Goal: Information Seeking & Learning: Find specific fact

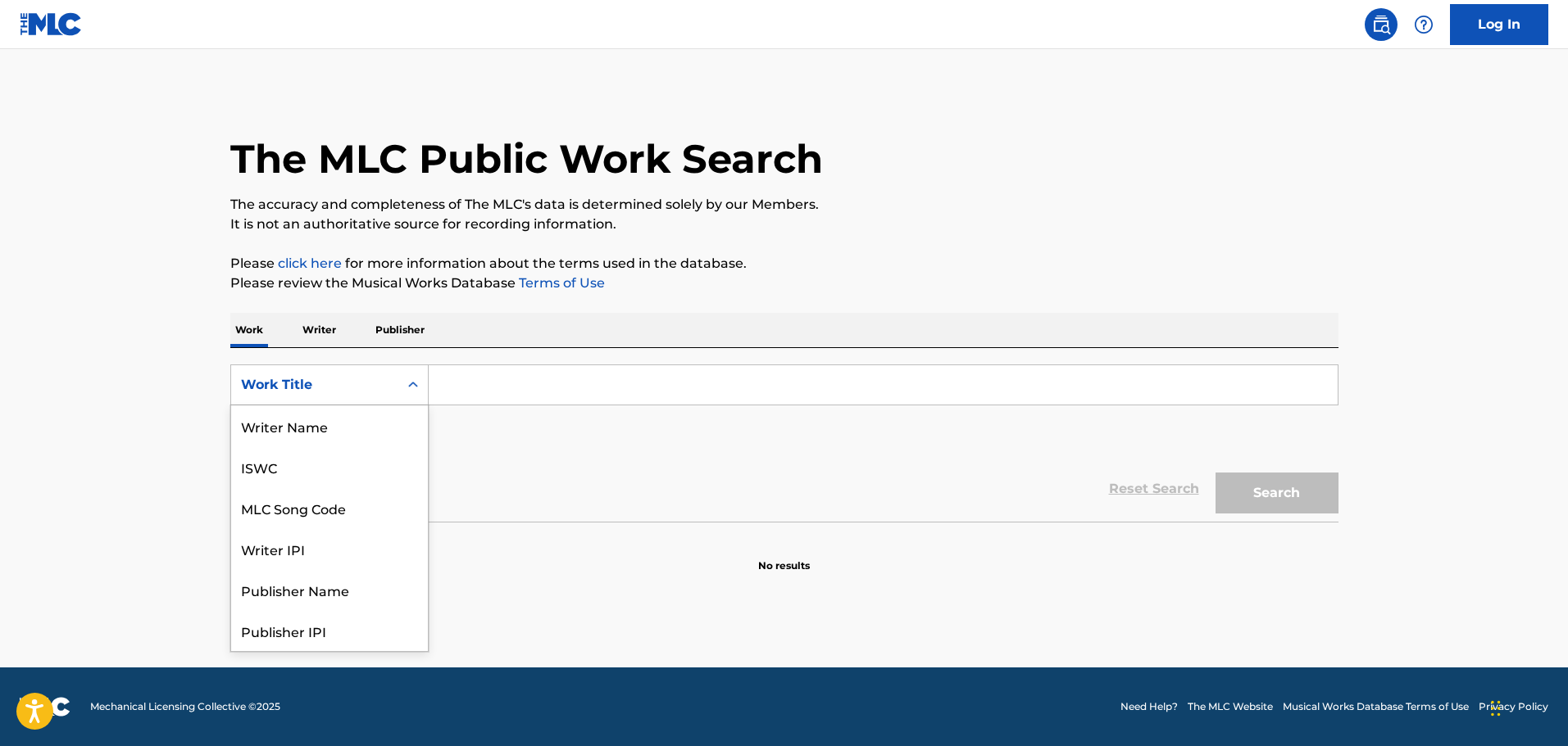
click at [398, 385] on div "Search Form" at bounding box center [413, 384] width 29 height 40
click at [365, 419] on div "MLC Song Code" at bounding box center [329, 426] width 197 height 41
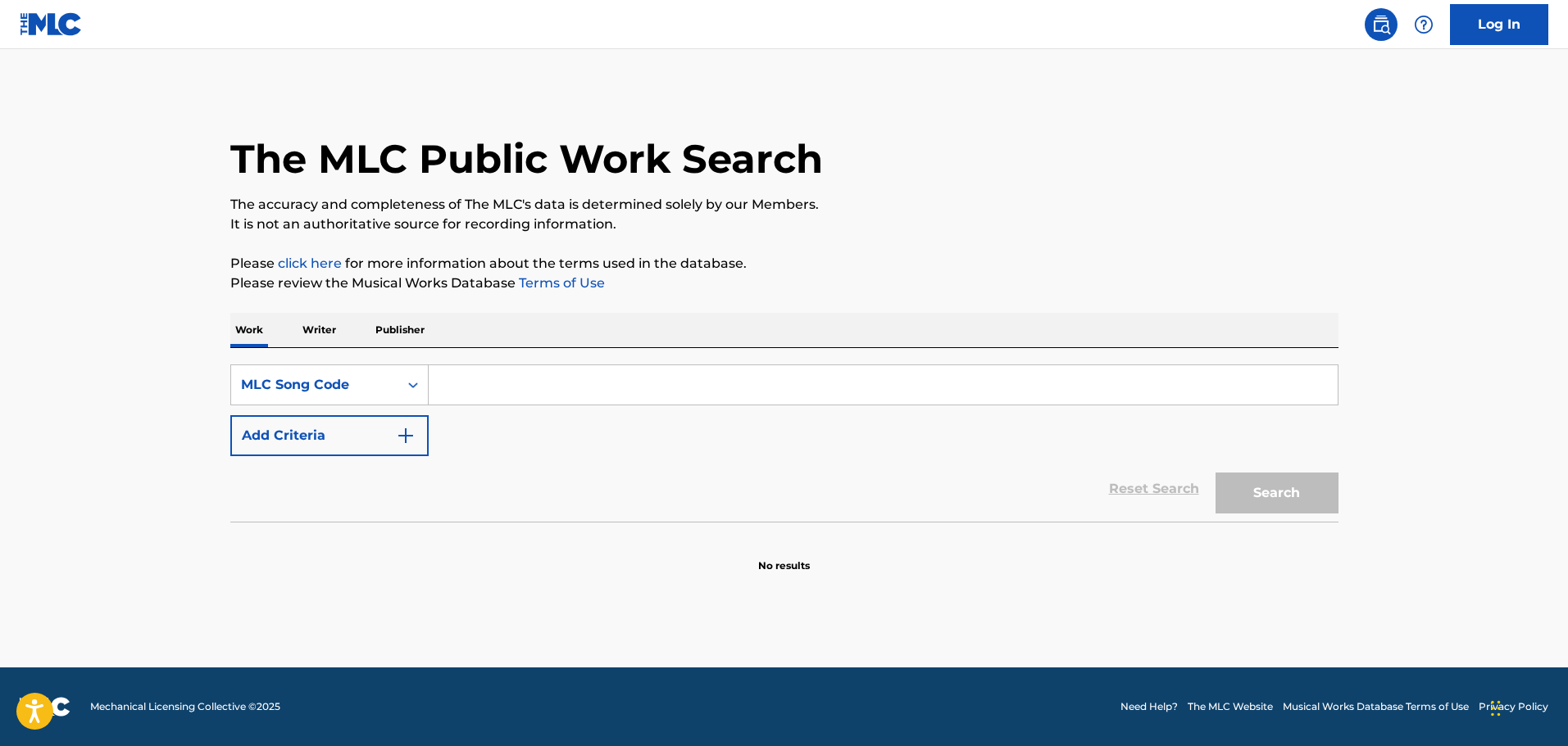
drag, startPoint x: 416, startPoint y: 406, endPoint x: 468, endPoint y: 393, distance: 53.6
click at [468, 393] on input "Search Form" at bounding box center [883, 384] width 909 height 40
paste input "N7033A"
type input "N7033A"
click at [1249, 490] on button "Search" at bounding box center [1277, 493] width 123 height 41
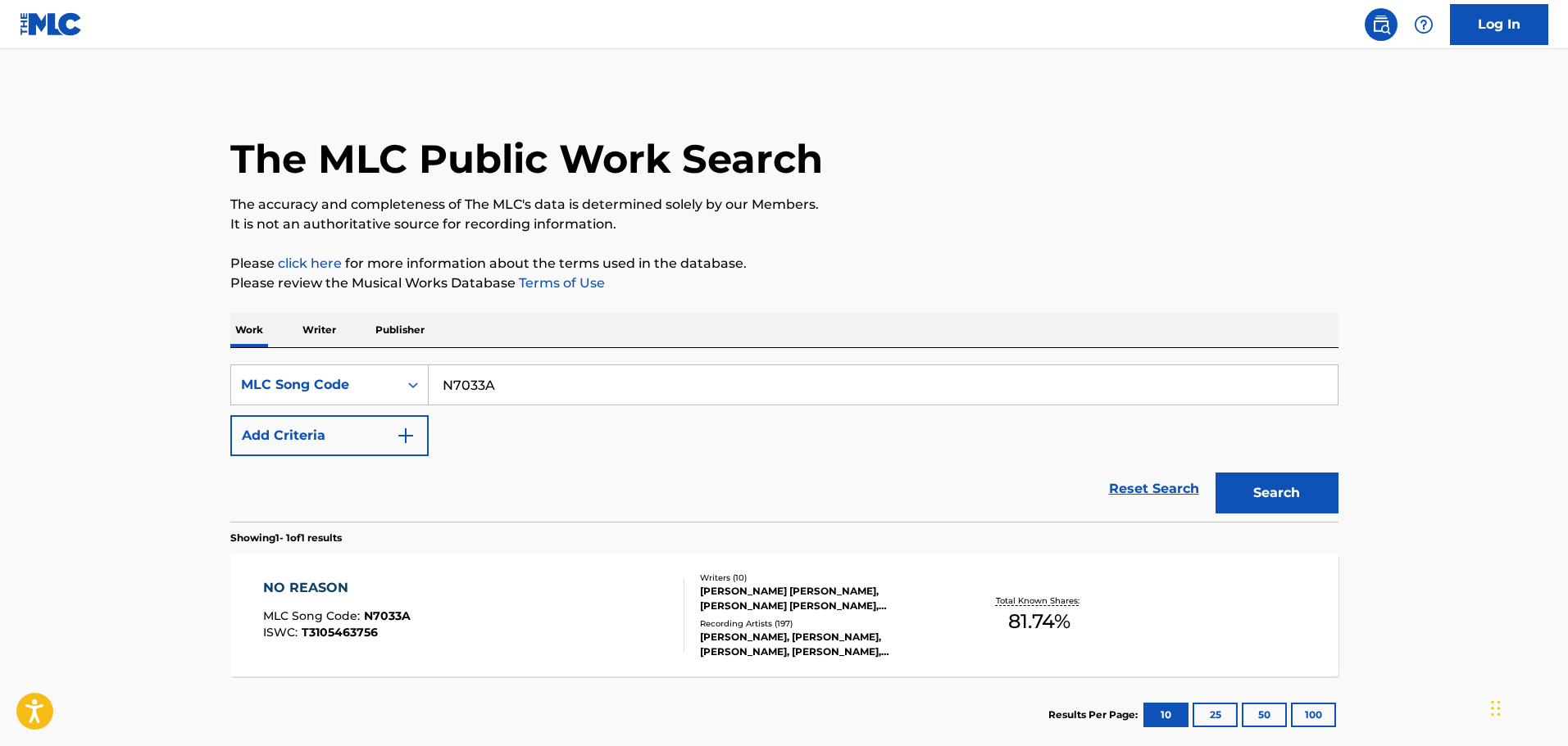
click at [407, 600] on div "NO REASON MLC Song Code : N7033A ISWC : T3105463756" at bounding box center [337, 615] width 147 height 74
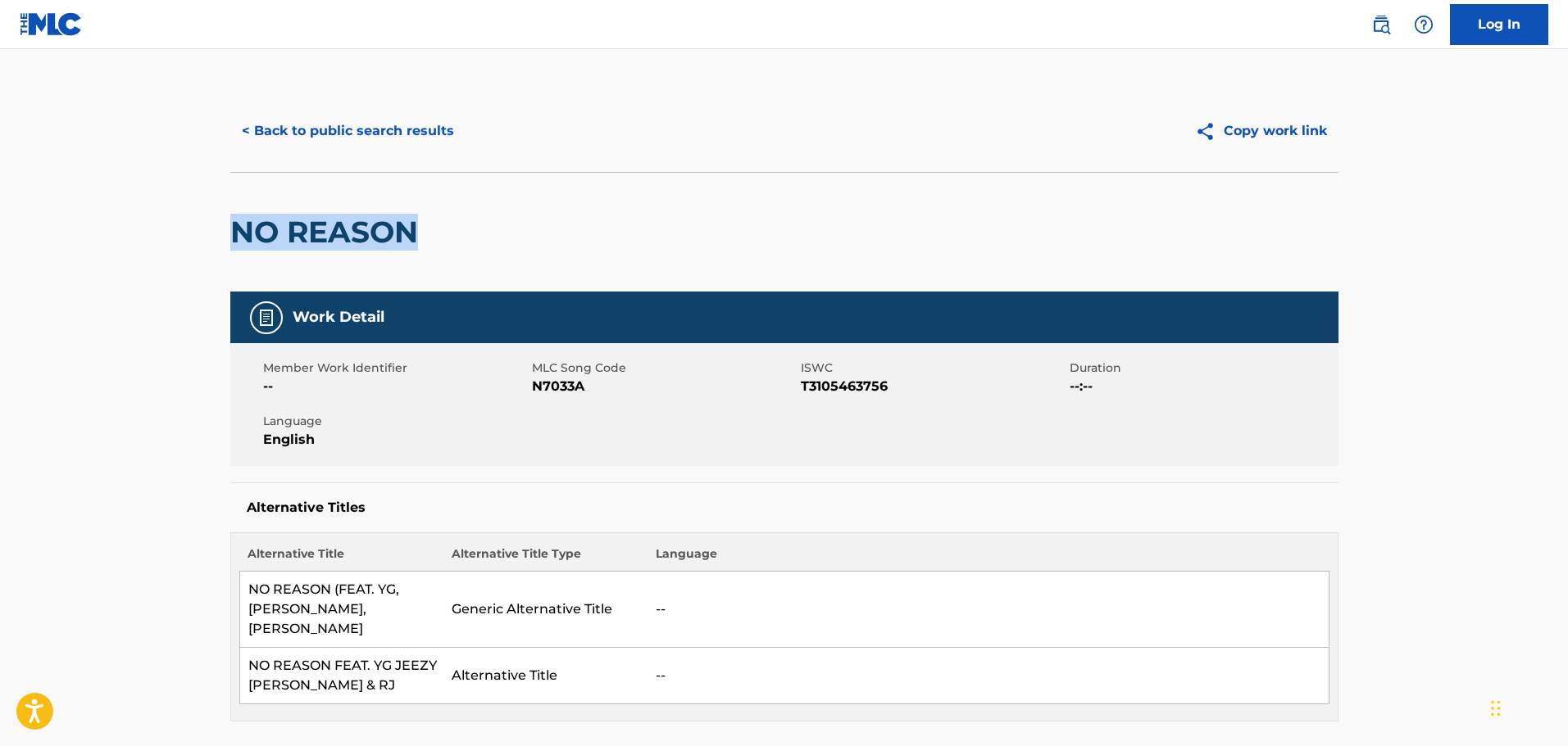
drag, startPoint x: 422, startPoint y: 227, endPoint x: 153, endPoint y: 220, distance: 269.1
copy h2 "NO REASON"
click at [444, 517] on div "Alternative Titles Alternative Title Alternative Title Type Language NO REASON …" at bounding box center [784, 603] width 1108 height 239
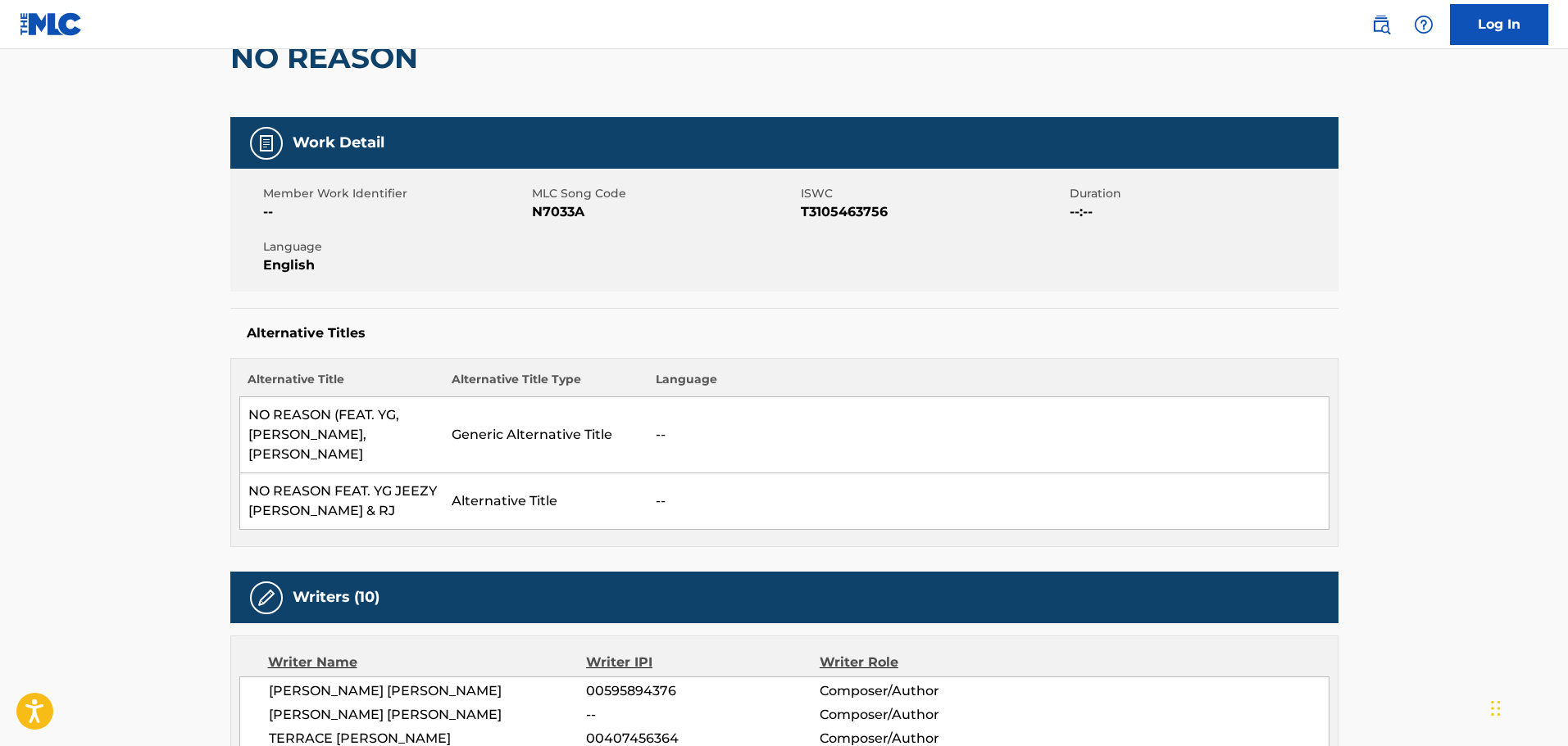
scroll to position [409, 0]
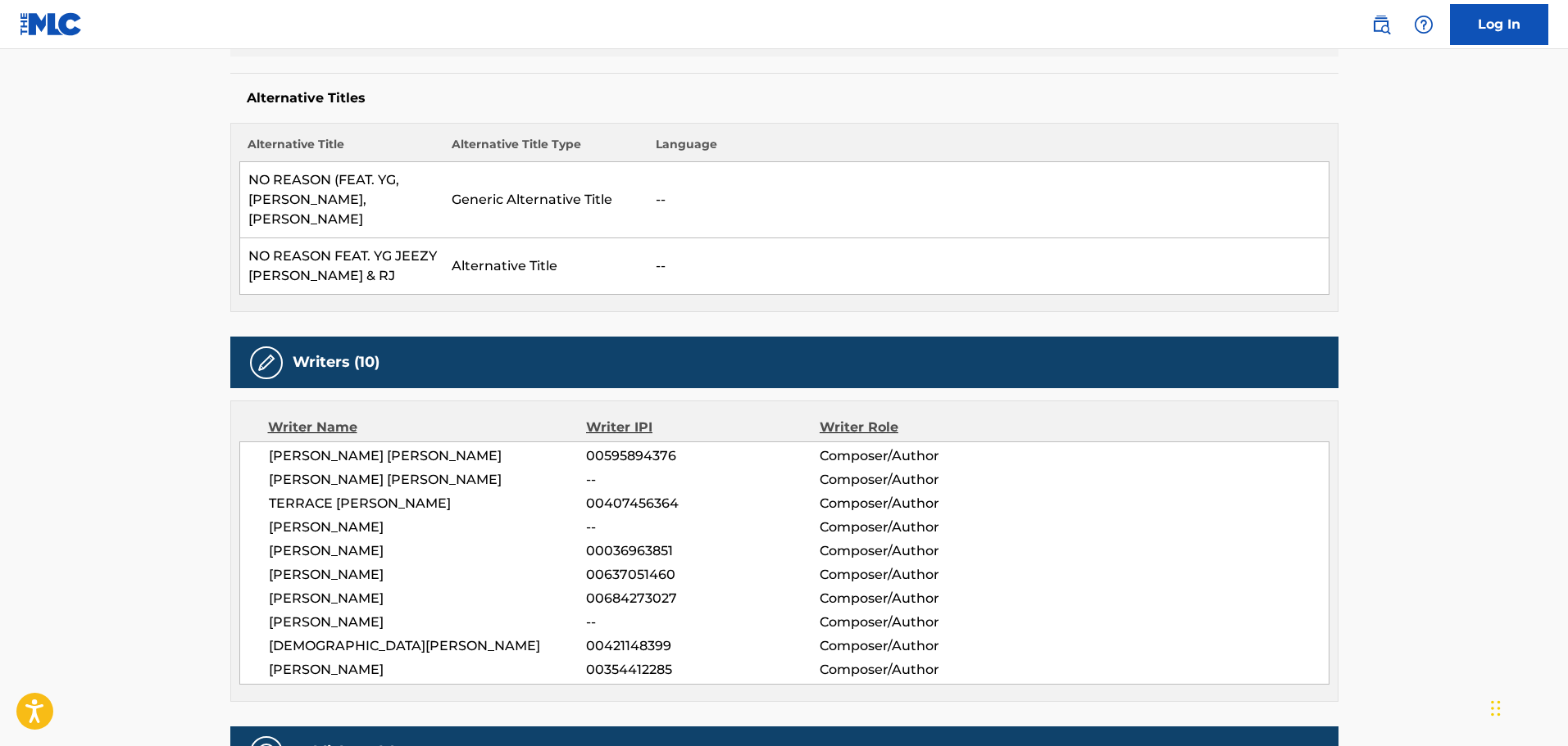
drag, startPoint x: 400, startPoint y: 556, endPoint x: 223, endPoint y: 551, distance: 177.1
copy span "DIJON MCFARLANE"
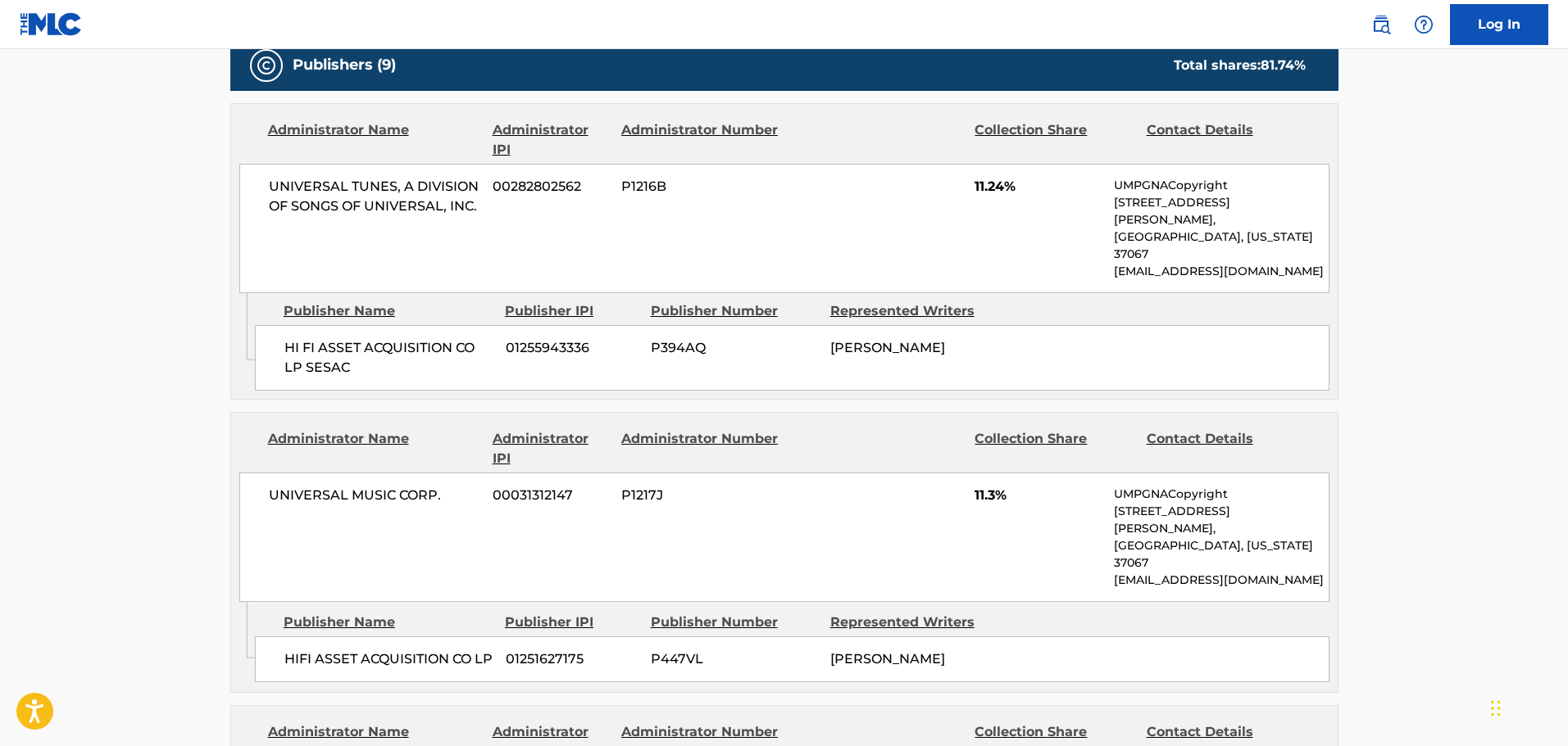
scroll to position [1147, 0]
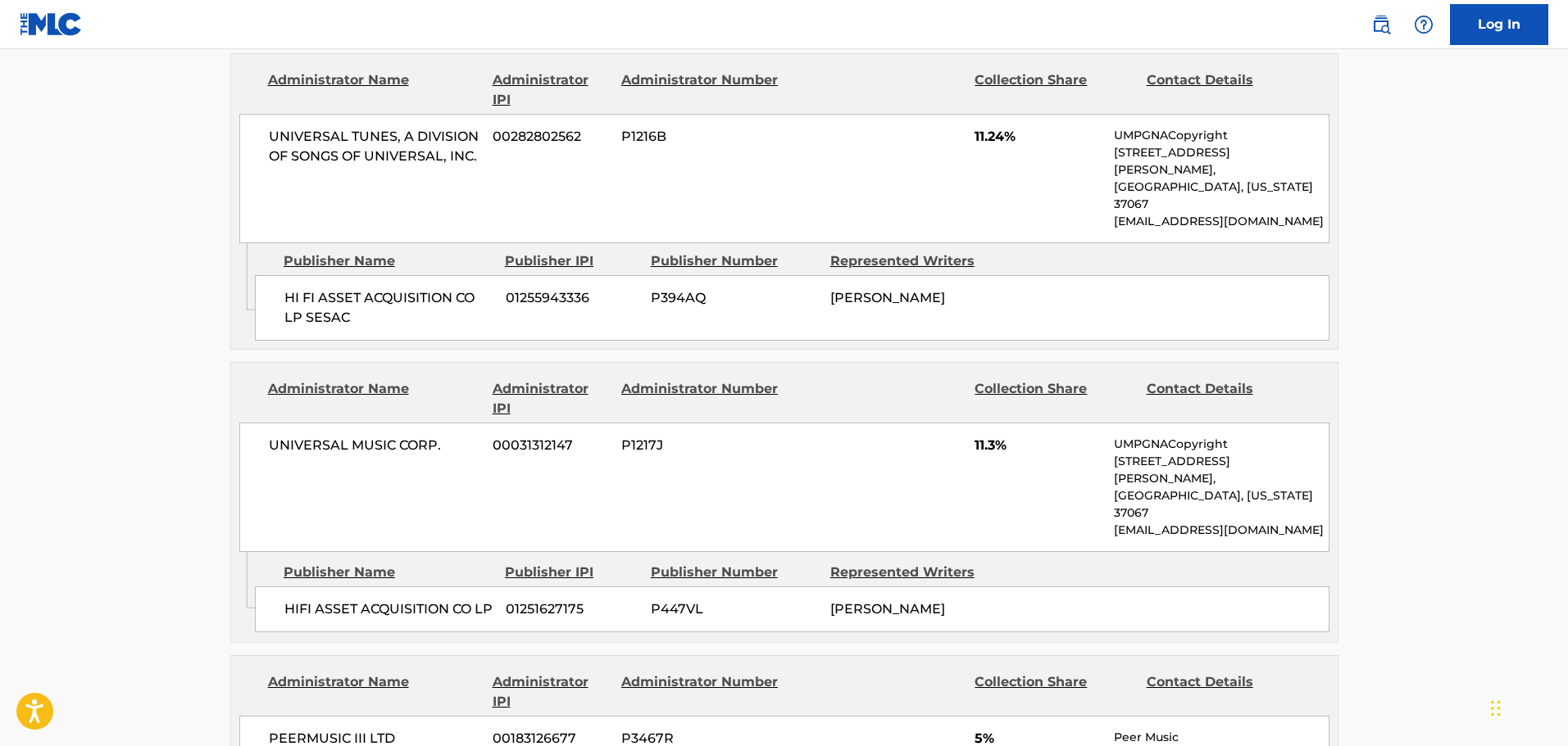
click at [725, 367] on div "Administrator Name Administrator IPI Administrator Number Collection Share Cont…" at bounding box center [784, 458] width 1106 height 189
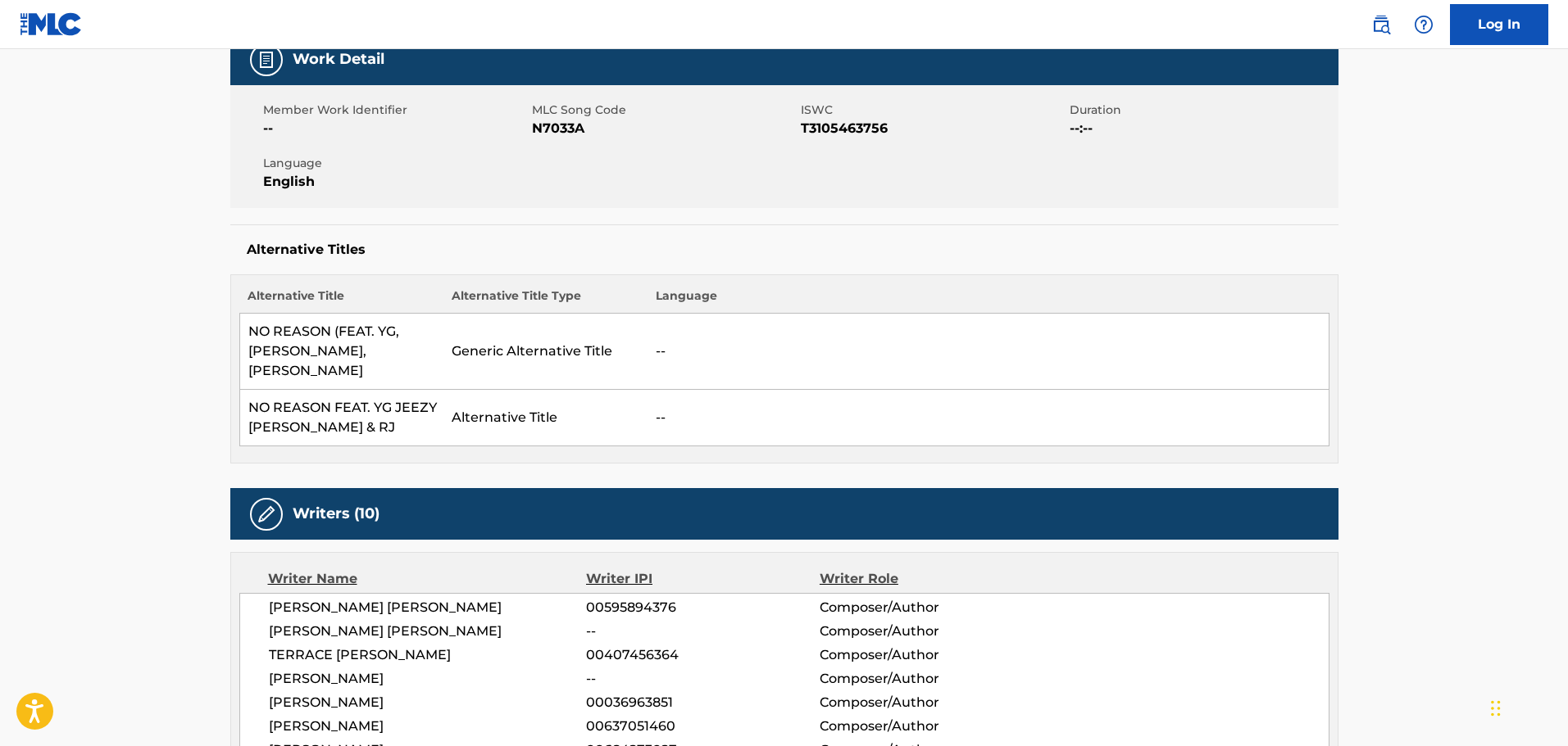
scroll to position [500, 0]
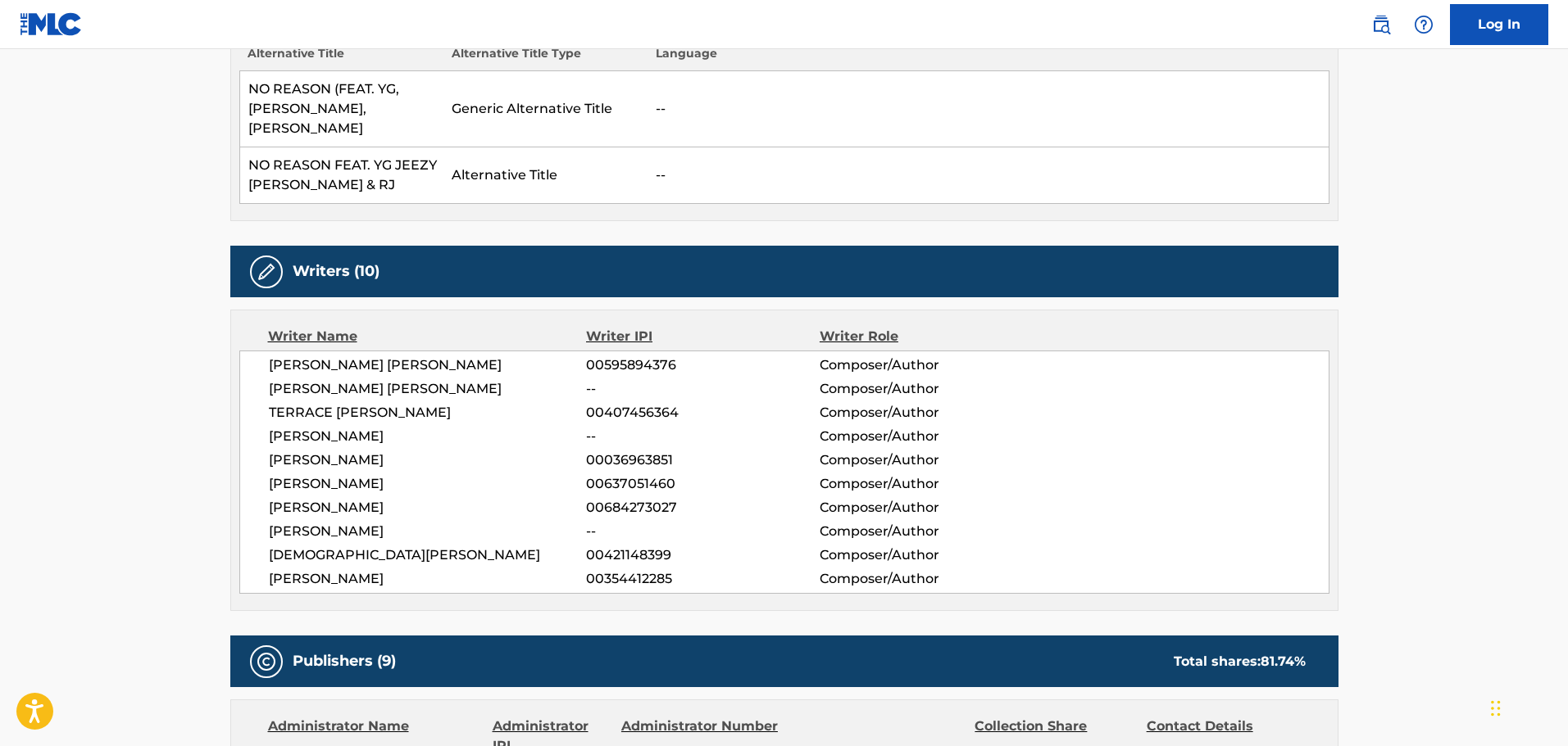
click at [463, 379] on span "LARRANCE LEVAR DOPSON" at bounding box center [428, 388] width 318 height 19
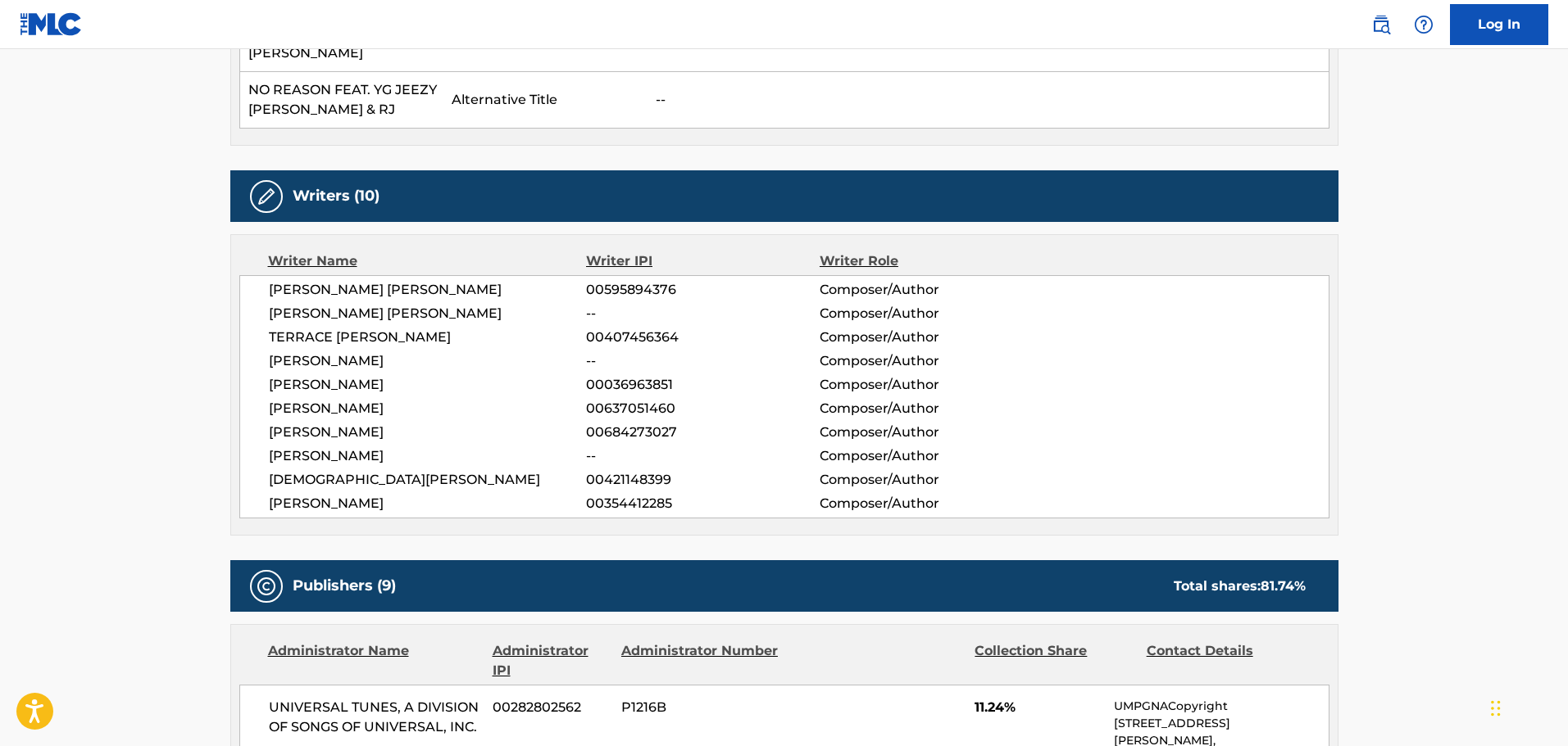
scroll to position [337, 0]
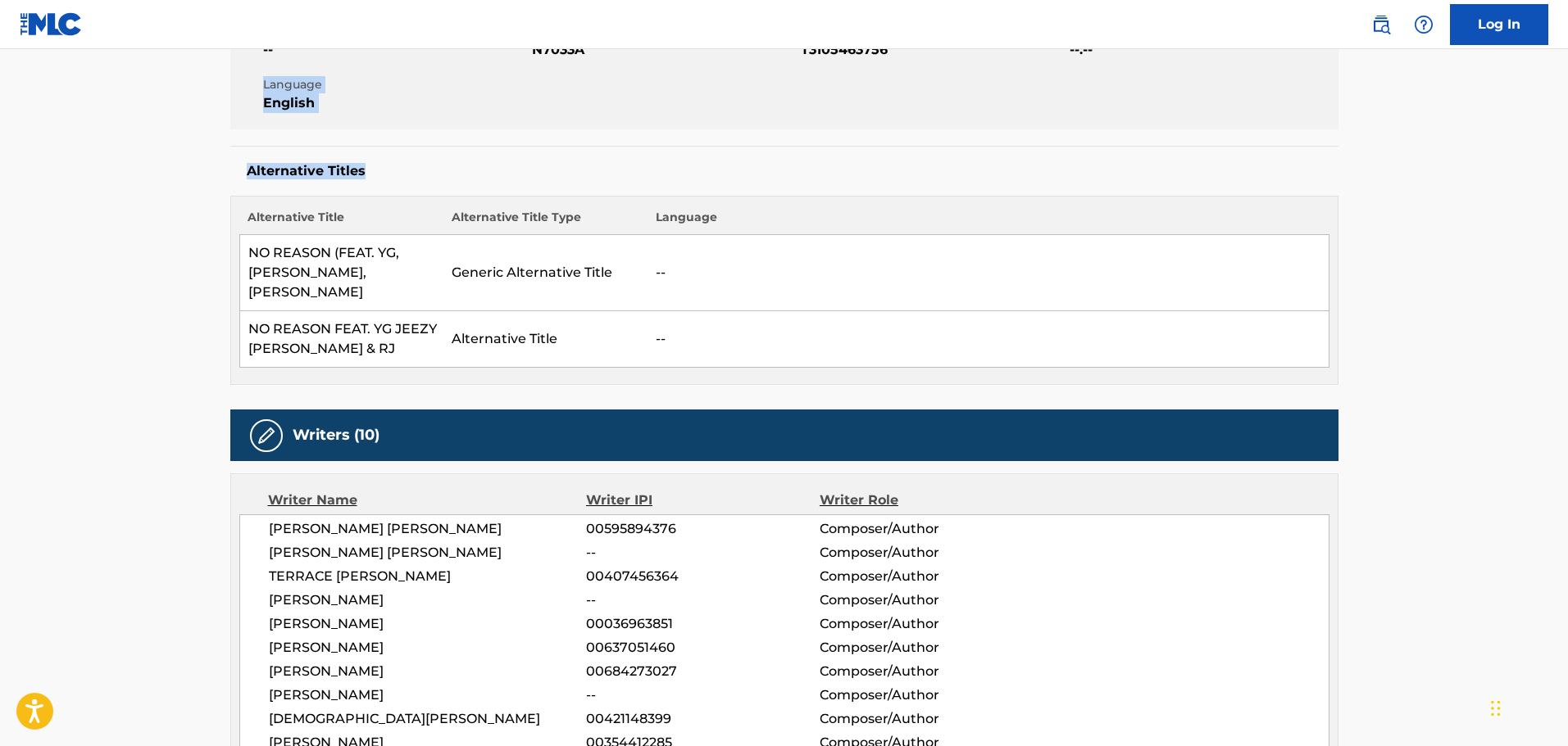
drag, startPoint x: 1566, startPoint y: 125, endPoint x: 1567, endPoint y: 191, distance: 66.0
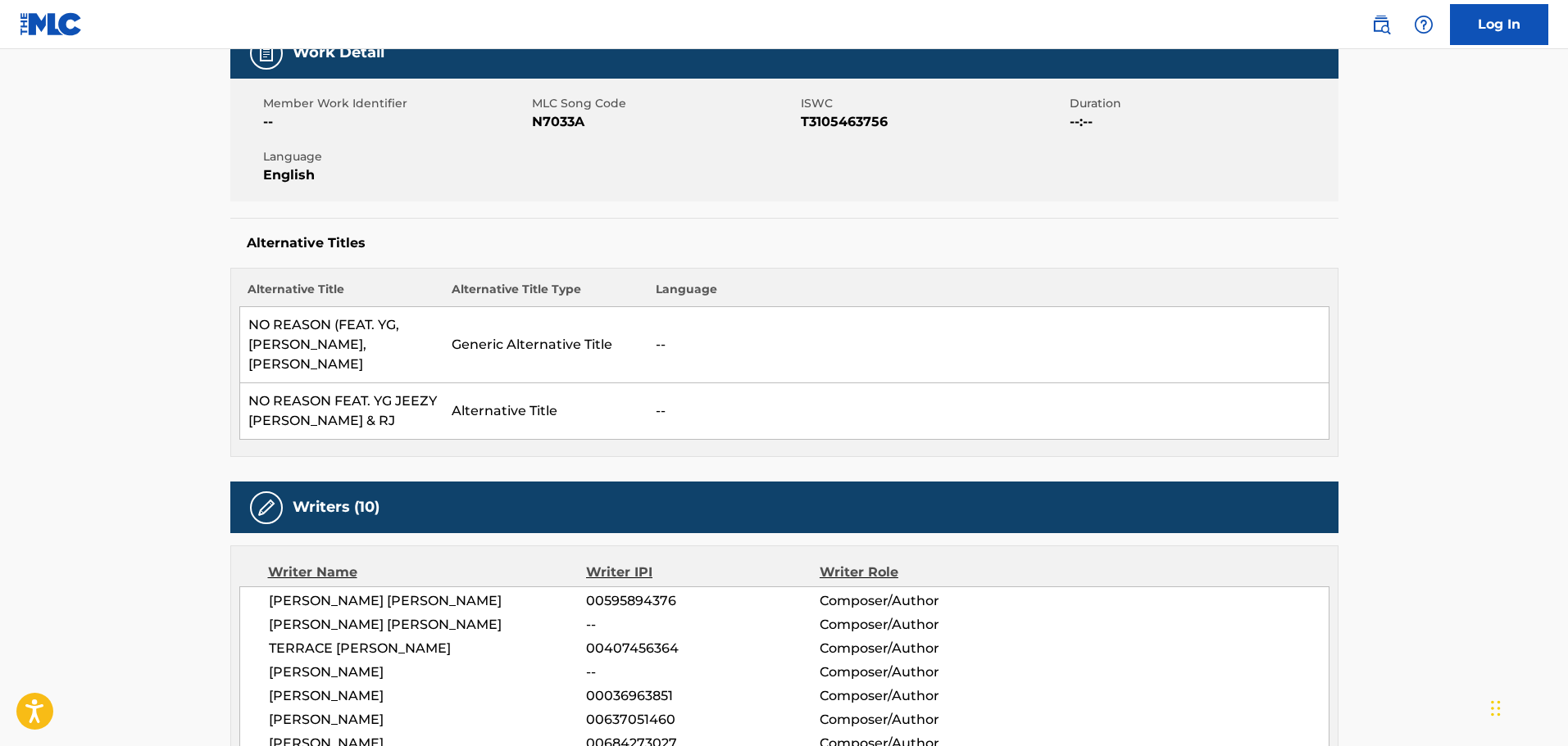
scroll to position [0, 0]
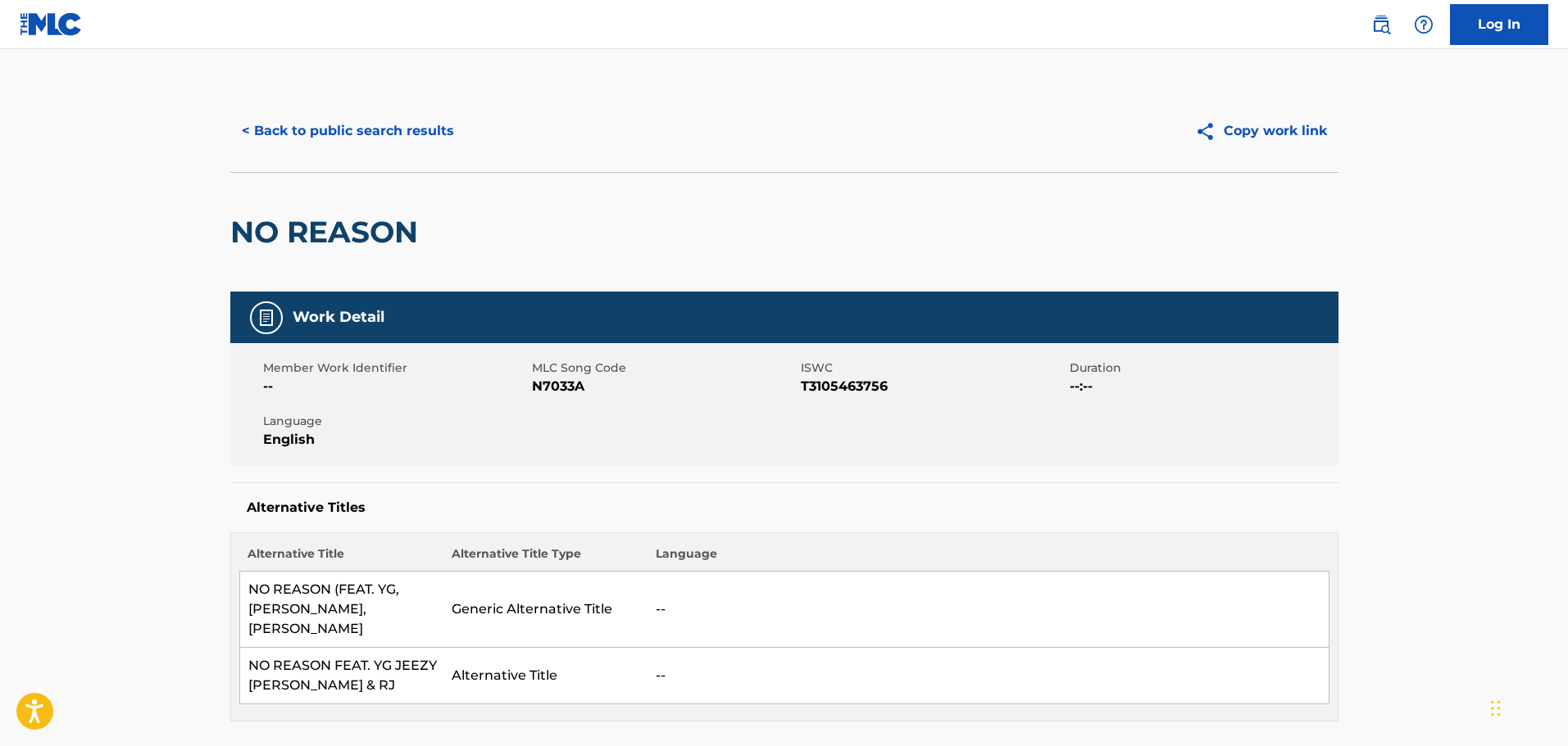
click at [283, 154] on div "< Back to public search results Copy work link" at bounding box center [784, 131] width 1108 height 82
click at [299, 135] on button "< Back to public search results" at bounding box center [348, 131] width 236 height 41
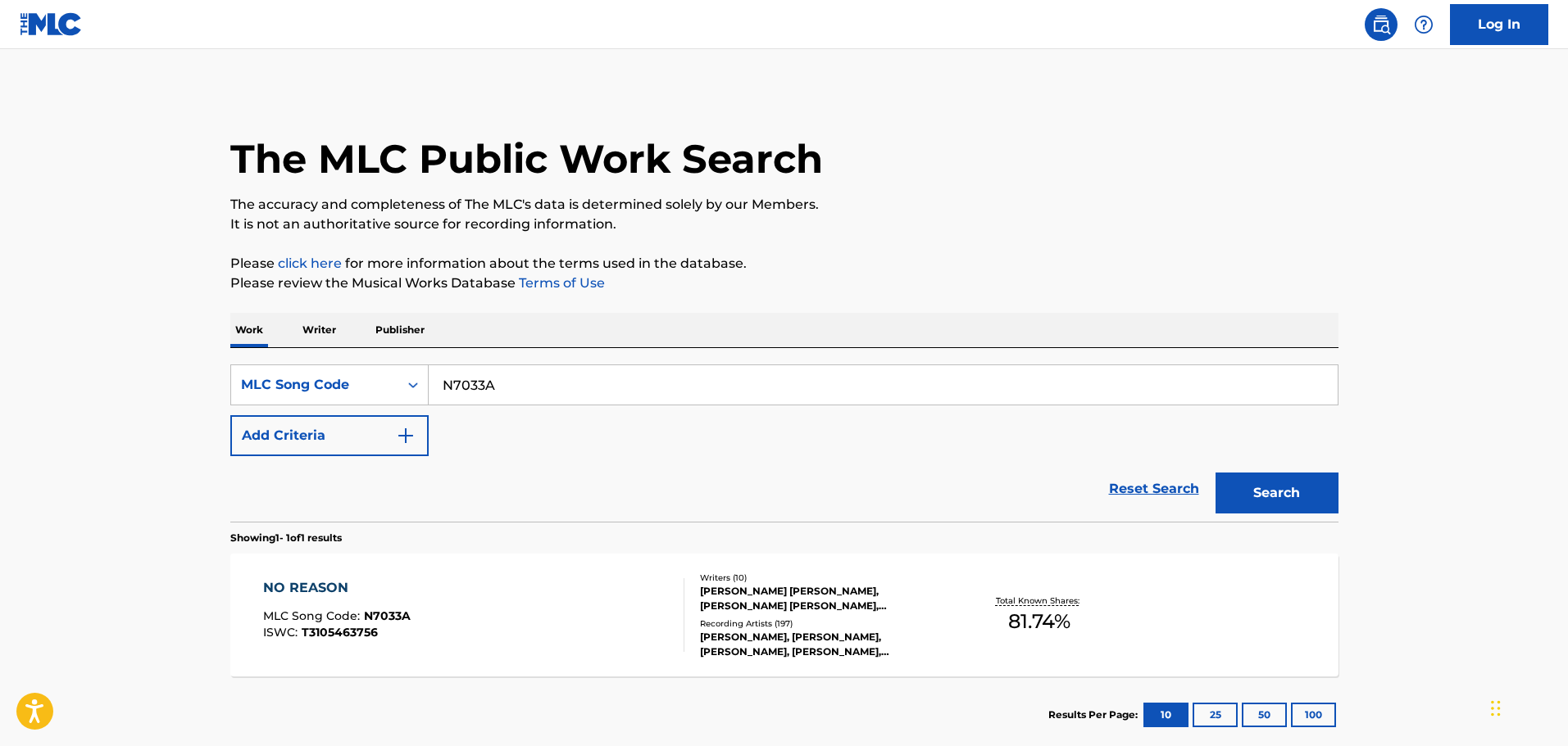
click at [529, 378] on input "N7033A" at bounding box center [883, 384] width 909 height 40
drag, startPoint x: 536, startPoint y: 384, endPoint x: 288, endPoint y: 338, distance: 252.2
click at [288, 338] on div "Work Writer Publisher SearchWithCriteria665caef8-7de4-4df9-9011-fe5a34bfa3fe ML…" at bounding box center [784, 533] width 1108 height 441
paste input "DB0HPV"
type input "DB0HPV"
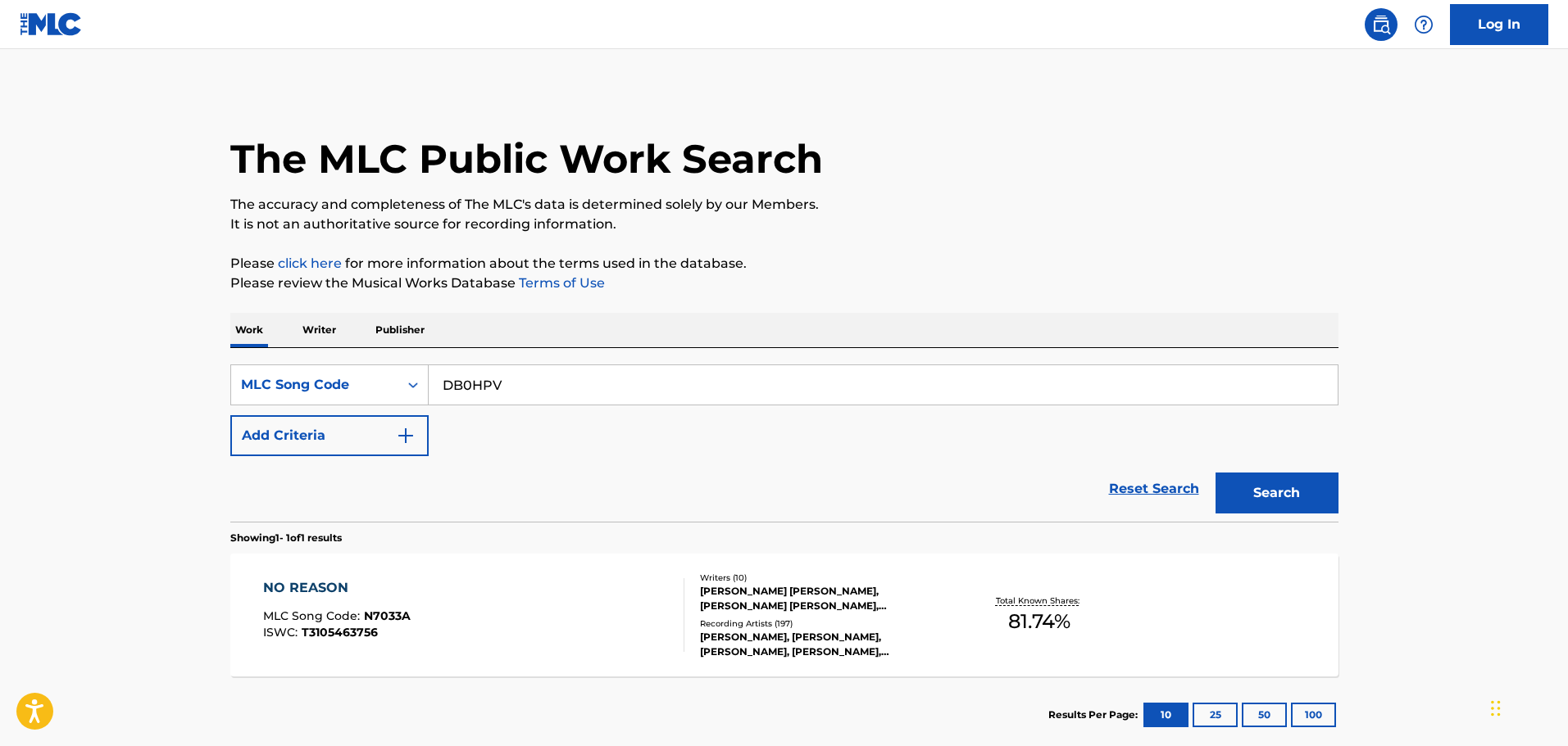
click at [1257, 476] on button "Search" at bounding box center [1277, 493] width 123 height 41
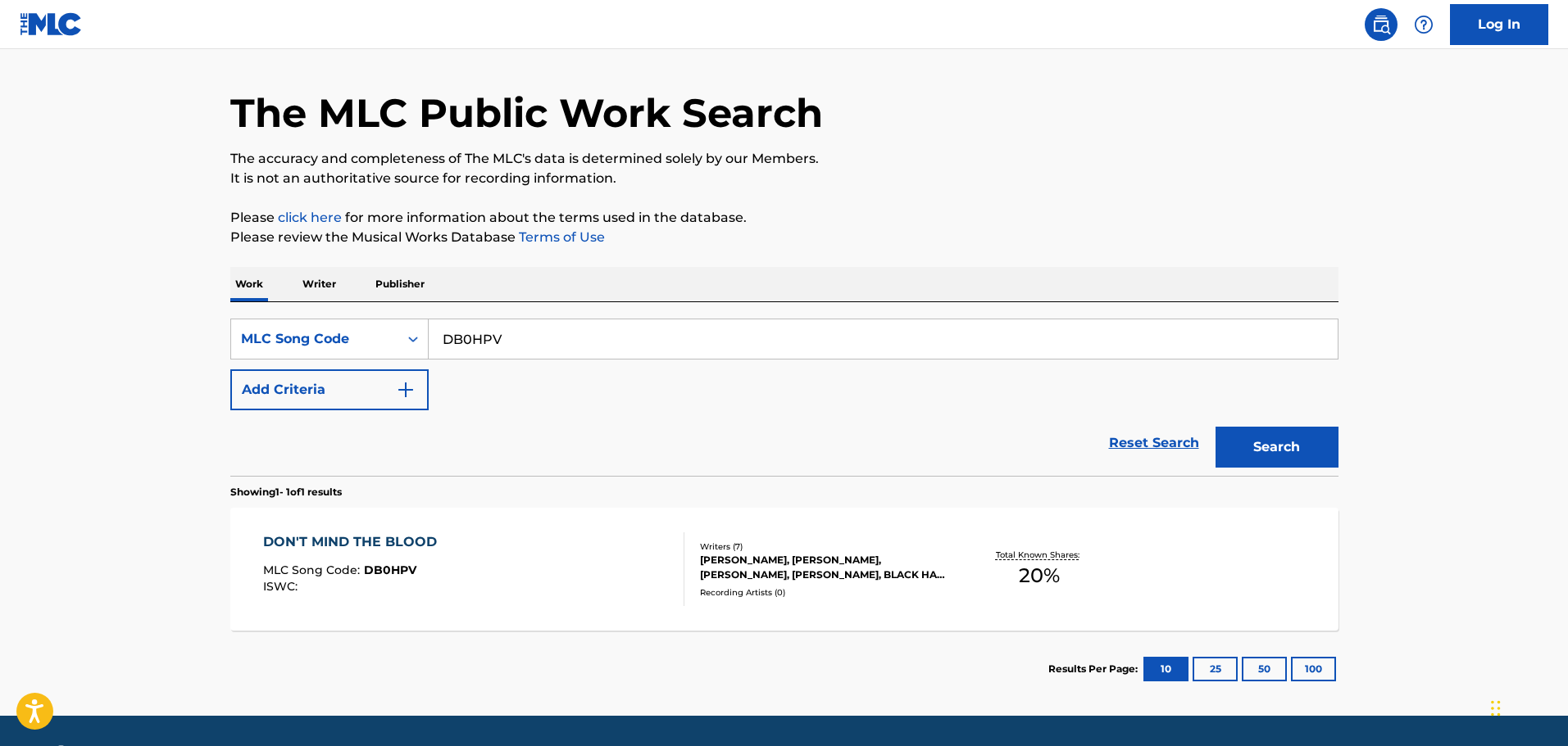
scroll to position [94, 0]
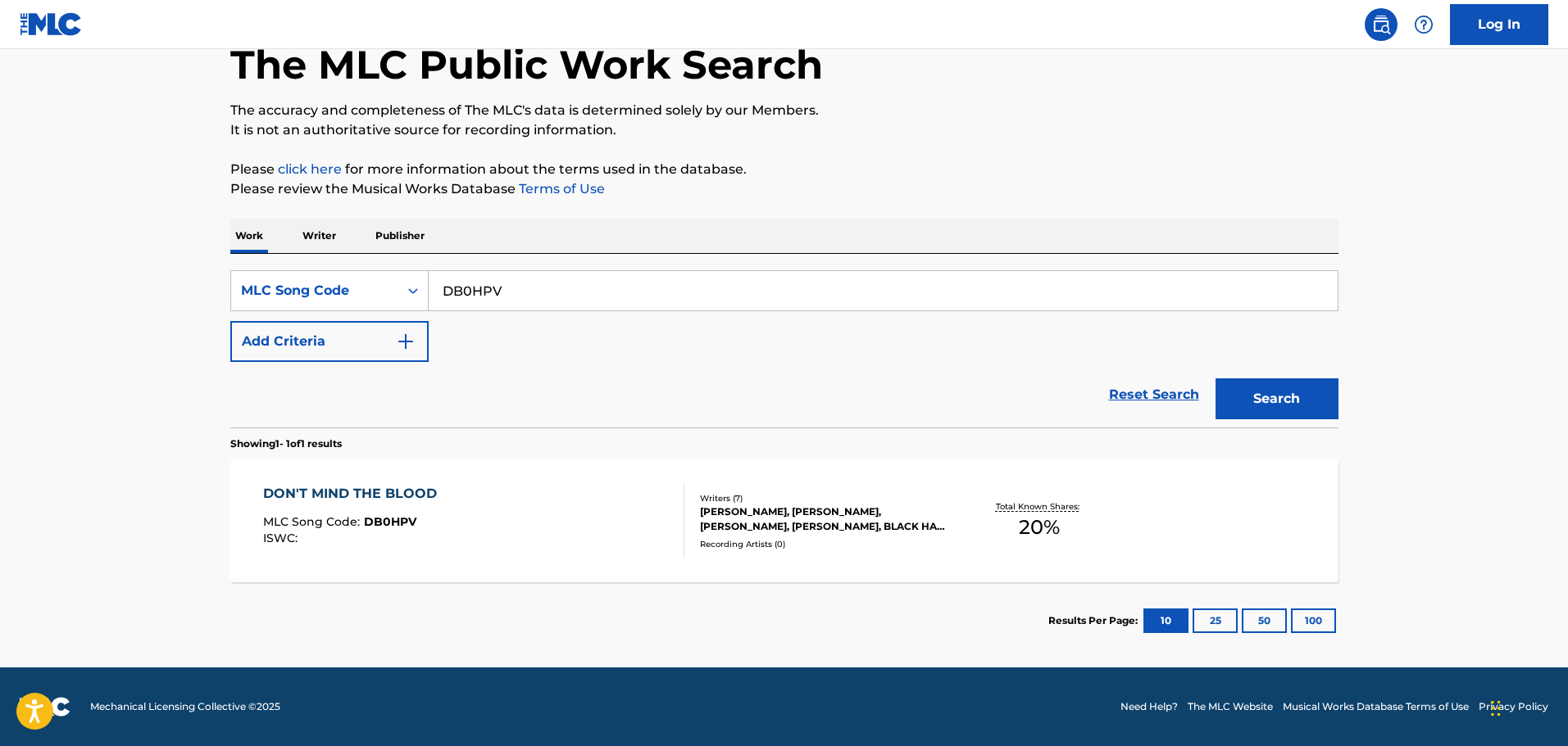
click at [541, 486] on div "DON'T MIND THE BLOOD MLC Song Code : DB0HPV ISWC :" at bounding box center [474, 521] width 421 height 74
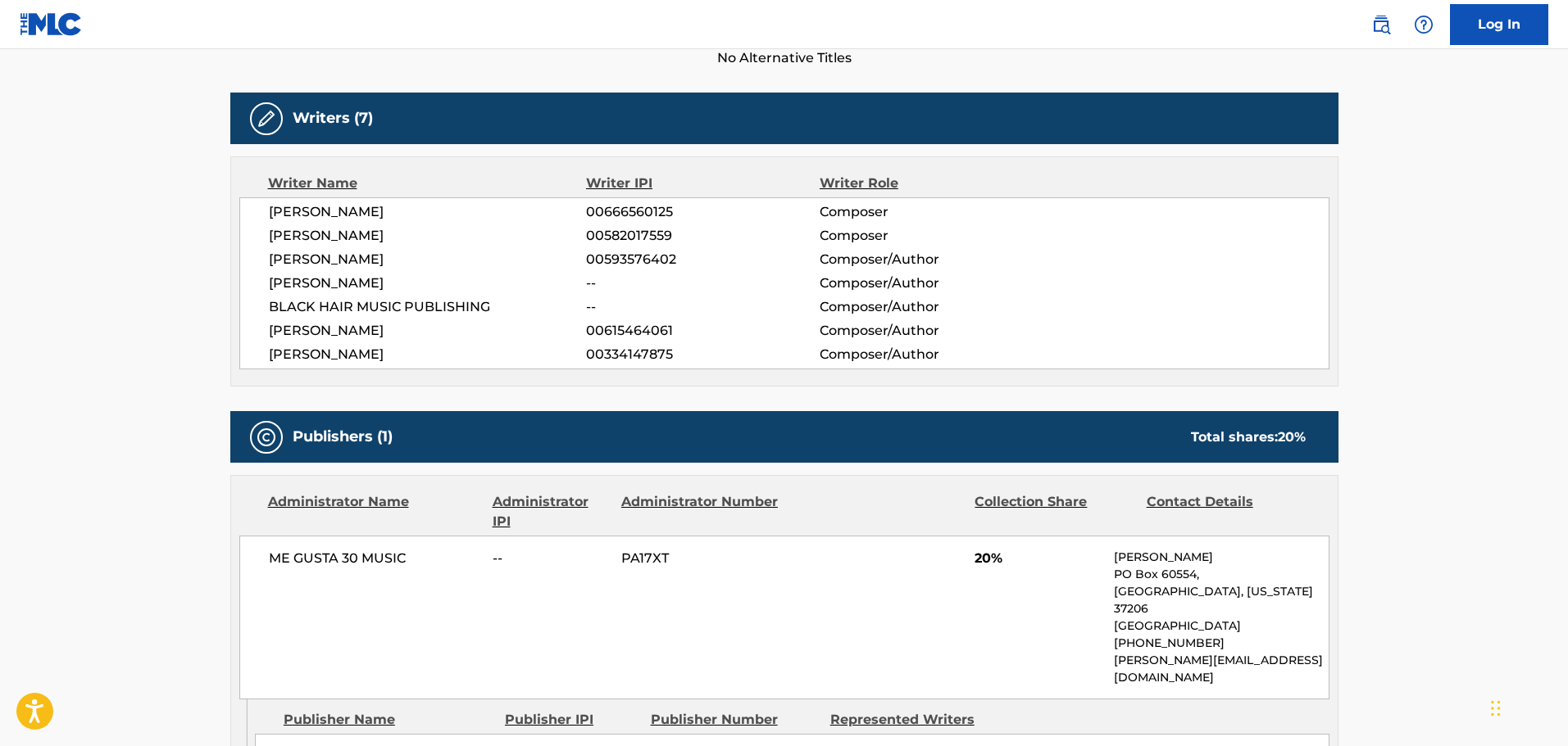
scroll to position [480, 0]
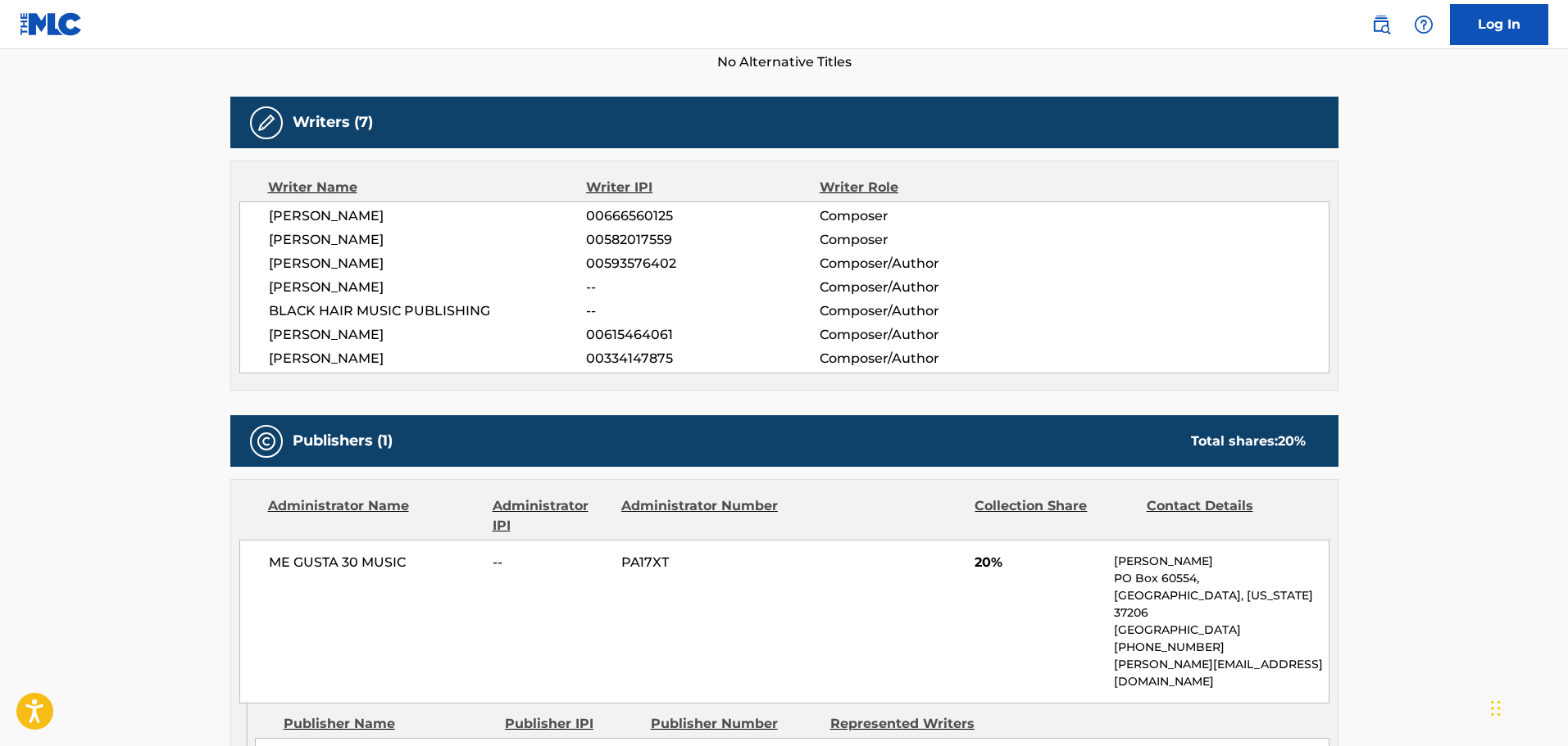
click at [468, 371] on div "CALEB CROSBY 00666560125 Composer NOAH DENNEY 00582017559 Composer TYLER BRYANT…" at bounding box center [784, 287] width 1090 height 172
click at [1505, 182] on main "< Back to public search results Copy work link DON'T MIND THE BLOOD Work Detail…" at bounding box center [784, 258] width 1568 height 1379
click at [409, 78] on div "Work Detail Member Work Identifier -- MLC Song Code DB0HPV ISWC -- Duration --:…" at bounding box center [784, 367] width 1108 height 1112
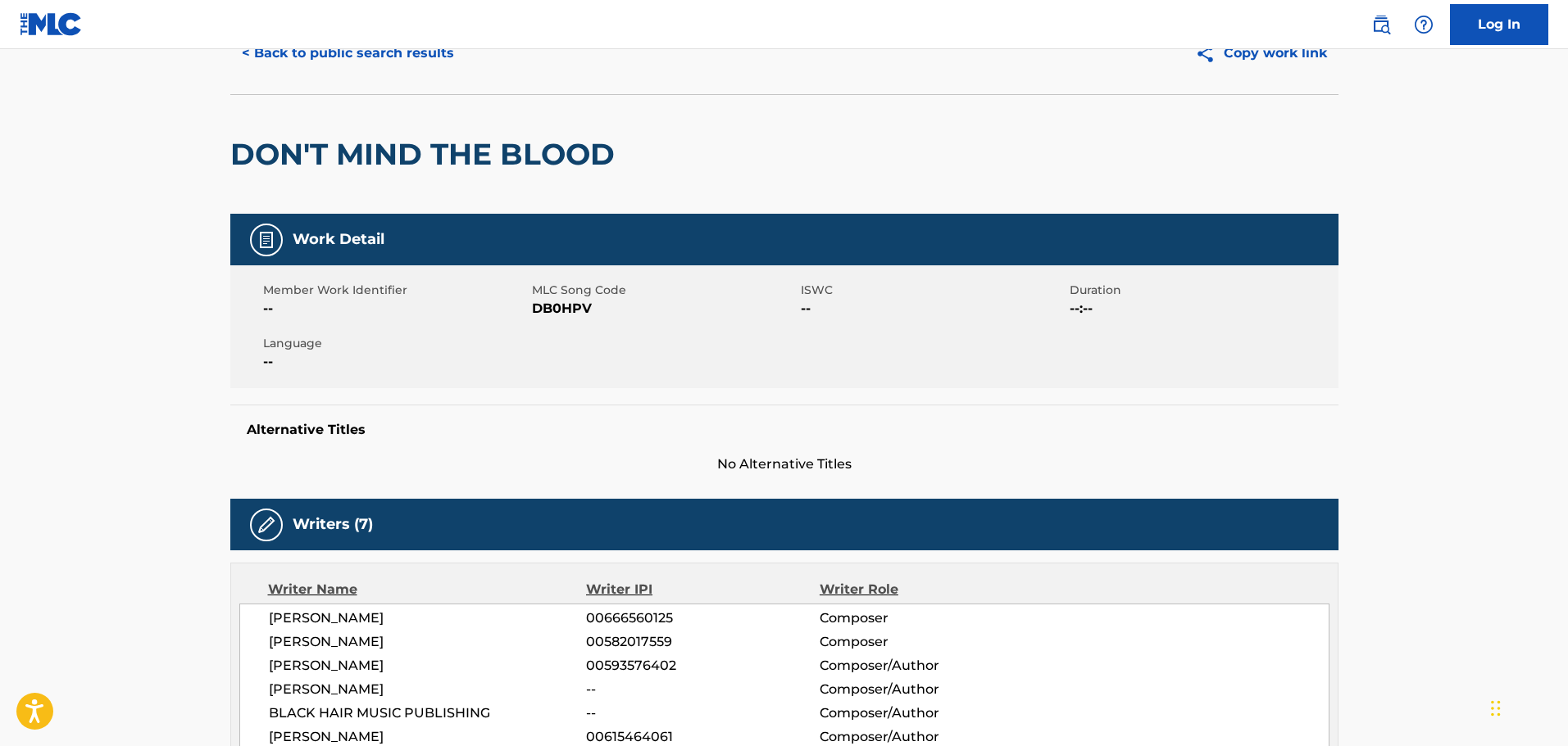
scroll to position [0, 0]
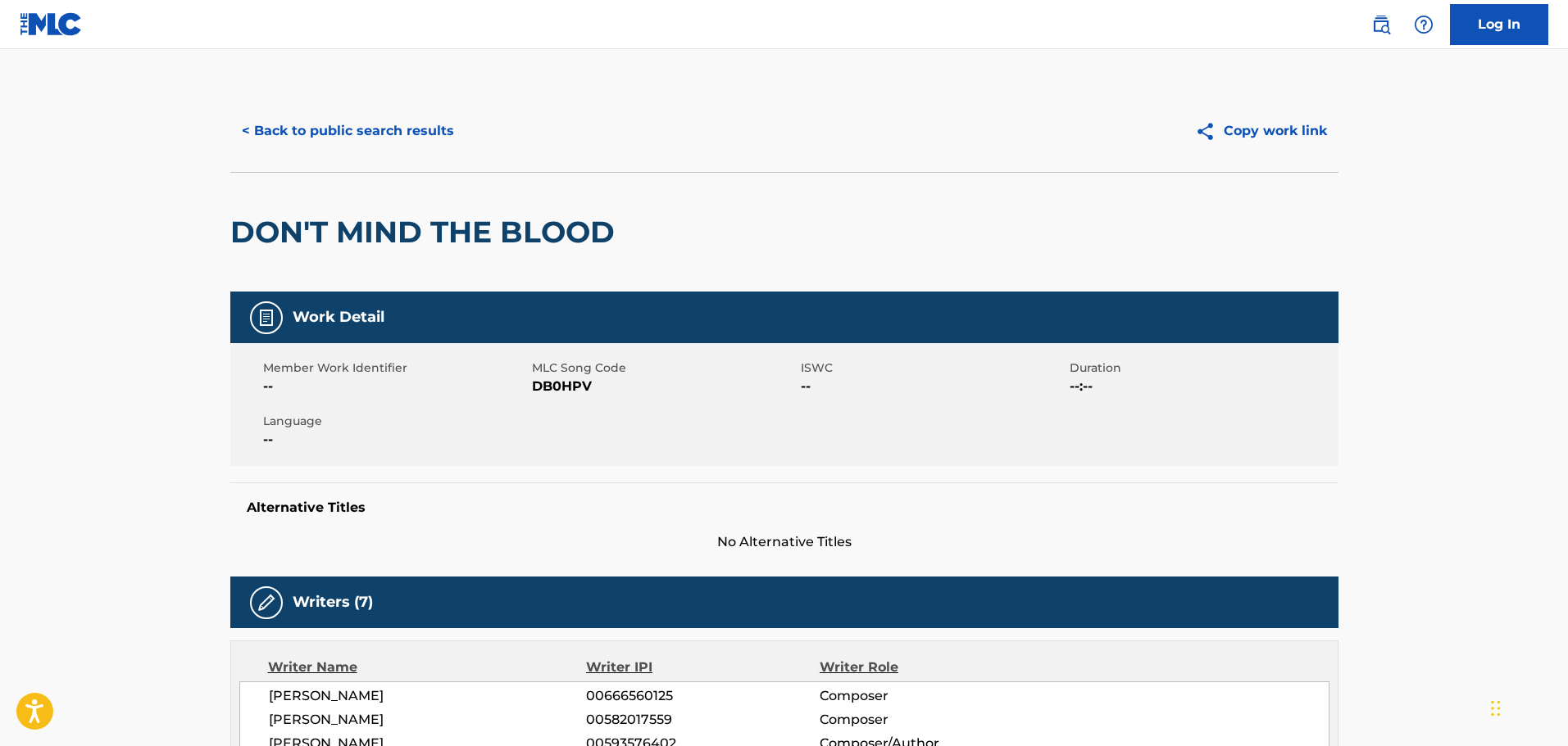
click at [330, 124] on button "< Back to public search results" at bounding box center [348, 131] width 236 height 41
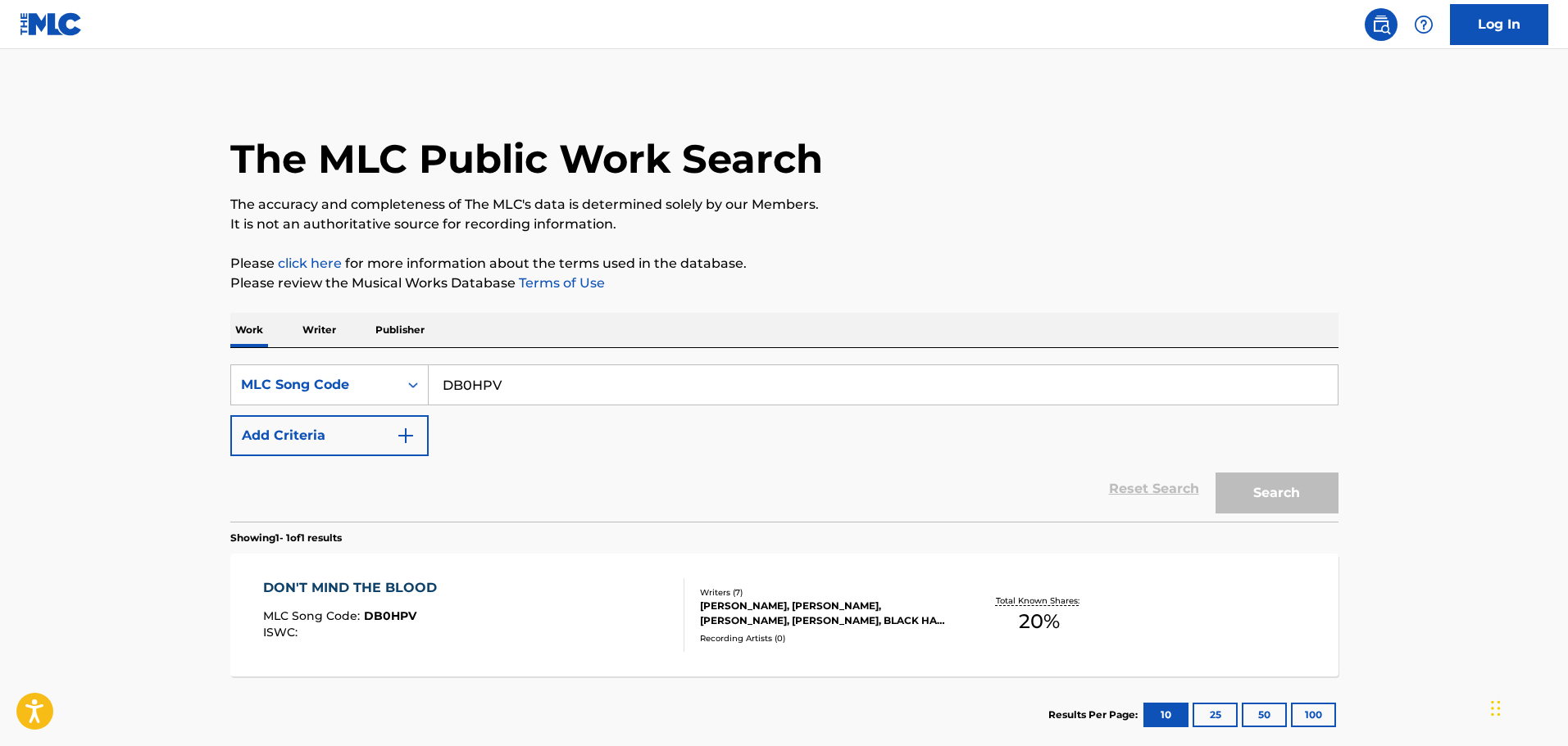
scroll to position [52, 0]
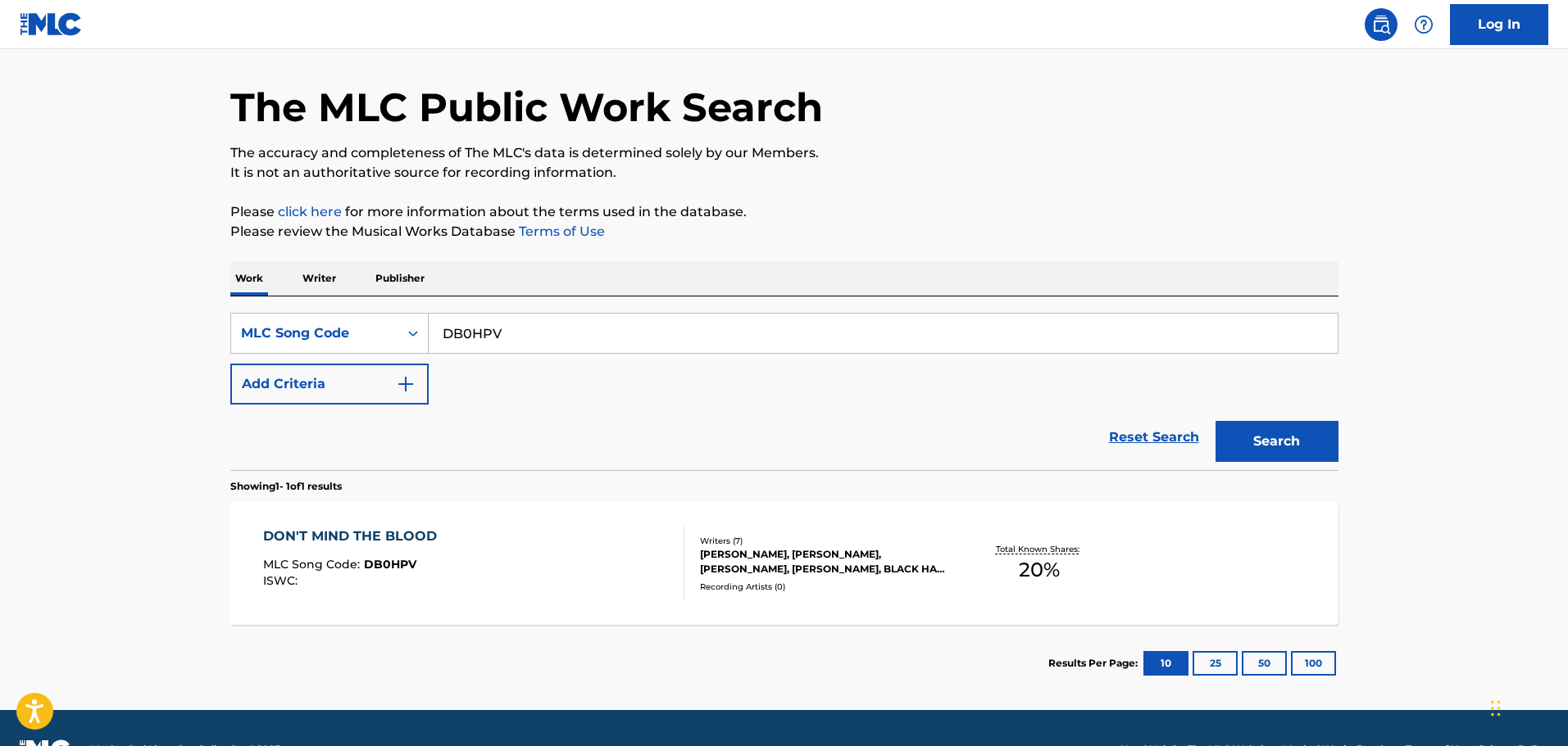
click at [536, 320] on input "DB0HPV" at bounding box center [883, 333] width 909 height 40
drag, startPoint x: 602, startPoint y: 341, endPoint x: 146, endPoint y: 257, distance: 463.7
click at [146, 257] on main "The MLC Public Work Search The accuracy and completeness of The MLC's data is d…" at bounding box center [784, 353] width 1568 height 713
paste input "F5242S"
type input "F5242S"
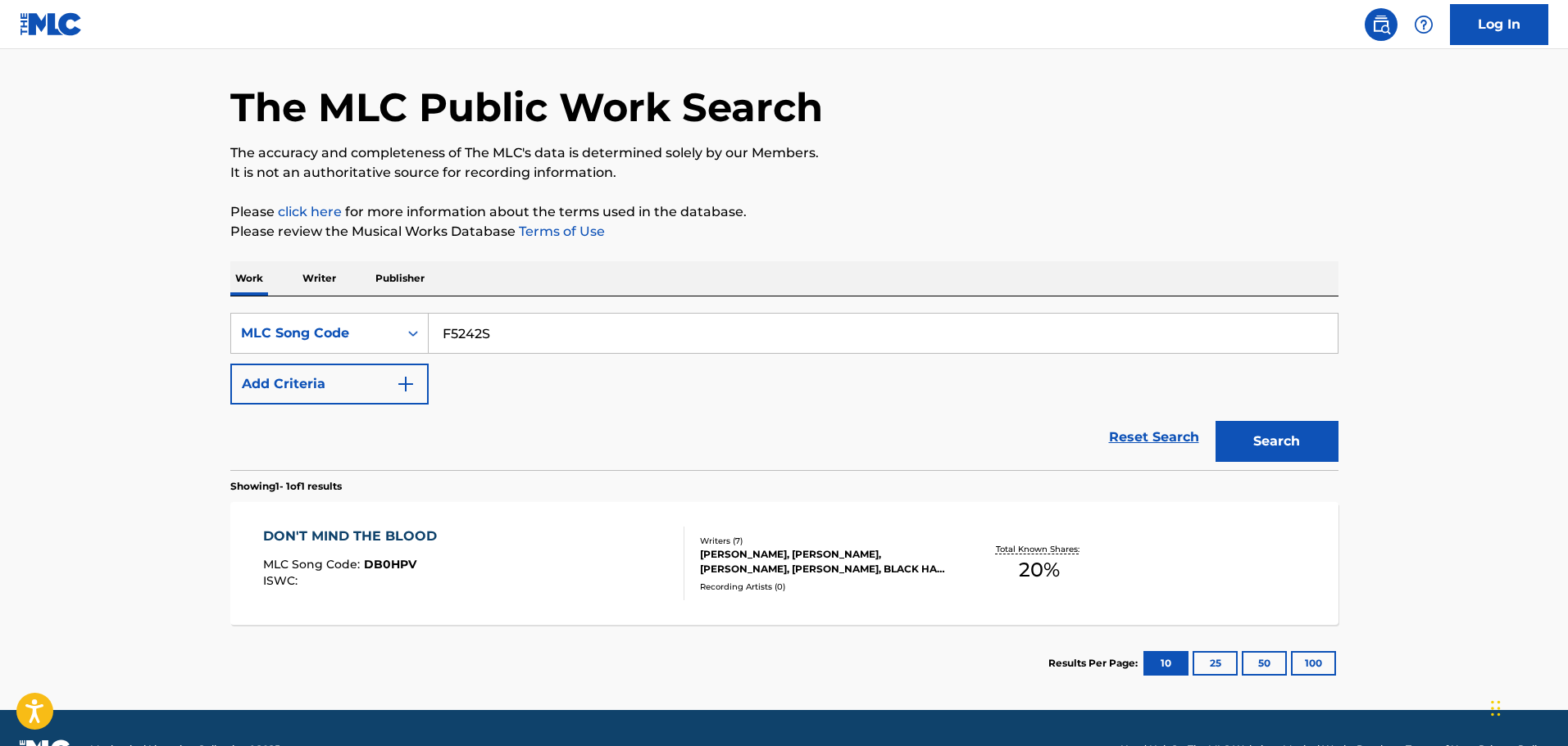
click at [1230, 419] on div "Search" at bounding box center [1273, 437] width 131 height 65
click at [1267, 437] on button "Search" at bounding box center [1277, 442] width 123 height 41
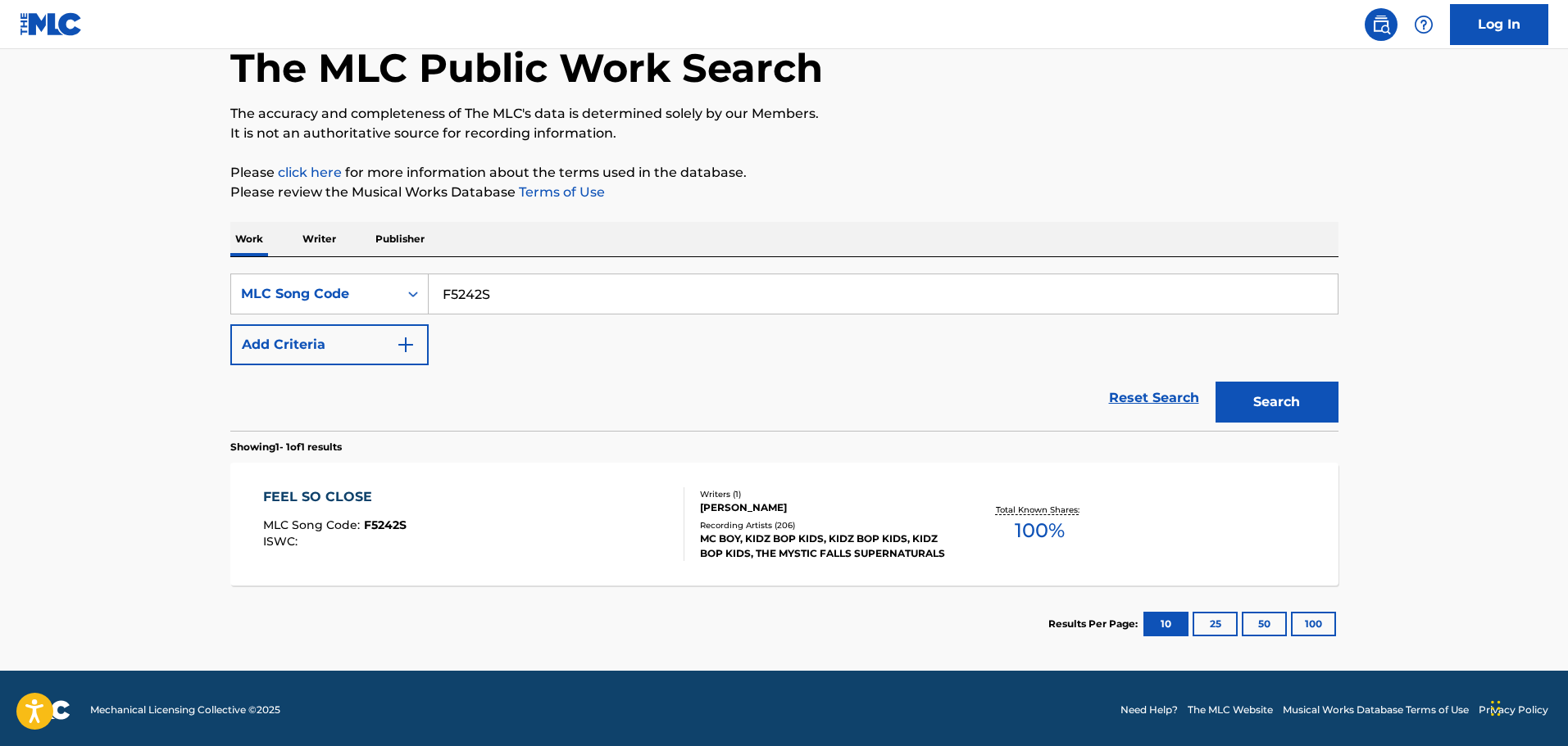
scroll to position [94, 0]
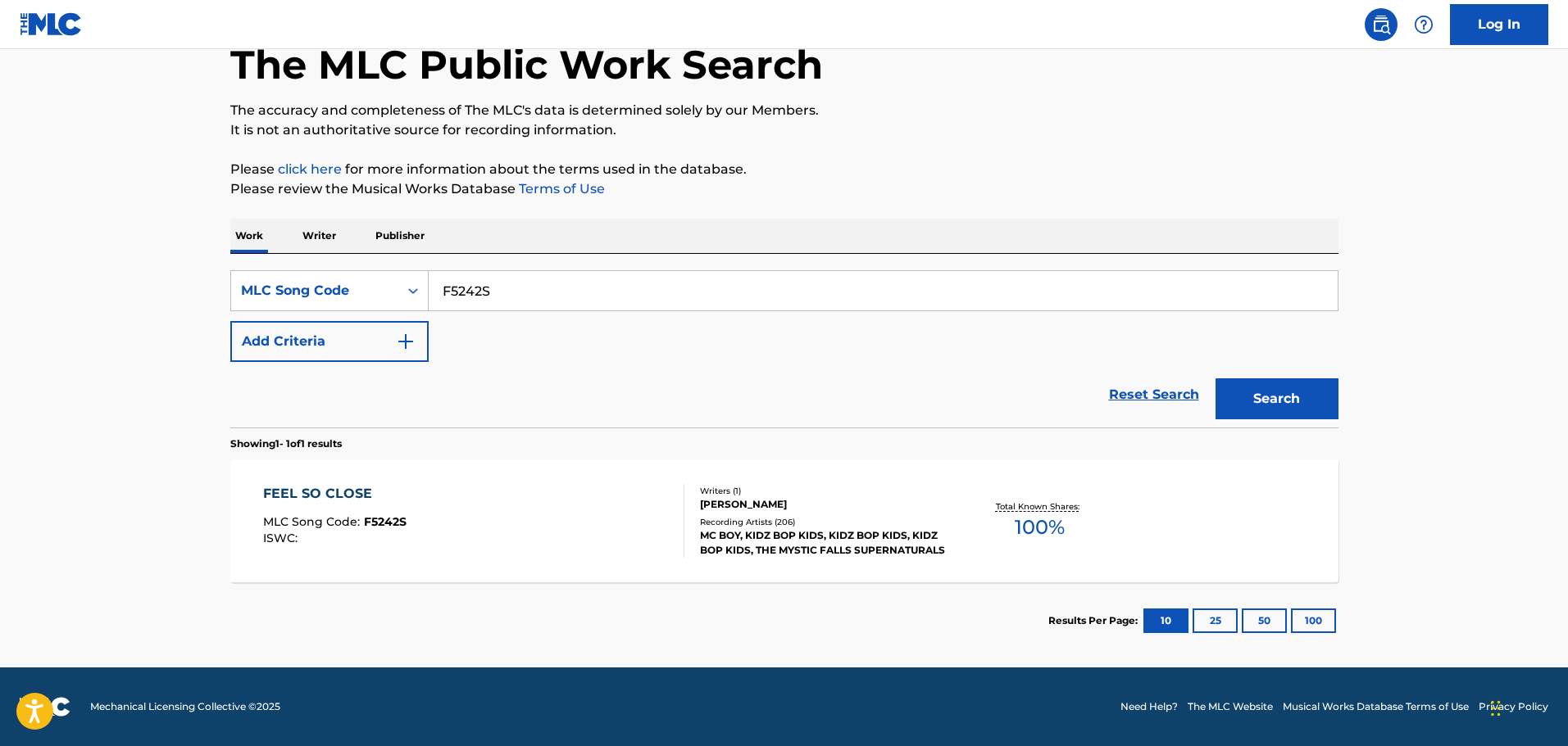
click at [540, 506] on div "FEEL SO CLOSE MLC Song Code : F5242S ISWC :" at bounding box center [474, 521] width 421 height 74
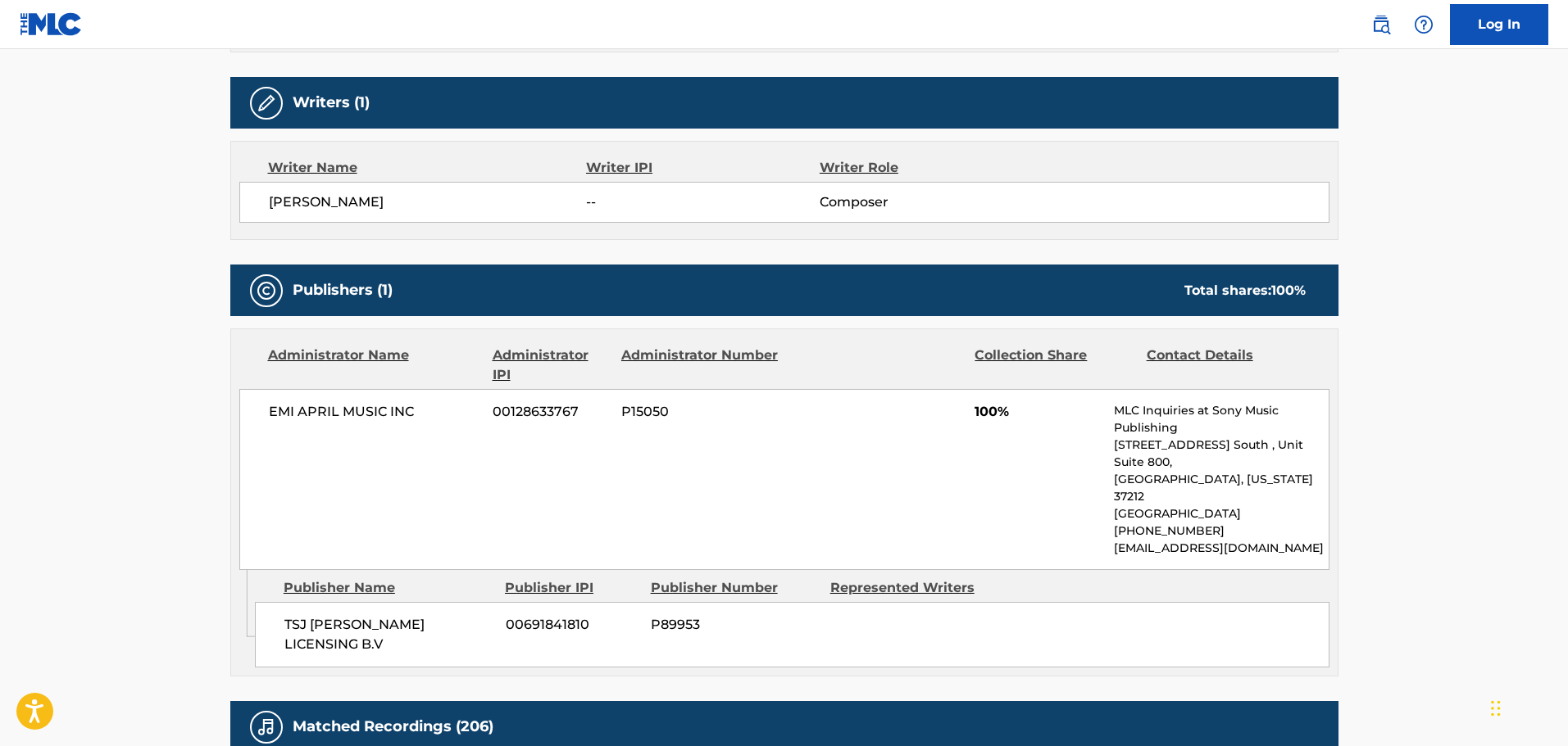
scroll to position [246, 0]
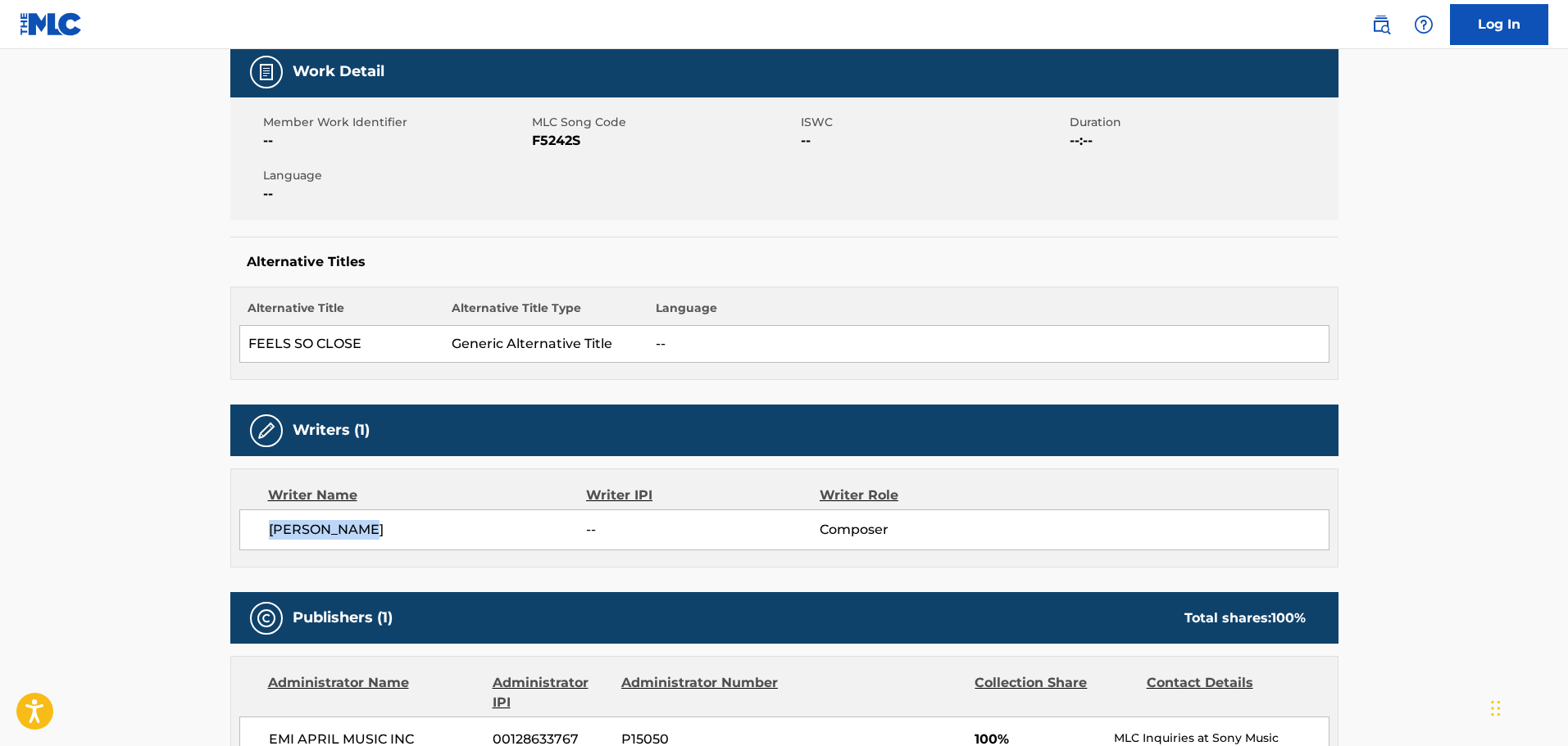
drag, startPoint x: 376, startPoint y: 534, endPoint x: 259, endPoint y: 528, distance: 117.2
click at [259, 528] on div "ADAM R WILES -- Composer" at bounding box center [784, 530] width 1090 height 41
copy span "ADAM R WILES"
click at [662, 283] on div "Alternative Titles Alternative Title Alternative Title Type Language FEELS SO C…" at bounding box center [784, 308] width 1108 height 143
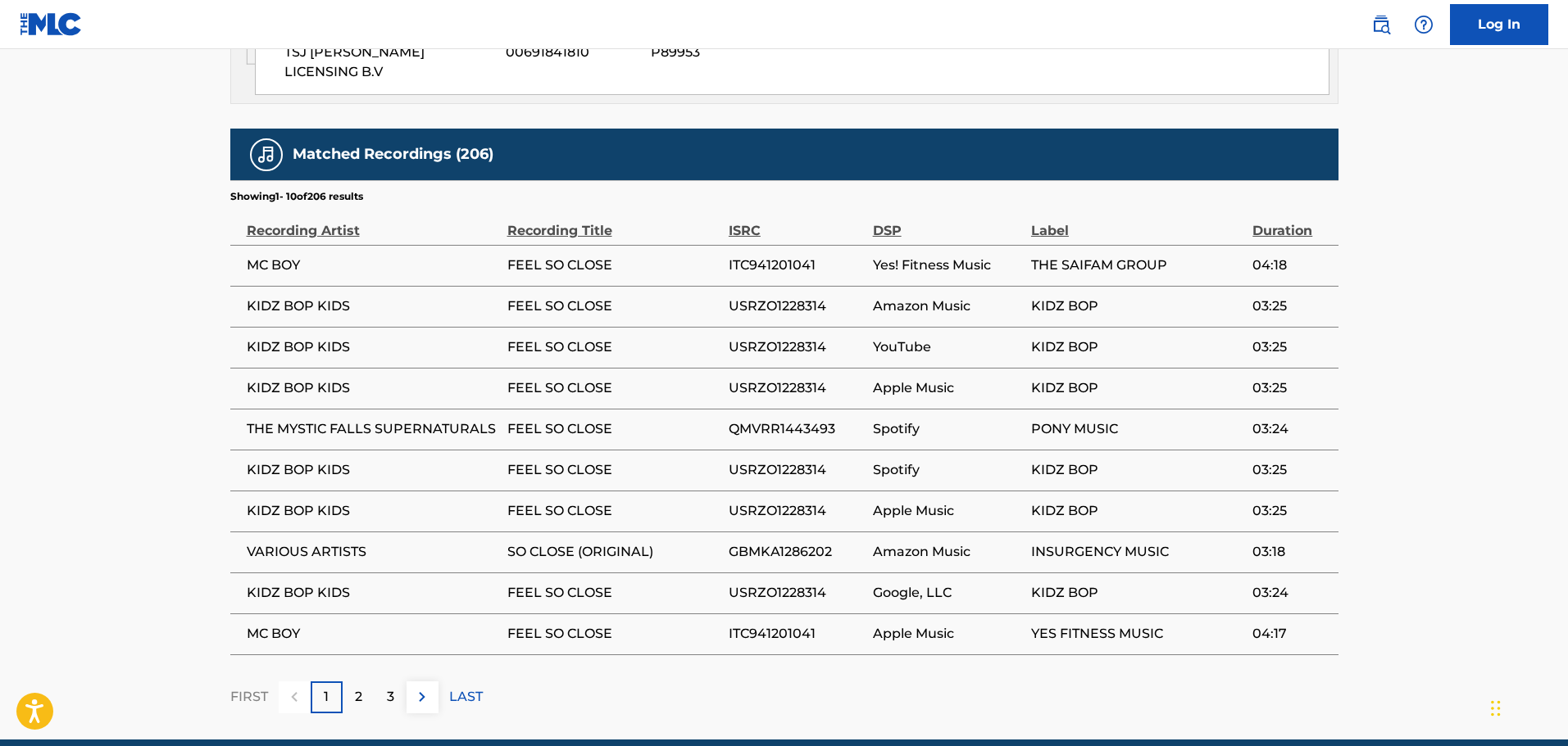
scroll to position [1147, 0]
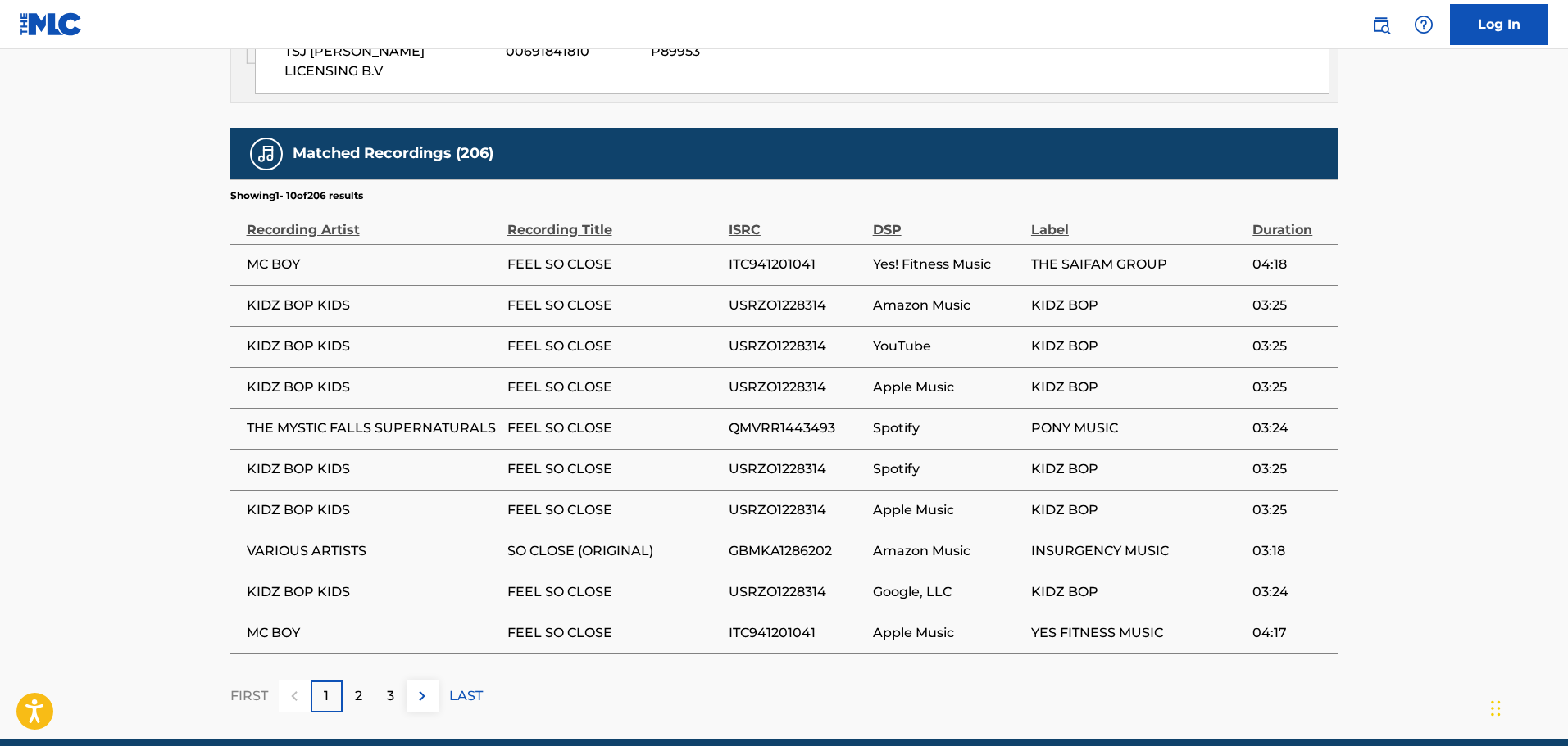
click at [357, 686] on p "2" at bounding box center [359, 695] width 7 height 19
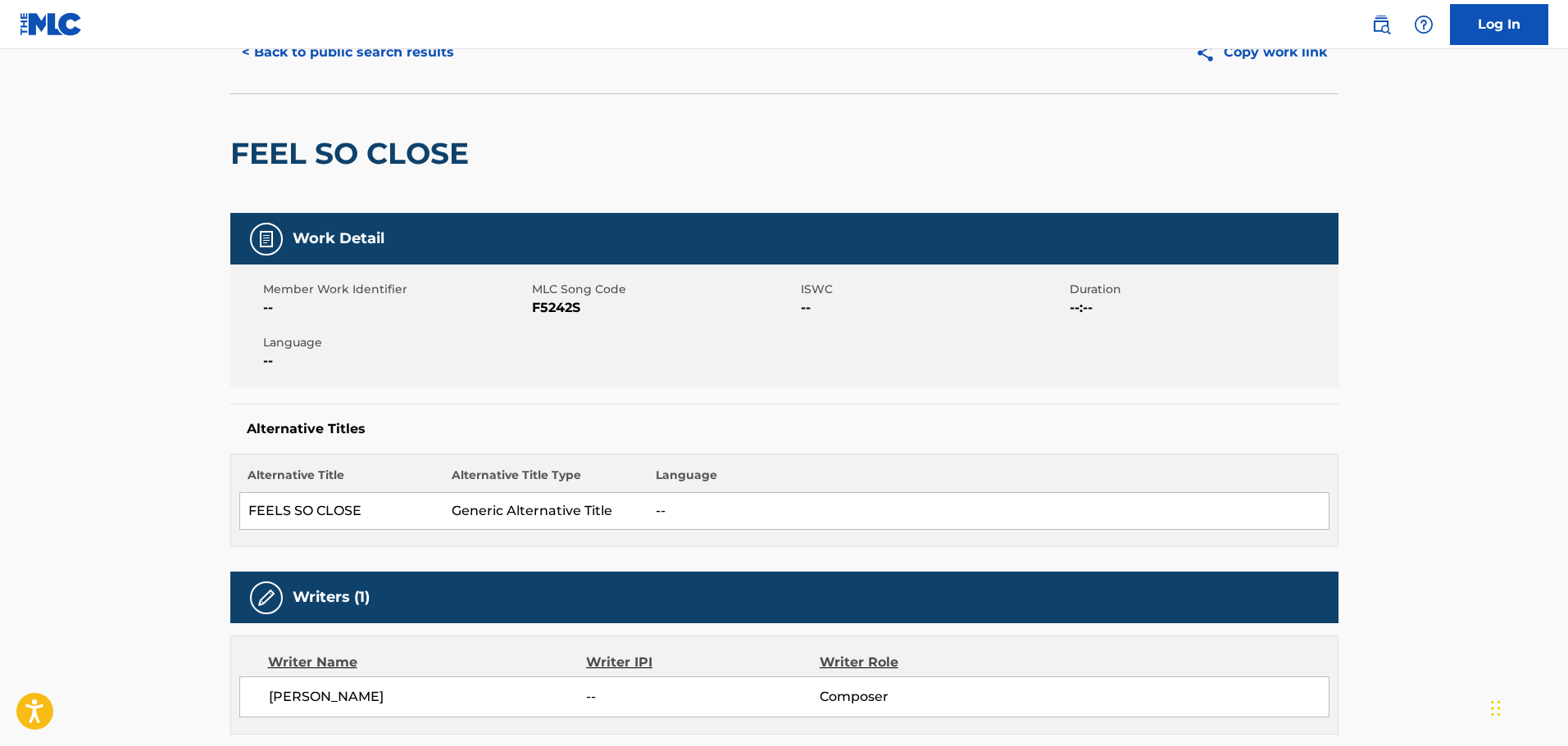
scroll to position [0, 0]
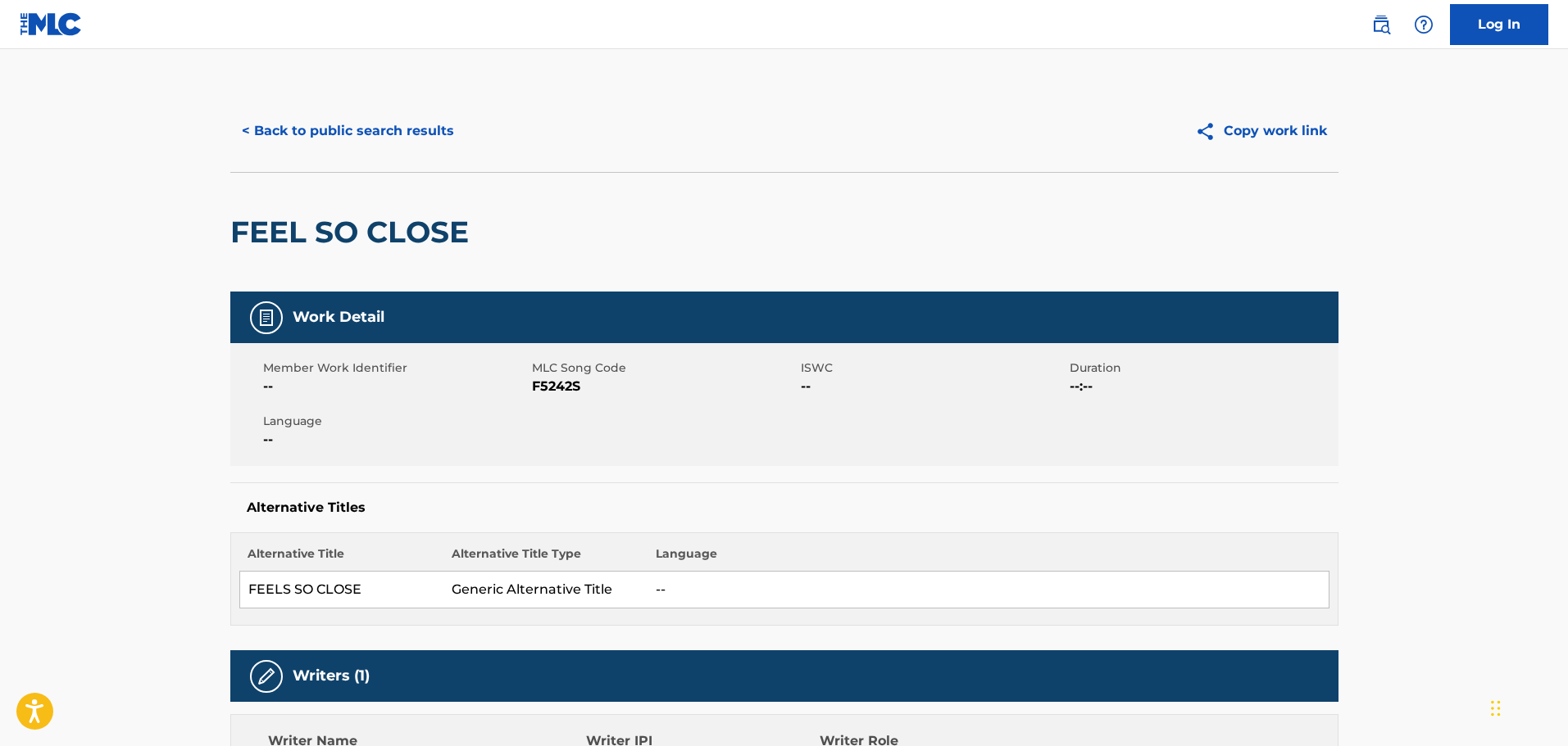
click at [320, 113] on button "< Back to public search results" at bounding box center [348, 131] width 236 height 41
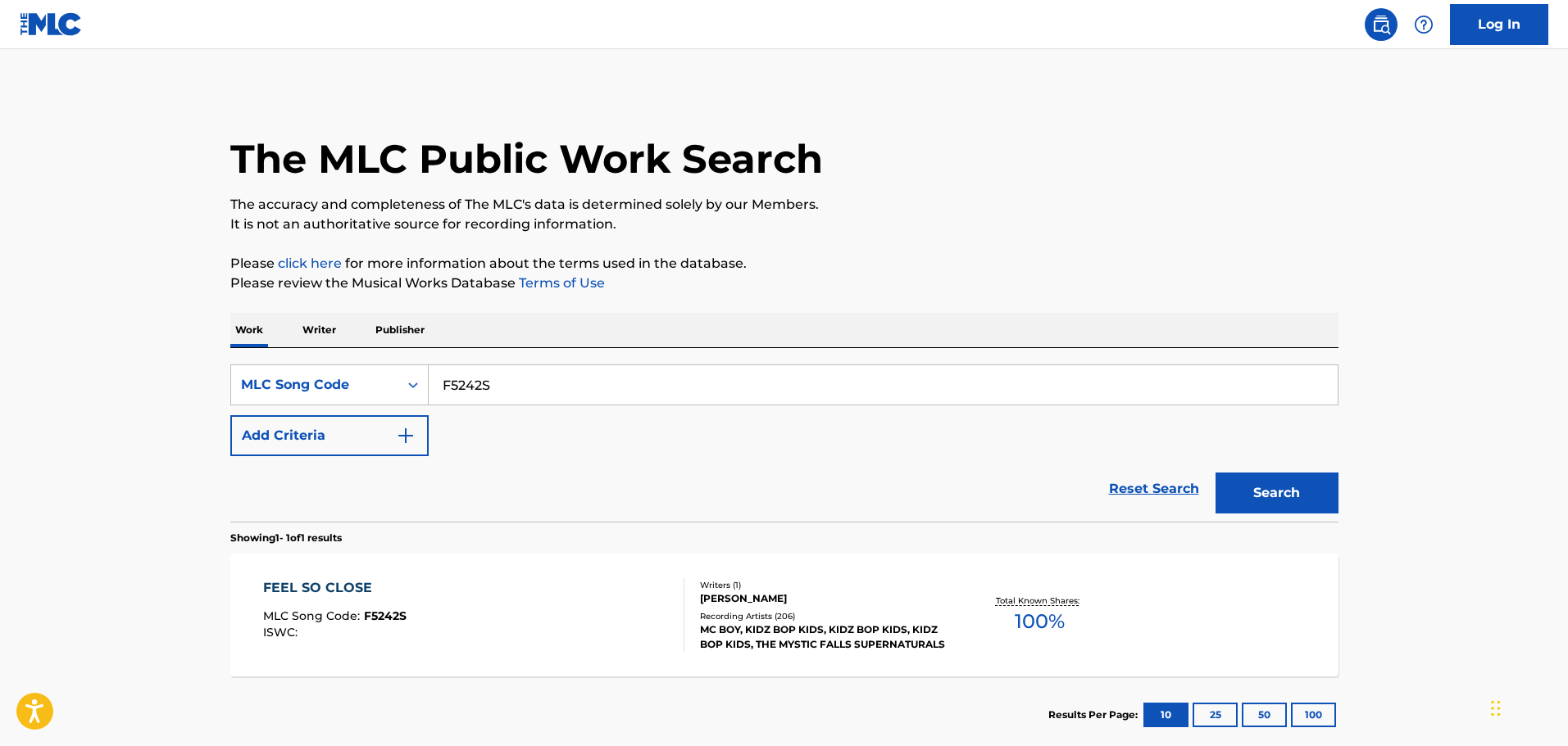
scroll to position [52, 0]
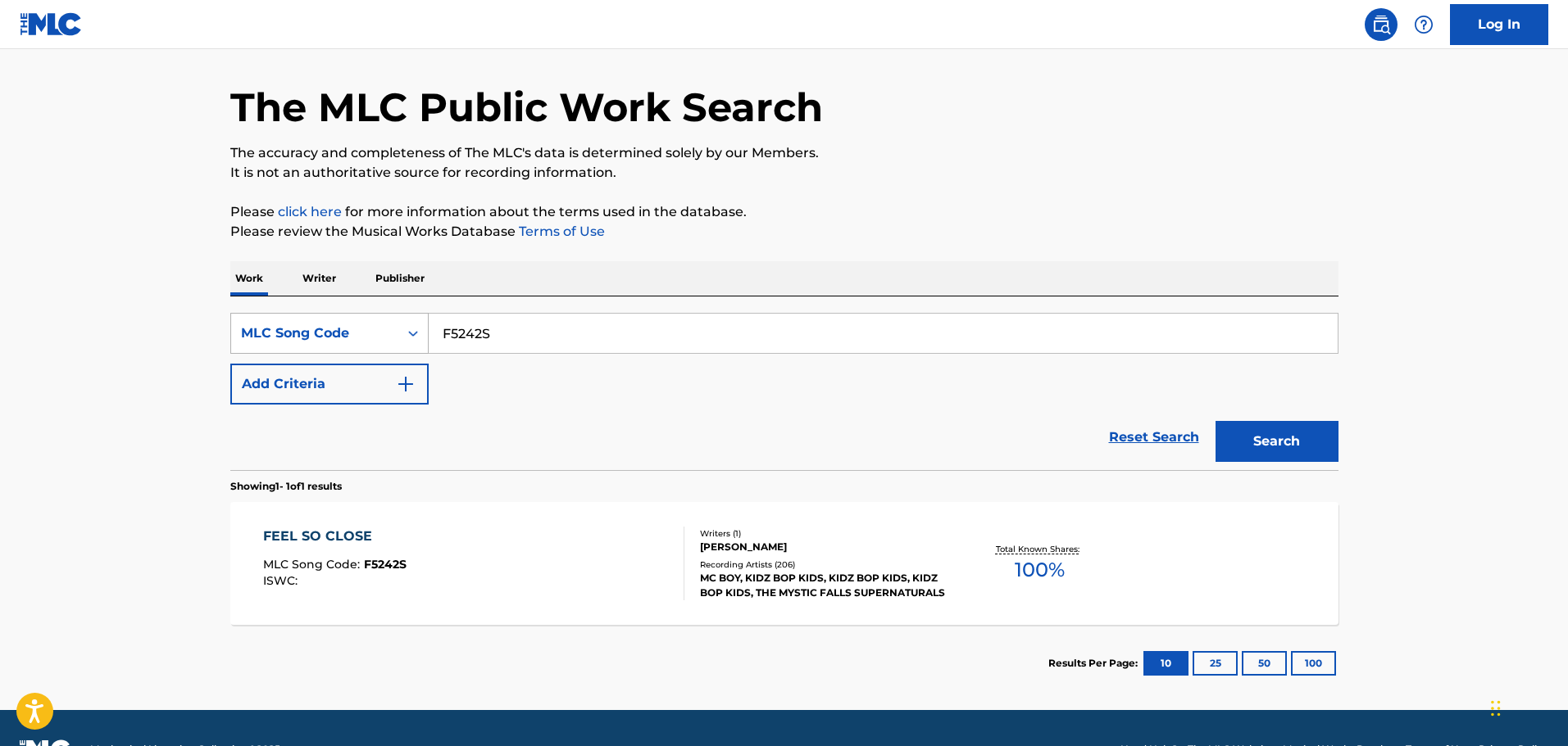
drag, startPoint x: 567, startPoint y: 336, endPoint x: 311, endPoint y: 327, distance: 256.2
click at [311, 327] on div "SearchWithCriteria665caef8-7de4-4df9-9011-fe5a34bfa3fe MLC Song Code F5242S" at bounding box center [784, 333] width 1108 height 41
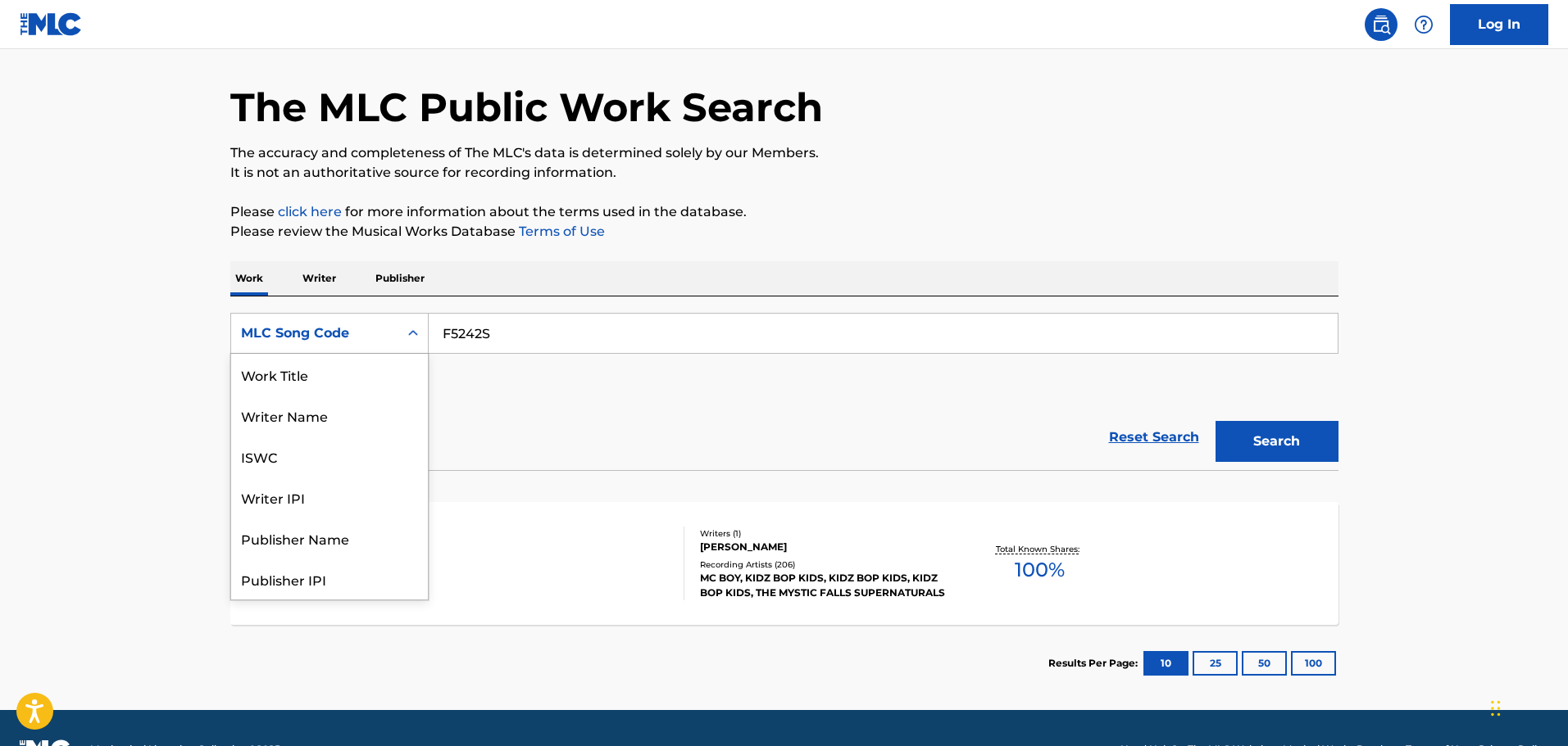
click at [407, 337] on icon "Search Form" at bounding box center [413, 334] width 17 height 17
click at [301, 384] on div "Work Title" at bounding box center [329, 374] width 197 height 41
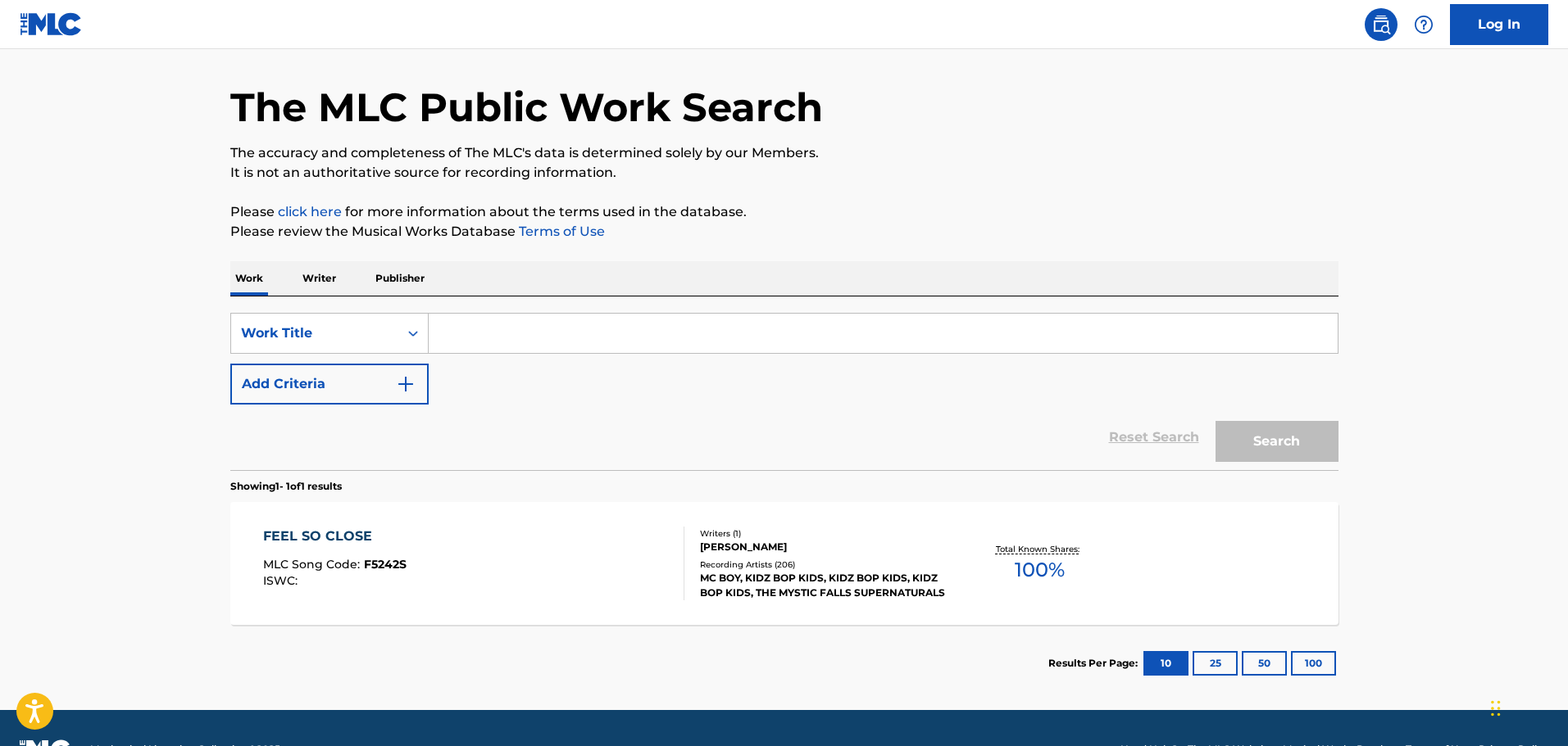
click at [519, 337] on input "Search Form" at bounding box center [883, 333] width 909 height 40
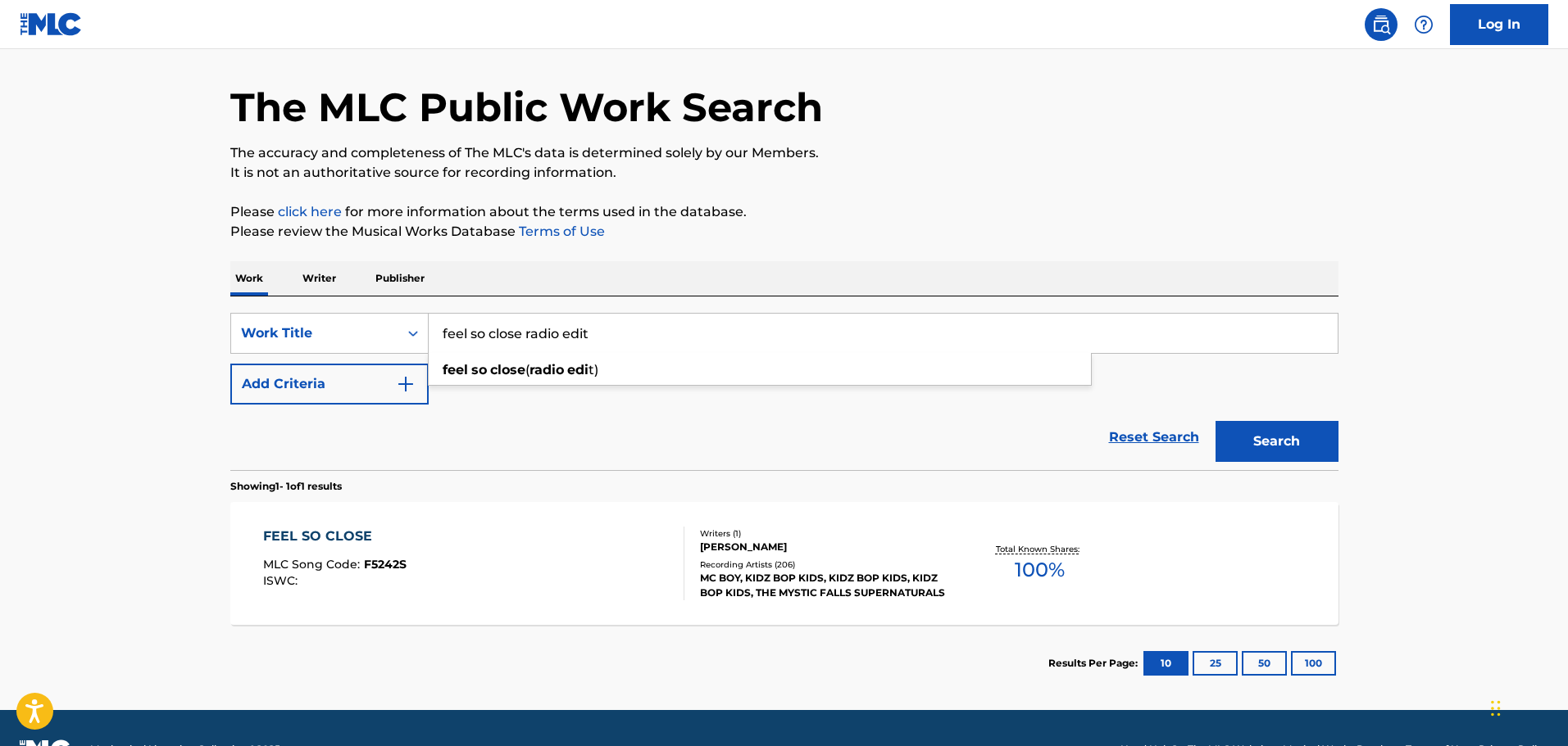
type input "feel so close radio edit"
click at [1216, 421] on button "Search" at bounding box center [1277, 442] width 123 height 41
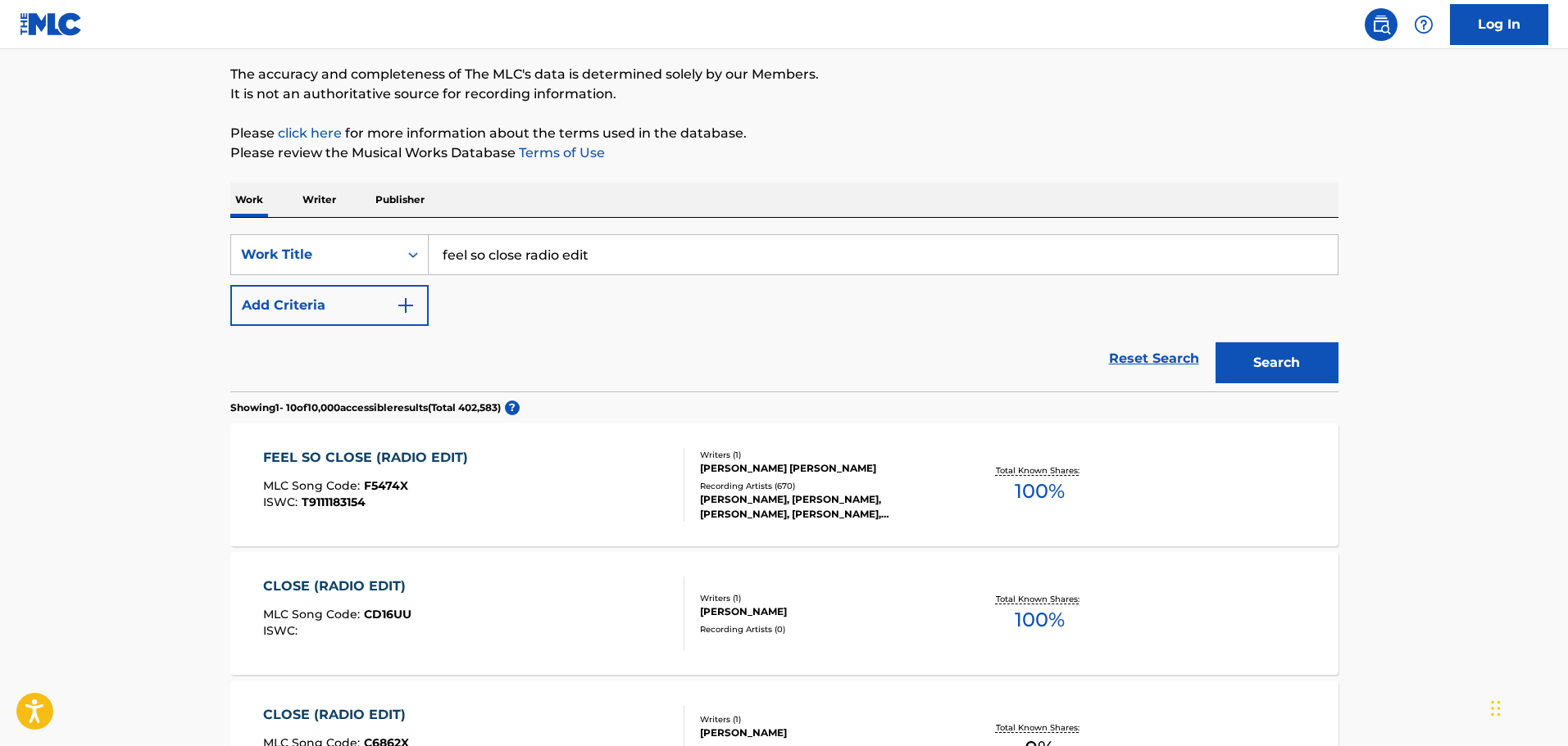
scroll to position [164, 0]
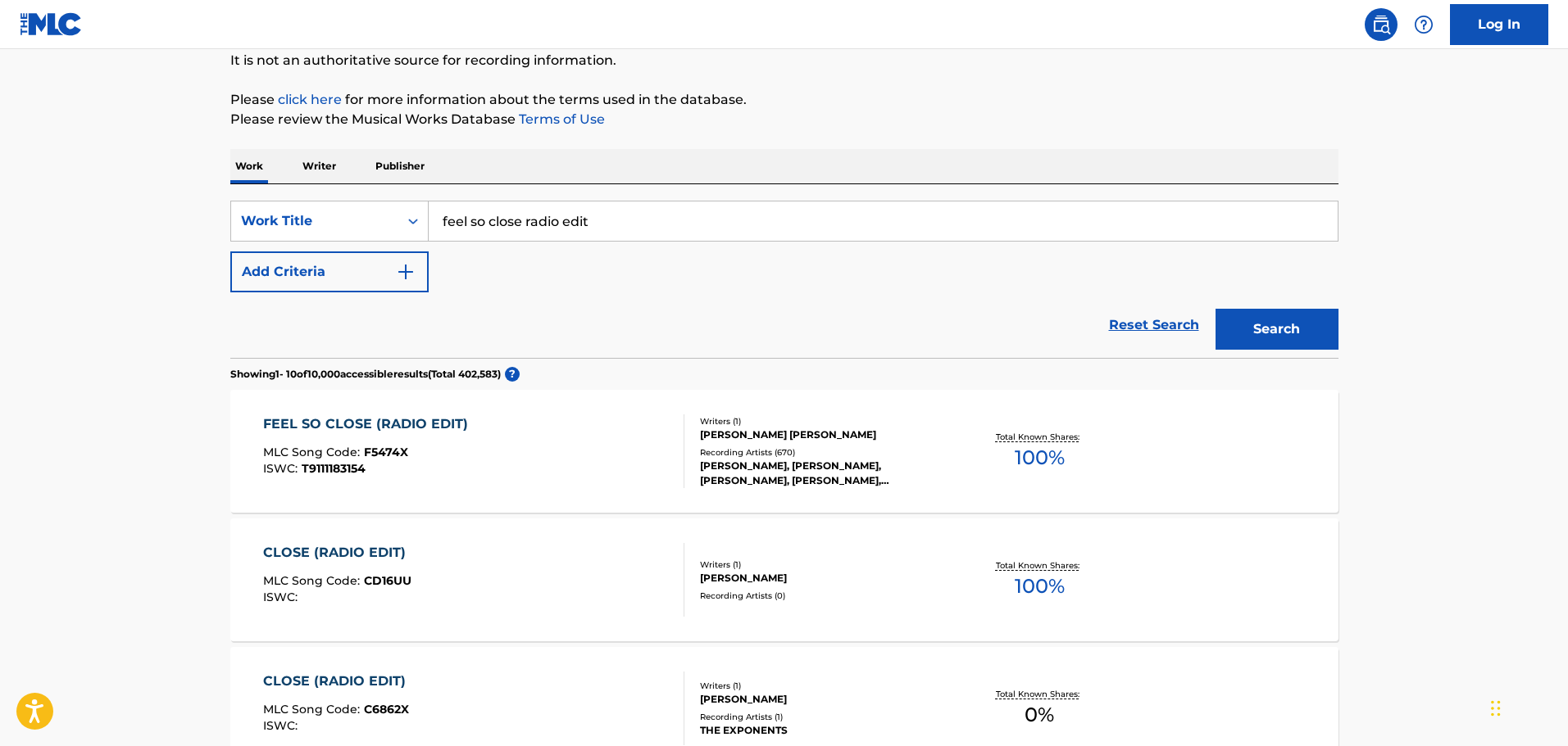
click at [783, 109] on p "Please click here for more information about the terms used in the database." at bounding box center [784, 99] width 1108 height 19
drag, startPoint x: 911, startPoint y: 72, endPoint x: 915, endPoint y: 63, distance: 9.8
click at [361, 229] on div "Work Title" at bounding box center [315, 221] width 147 height 19
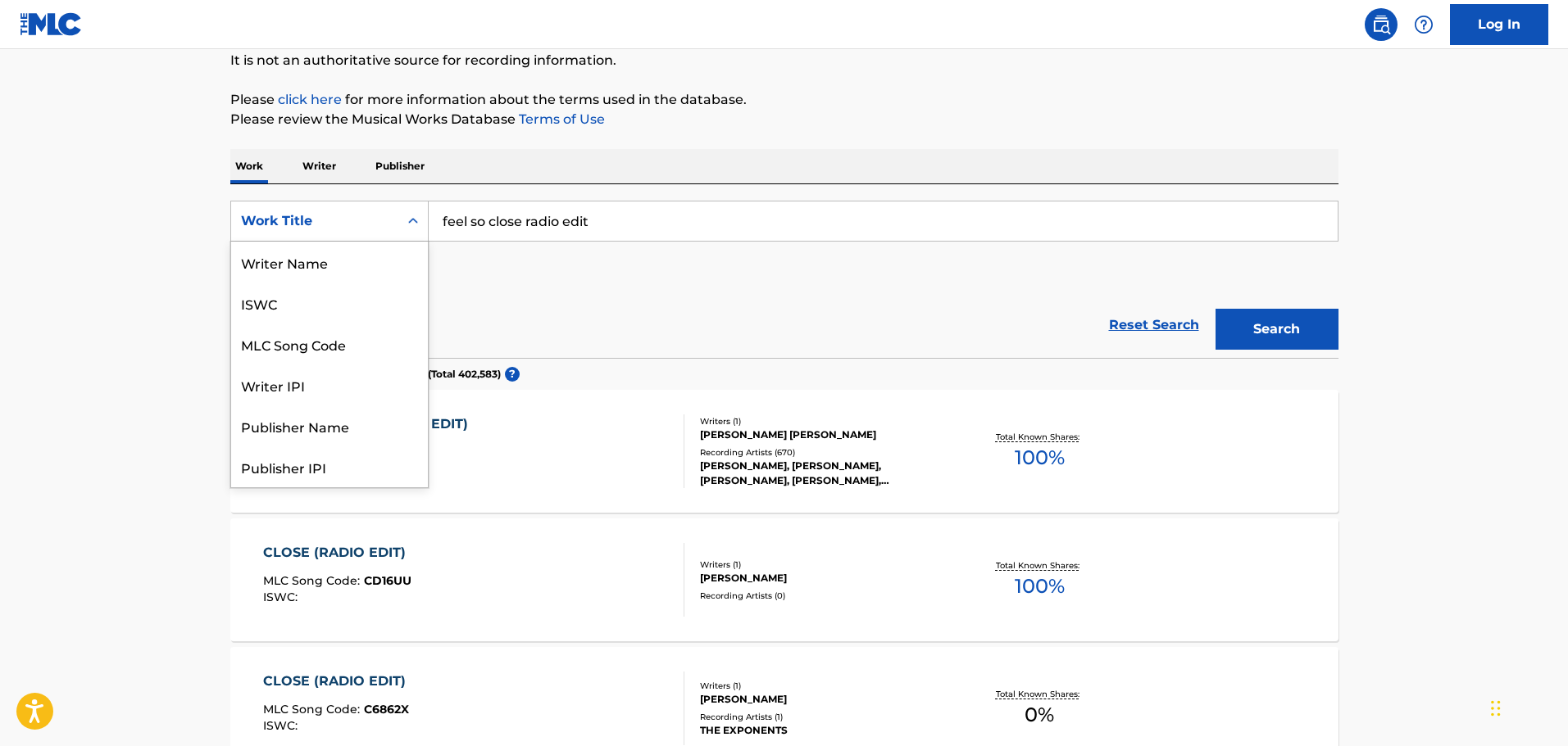
scroll to position [82, 0]
click at [346, 271] on div "MLC Song Code" at bounding box center [329, 262] width 197 height 41
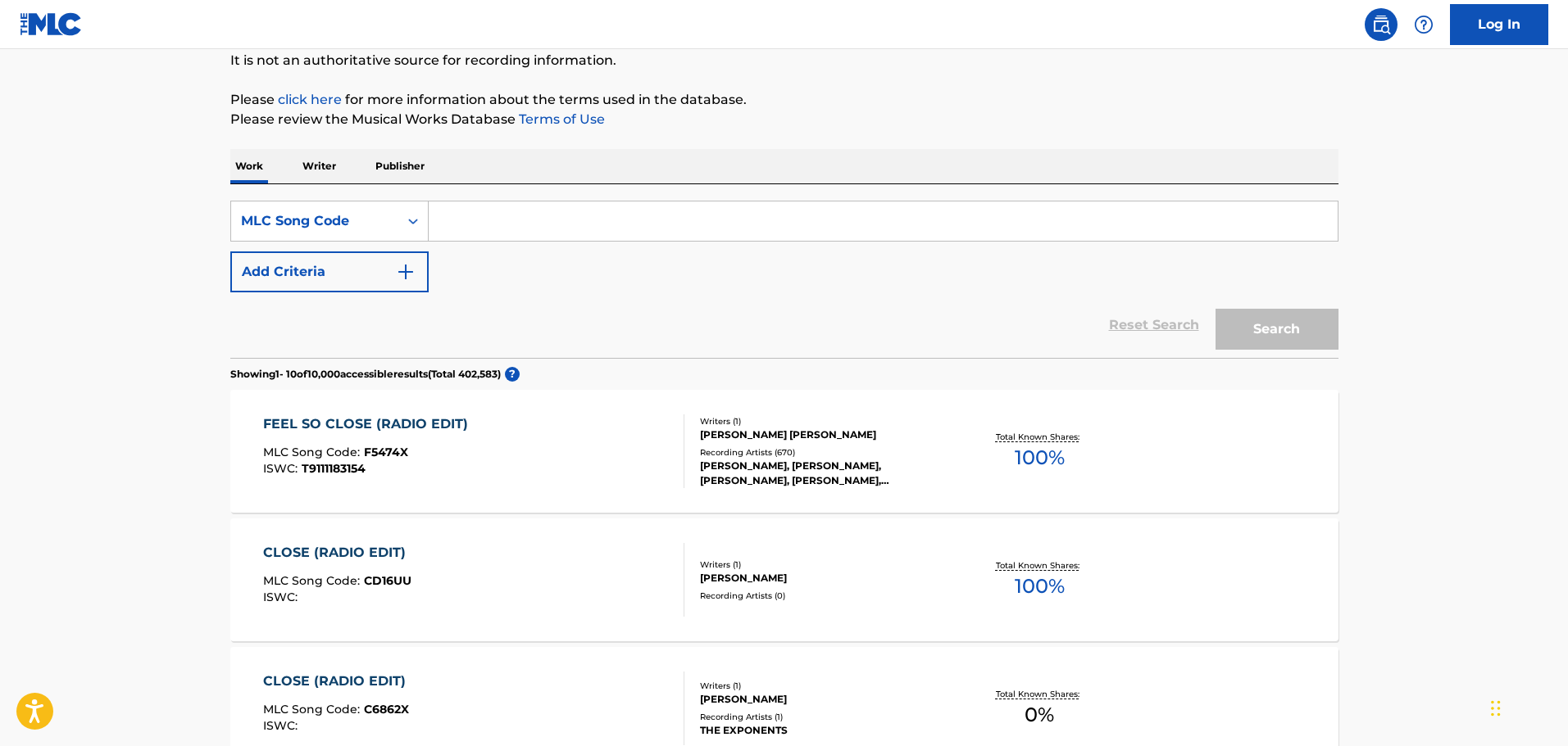
click at [700, 211] on input "Search Form" at bounding box center [883, 221] width 909 height 40
paste input "LA2MR2"
type input "LA2MR2"
click at [1294, 339] on button "Search" at bounding box center [1277, 329] width 123 height 41
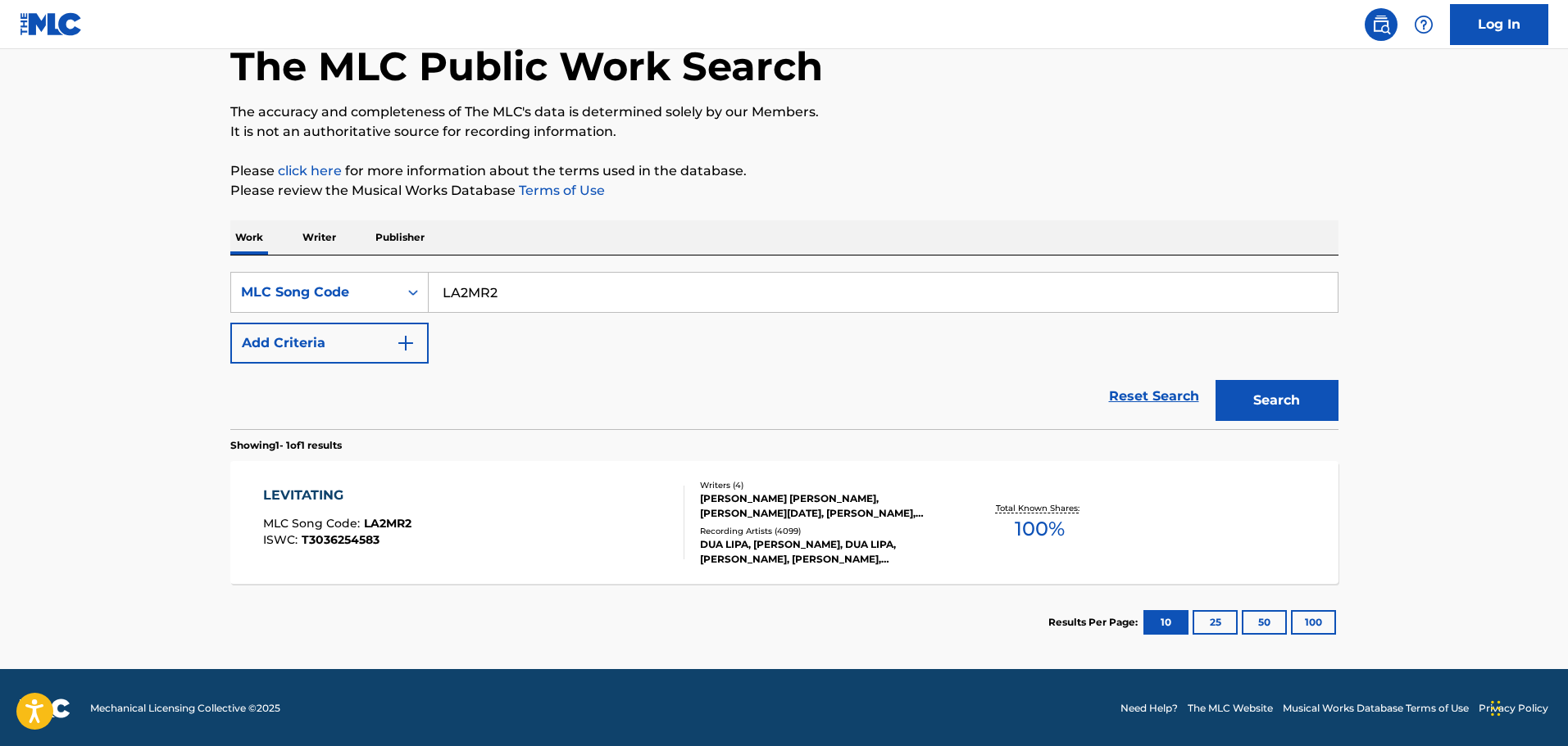
scroll to position [94, 0]
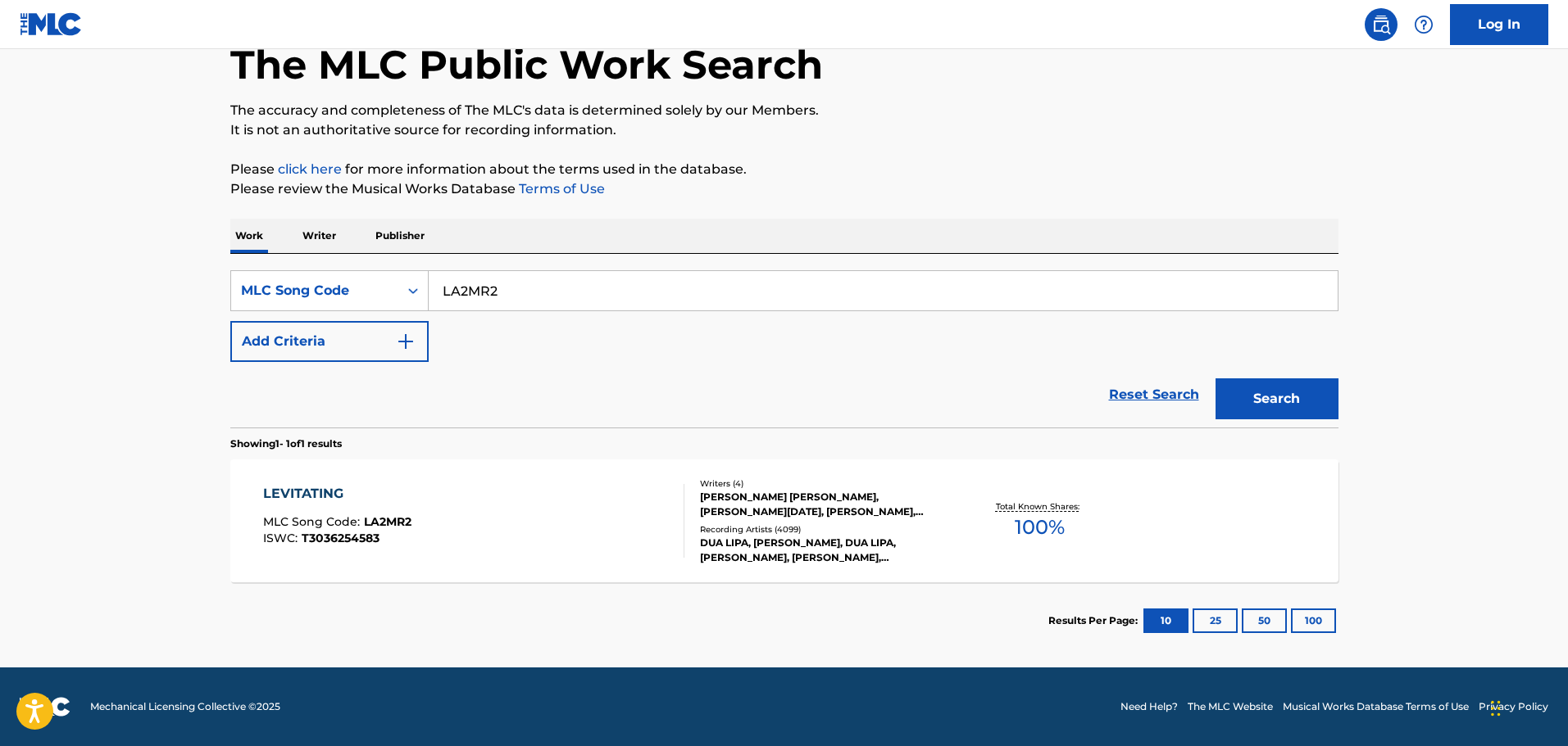
click at [468, 503] on div "LEVITATING MLC Song Code : LA2MR2 ISWC : T3036254583" at bounding box center [474, 521] width 421 height 74
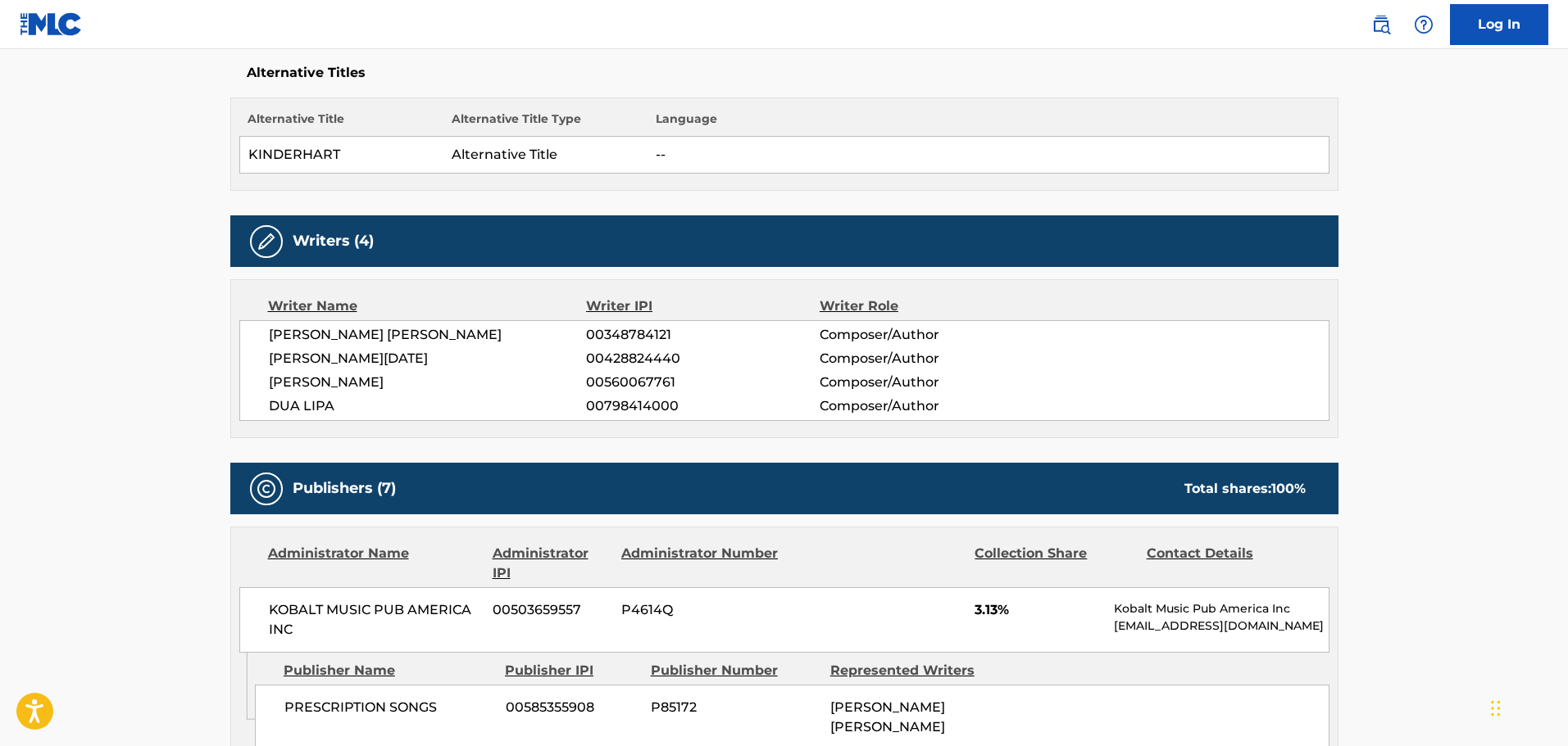
scroll to position [491, 0]
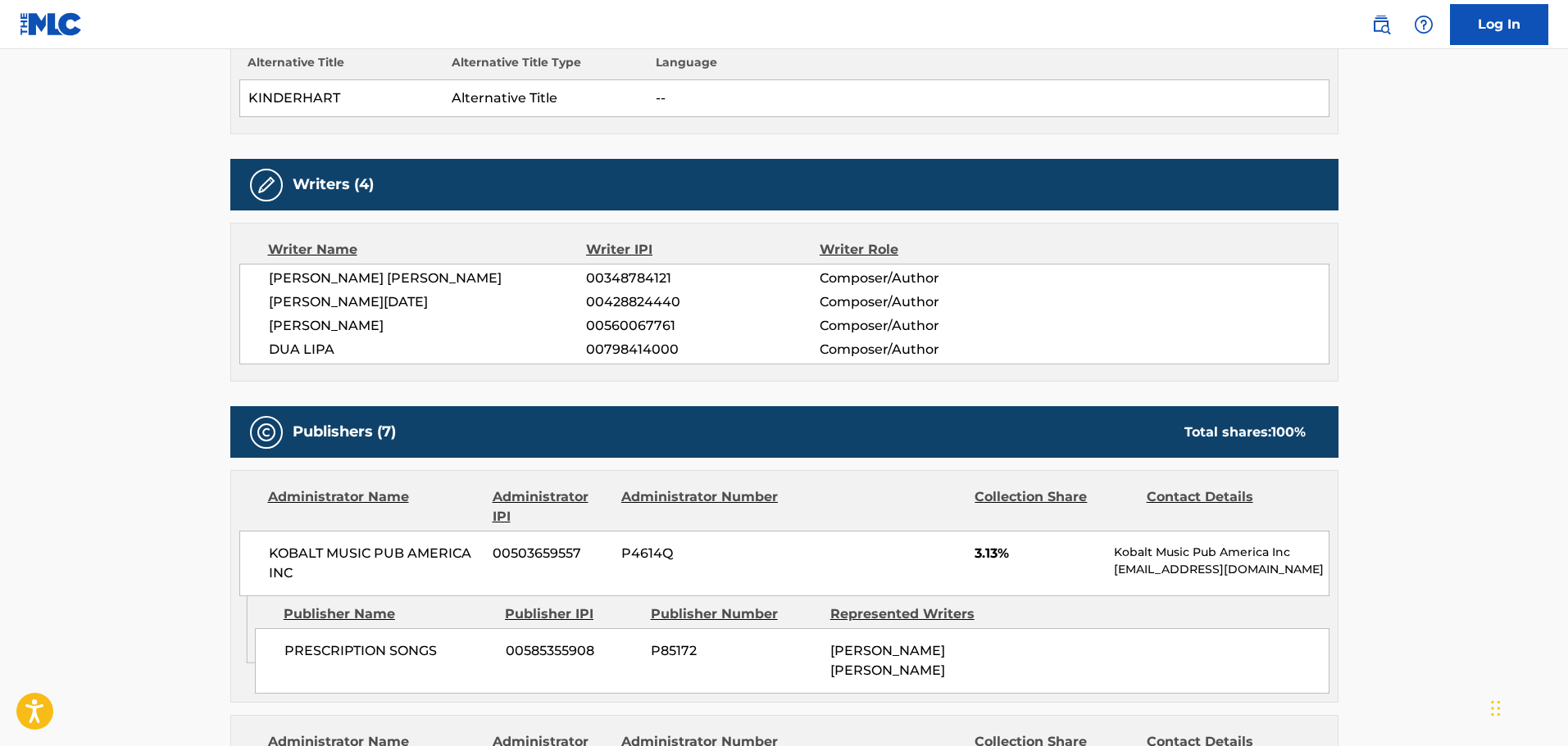
click at [776, 408] on div "Publishers (7) Total shares: 100 %" at bounding box center [784, 432] width 1108 height 52
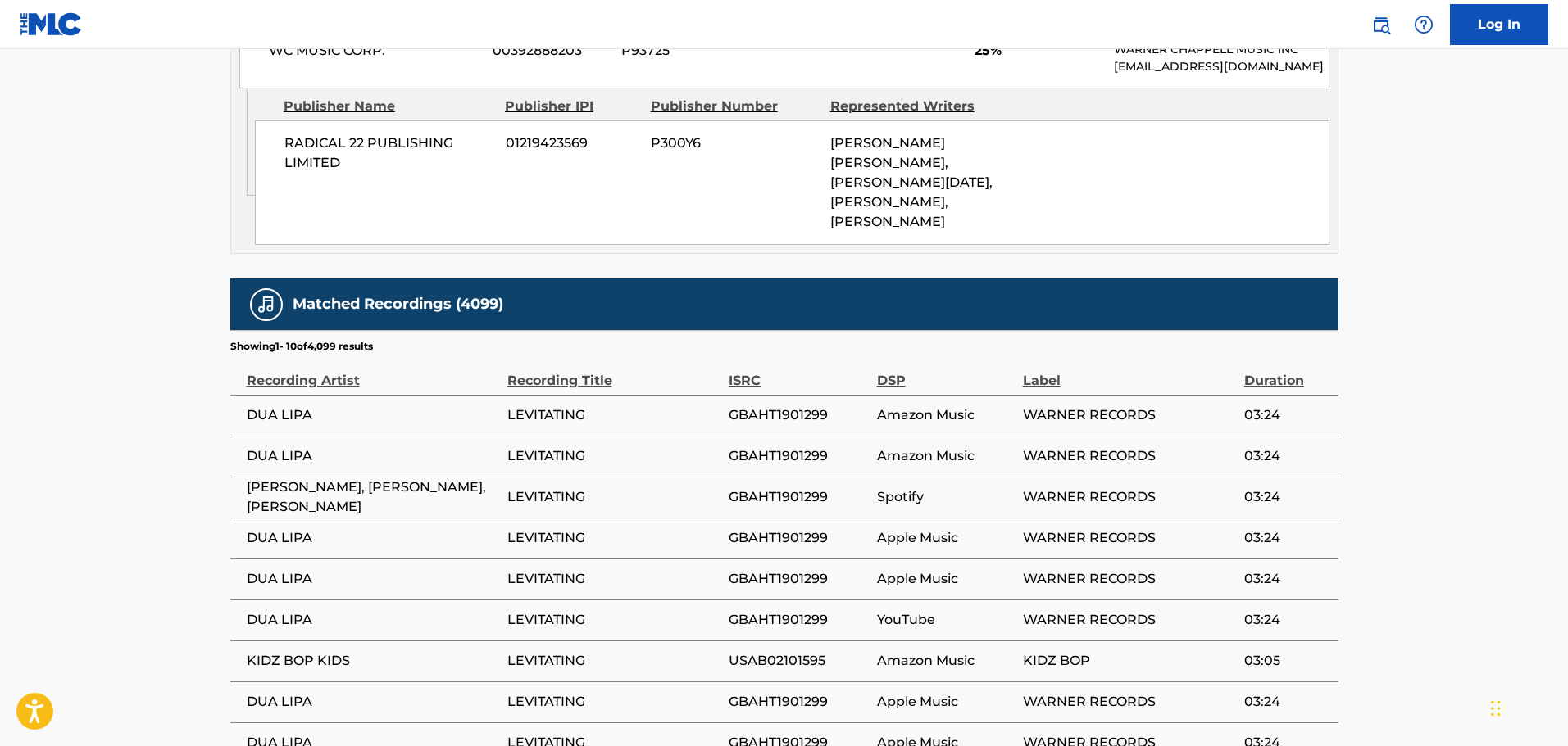
scroll to position [2879, 0]
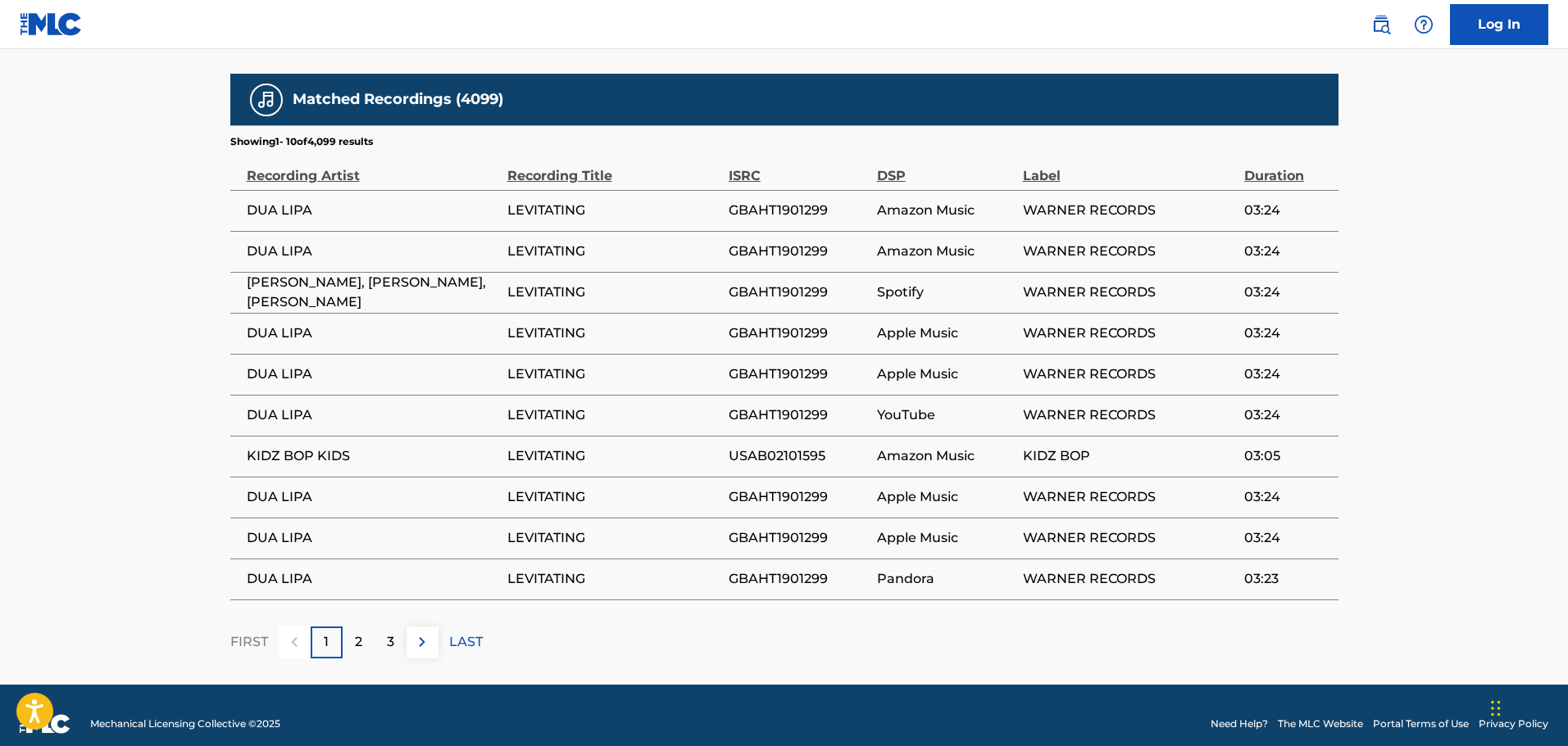
click at [350, 631] on div "2" at bounding box center [358, 642] width 32 height 32
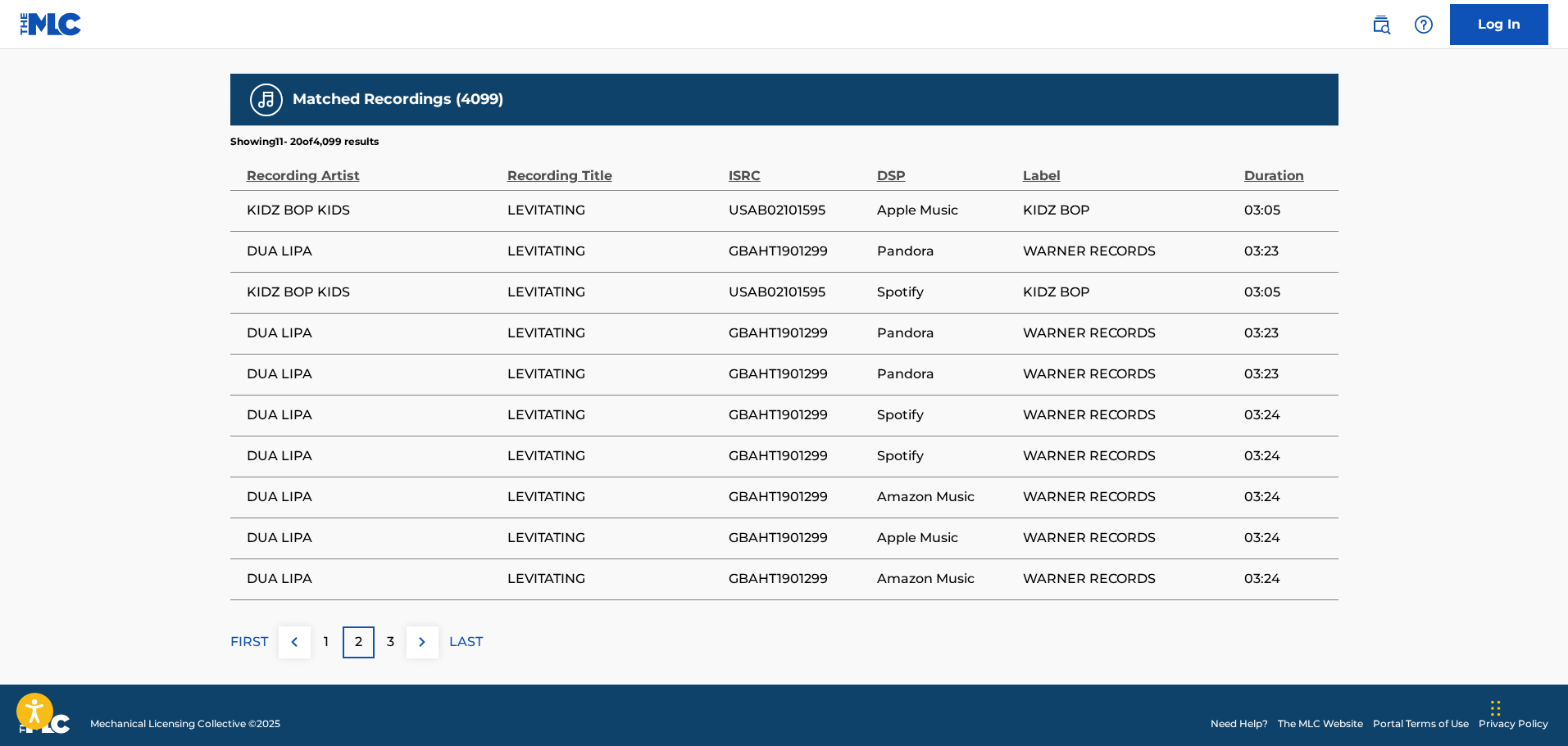
click at [333, 631] on div "1" at bounding box center [327, 642] width 32 height 32
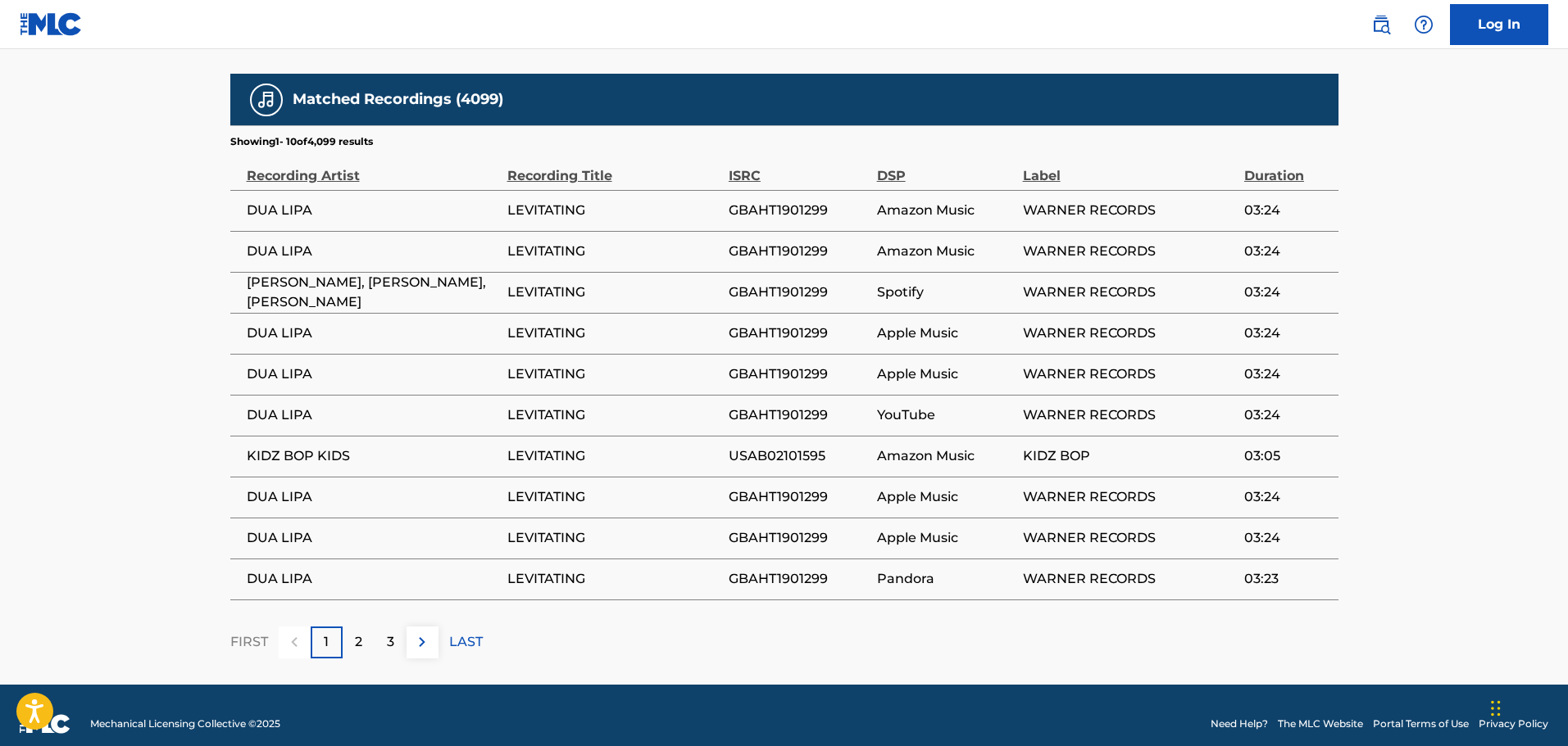
click at [294, 626] on div at bounding box center [294, 642] width 32 height 32
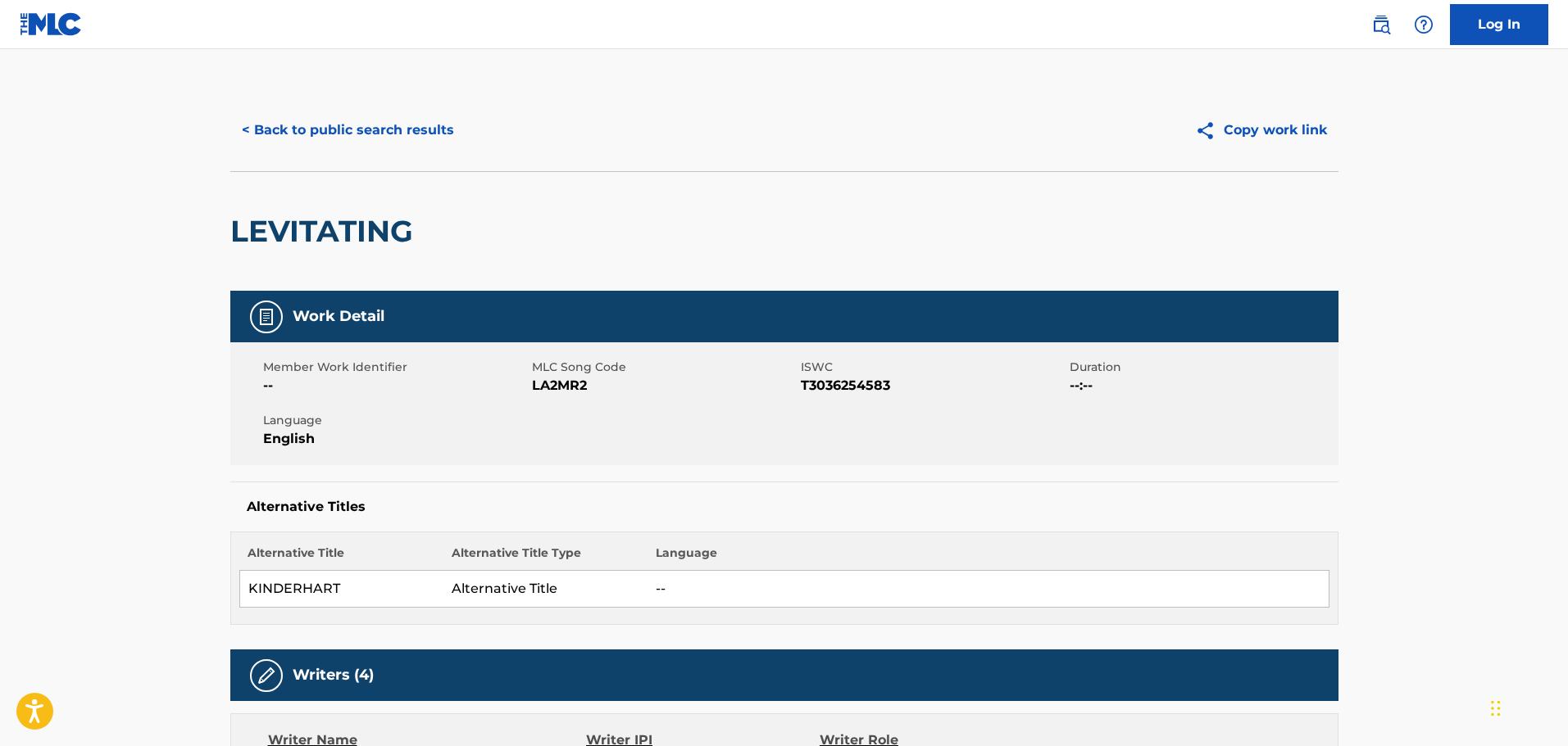
scroll to position [0, 0]
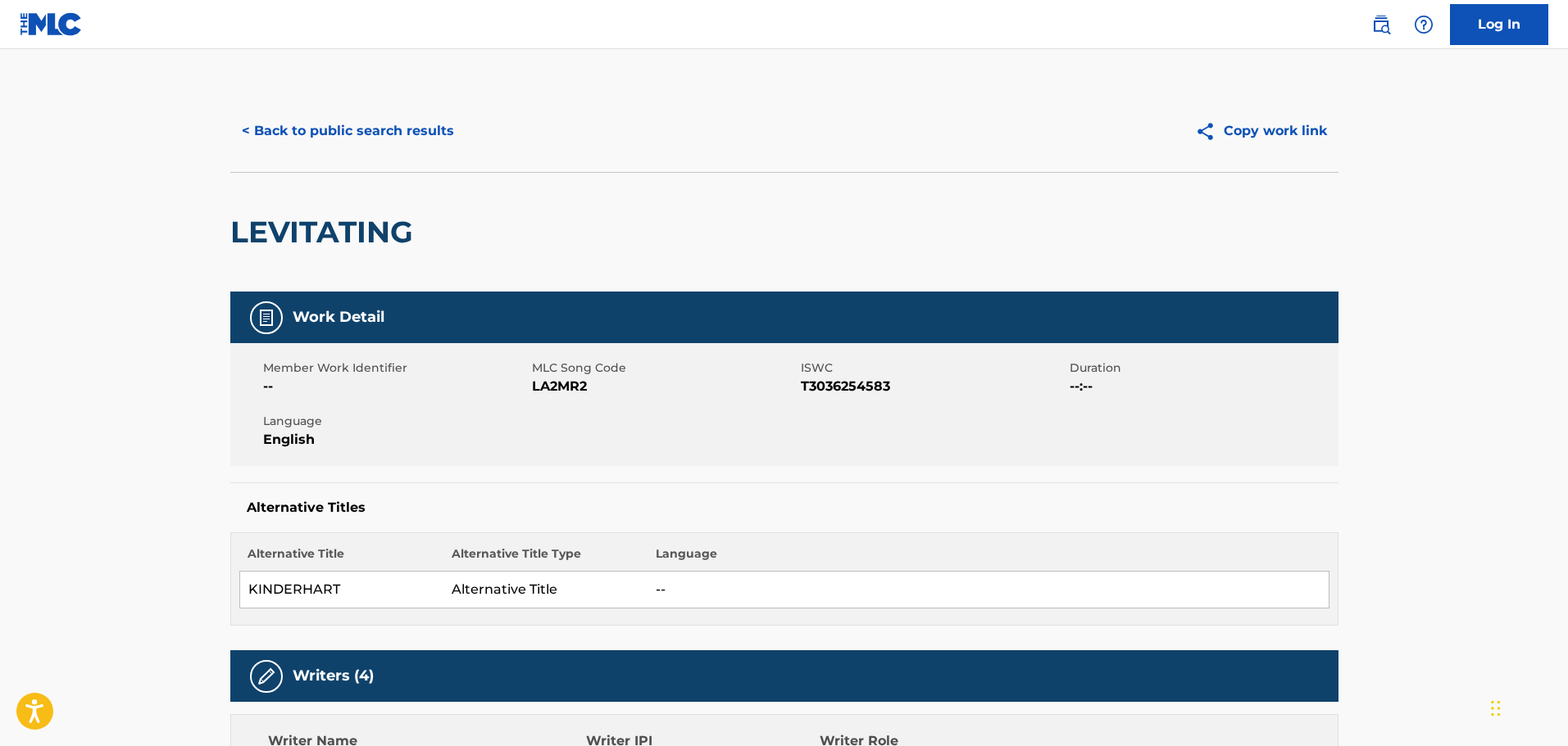
click at [290, 121] on button "< Back to public search results" at bounding box center [348, 131] width 236 height 41
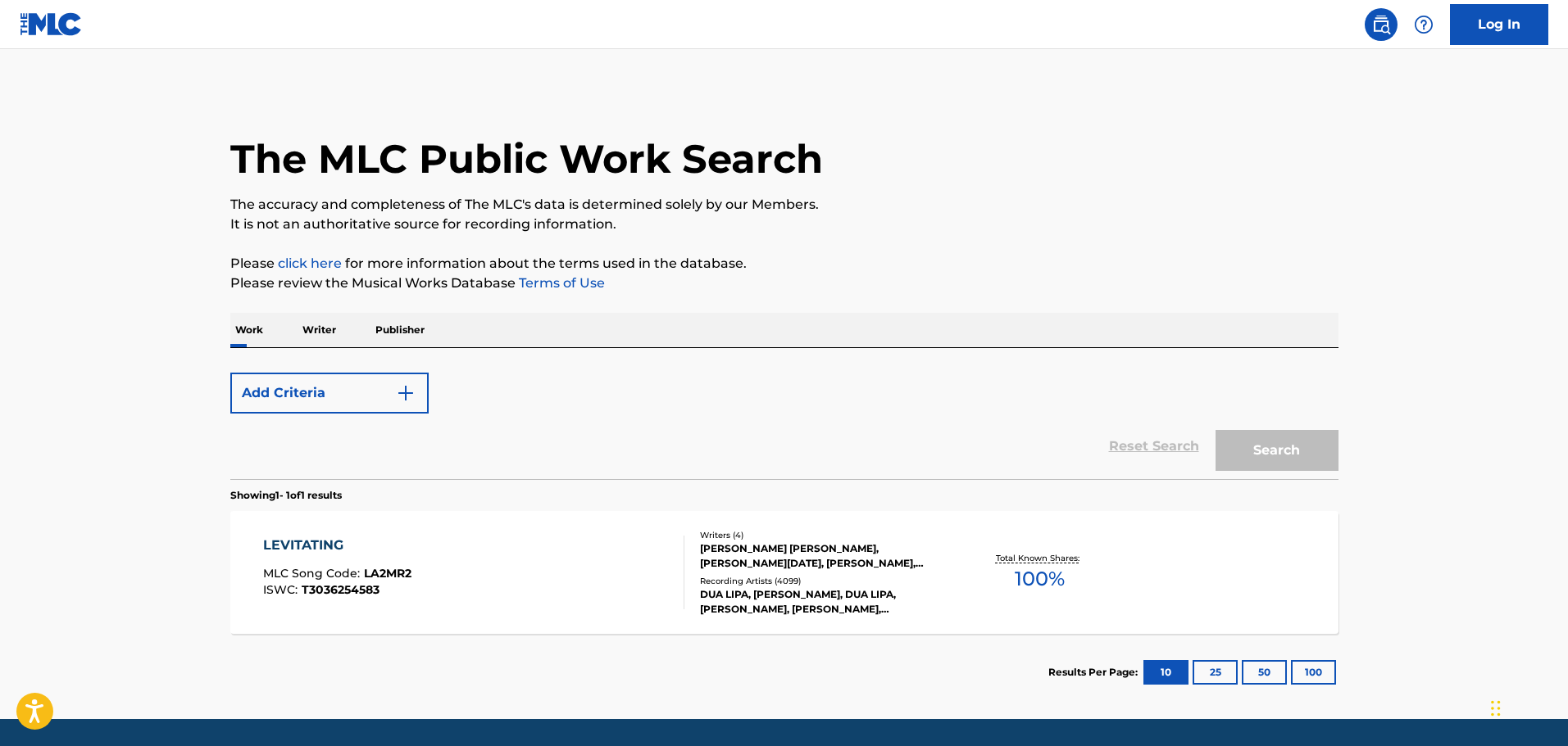
scroll to position [52, 0]
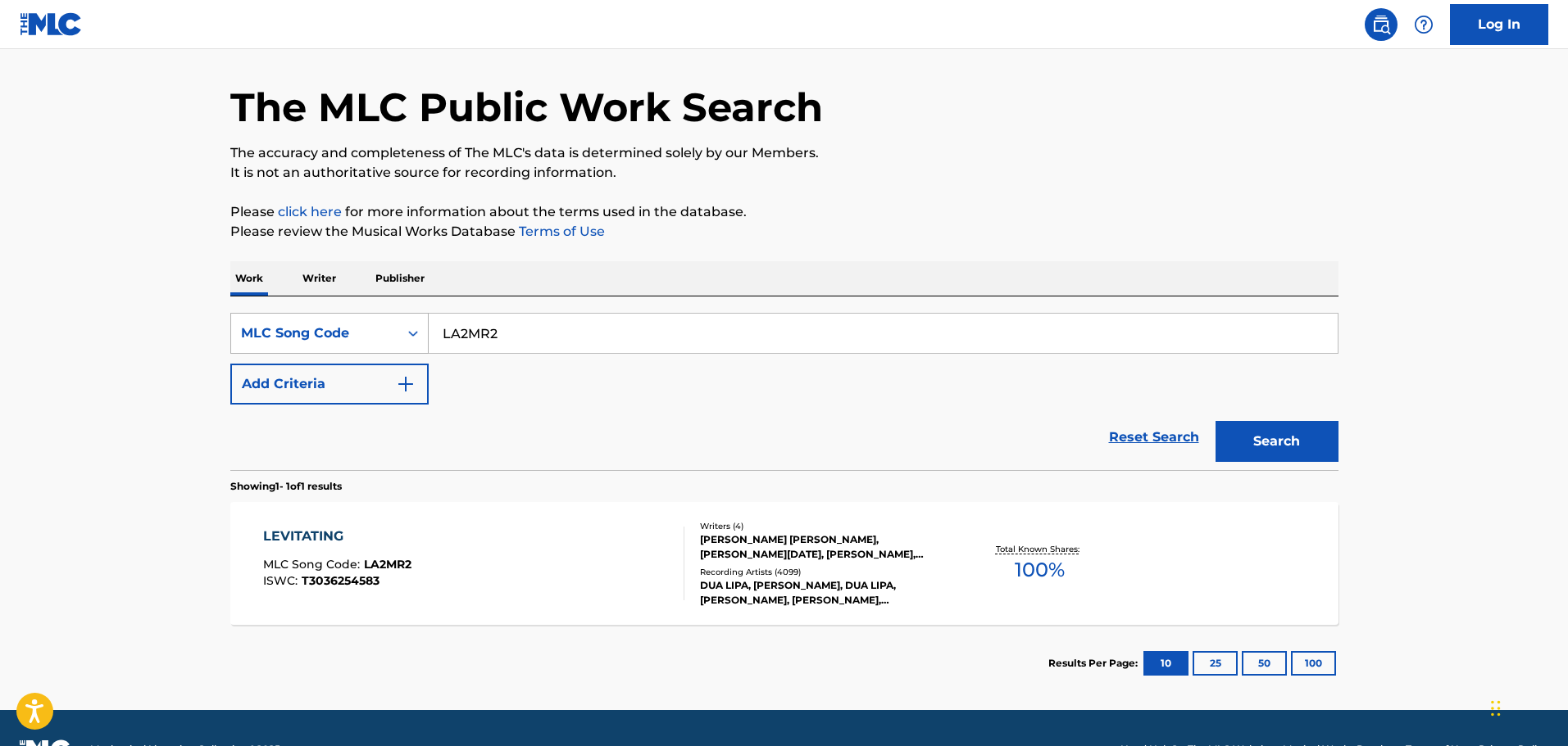
click at [402, 318] on div "Search Form" at bounding box center [413, 333] width 29 height 29
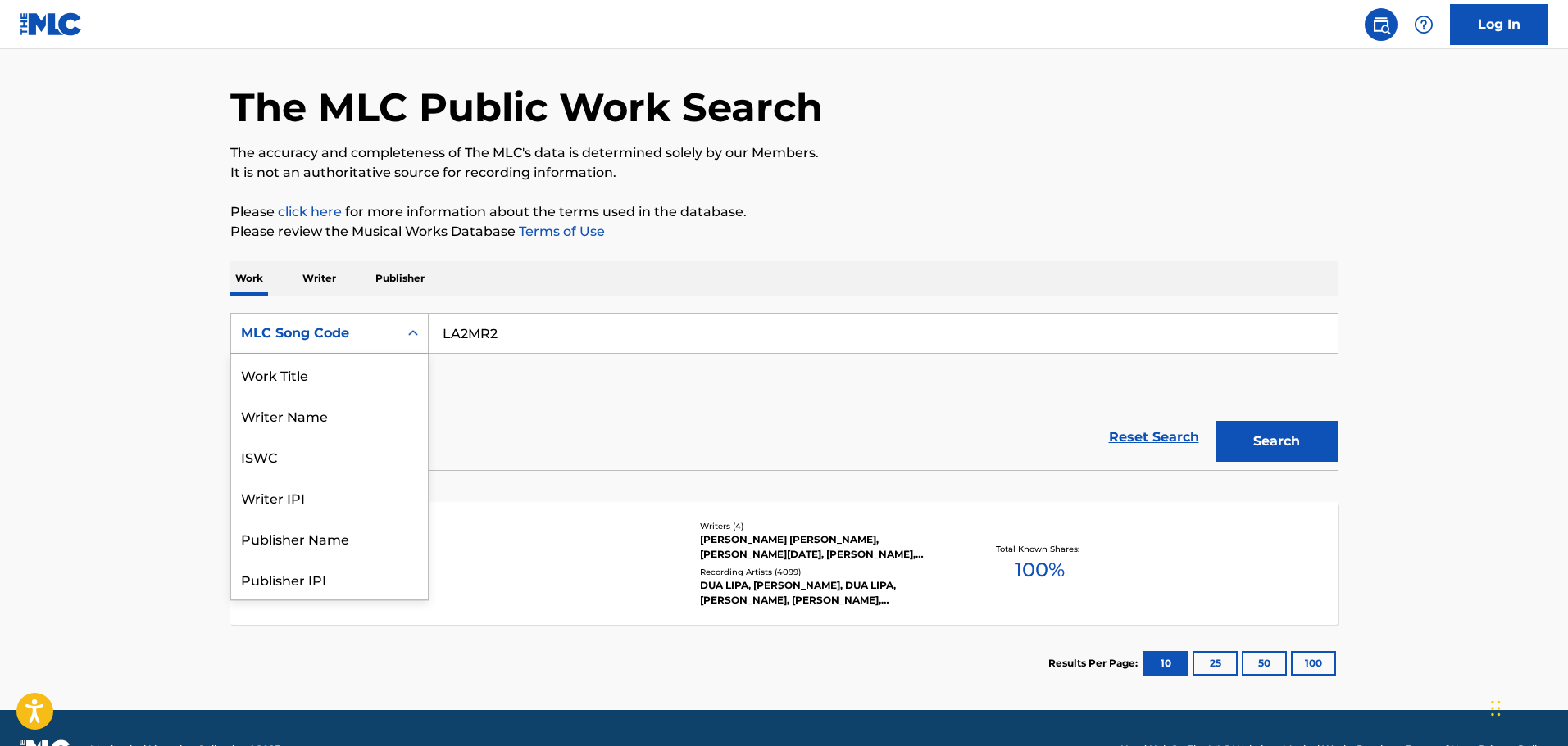
scroll to position [82, 0]
click at [242, 270] on p "Work" at bounding box center [248, 278] width 38 height 34
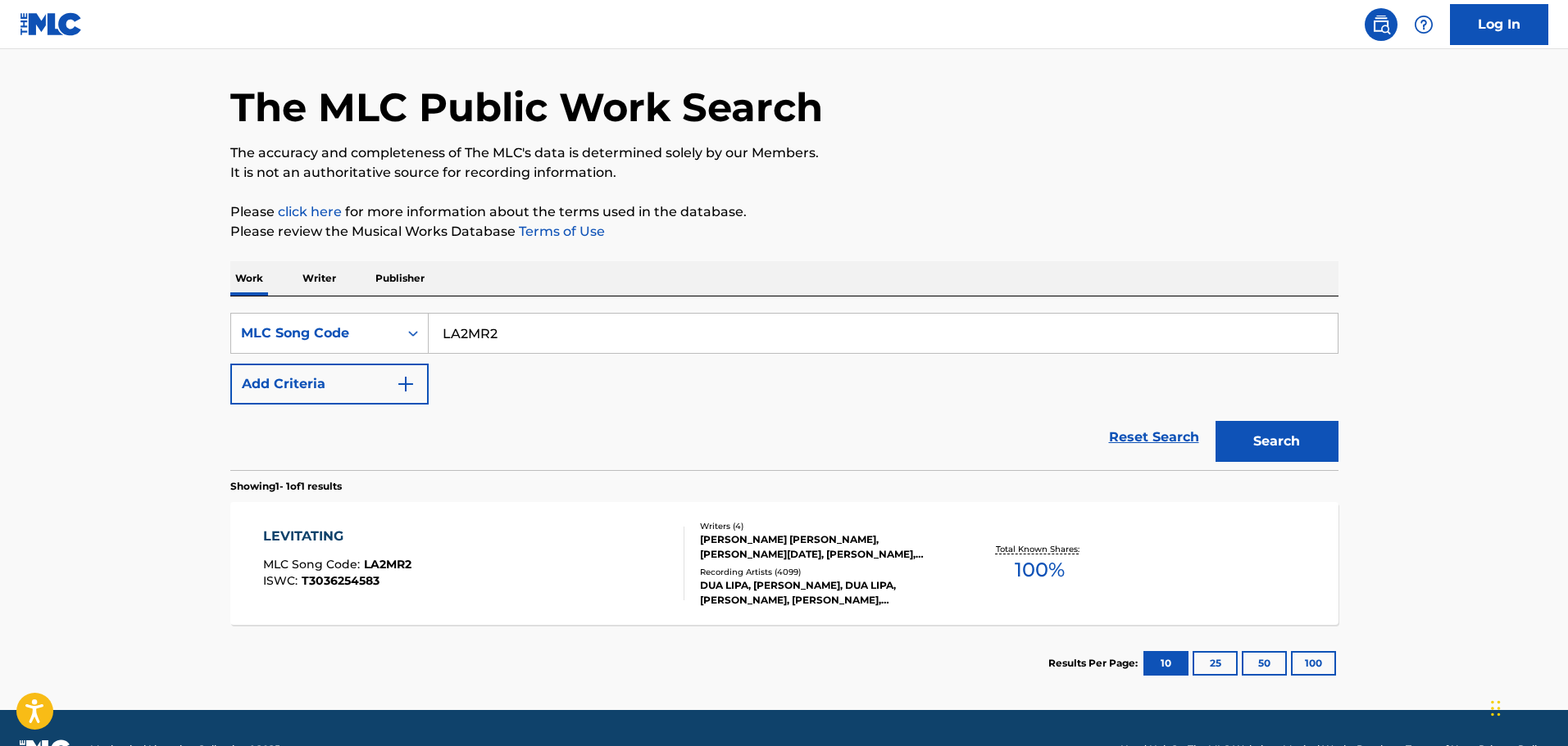
scroll to position [0, 0]
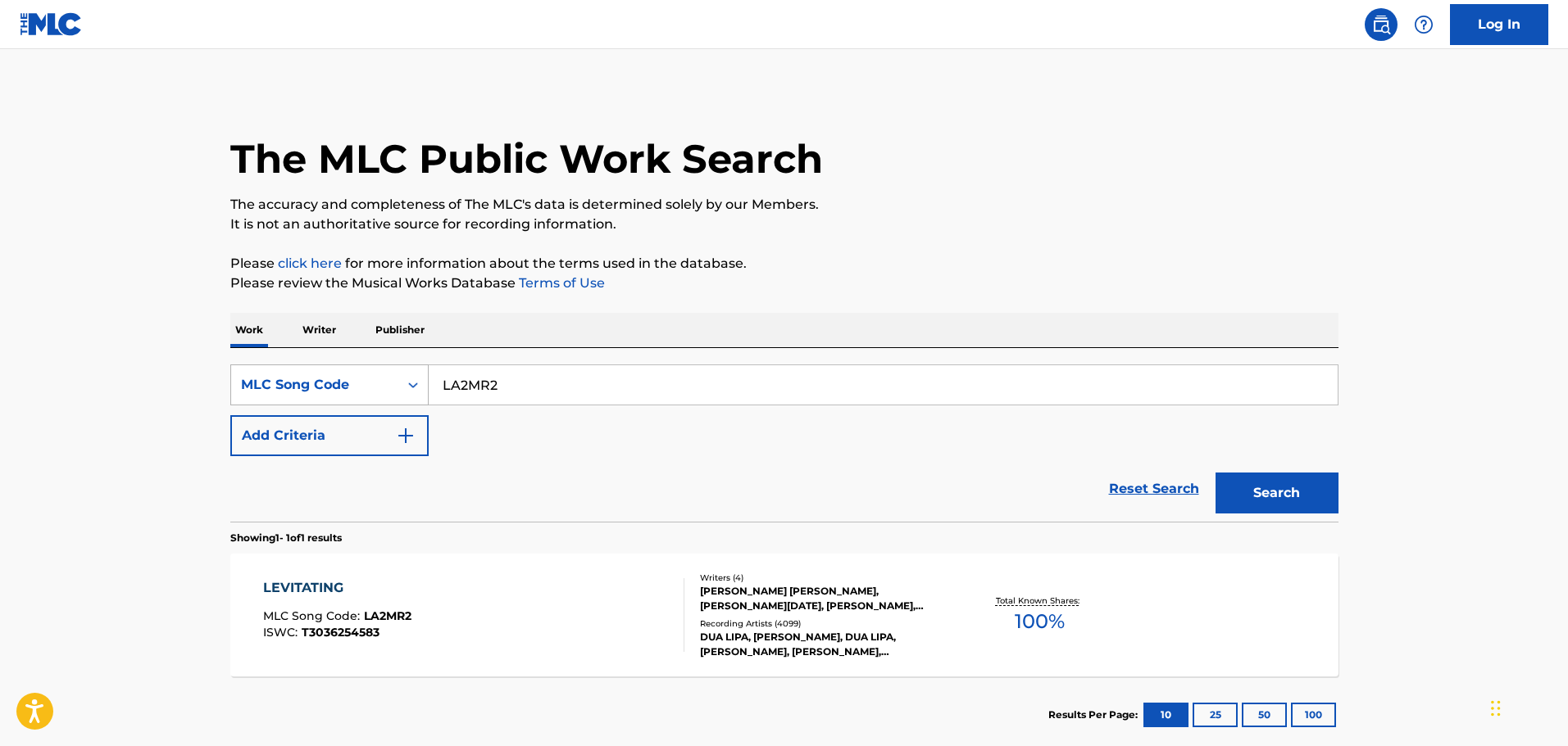
click at [373, 372] on div "MLC Song Code" at bounding box center [315, 385] width 167 height 31
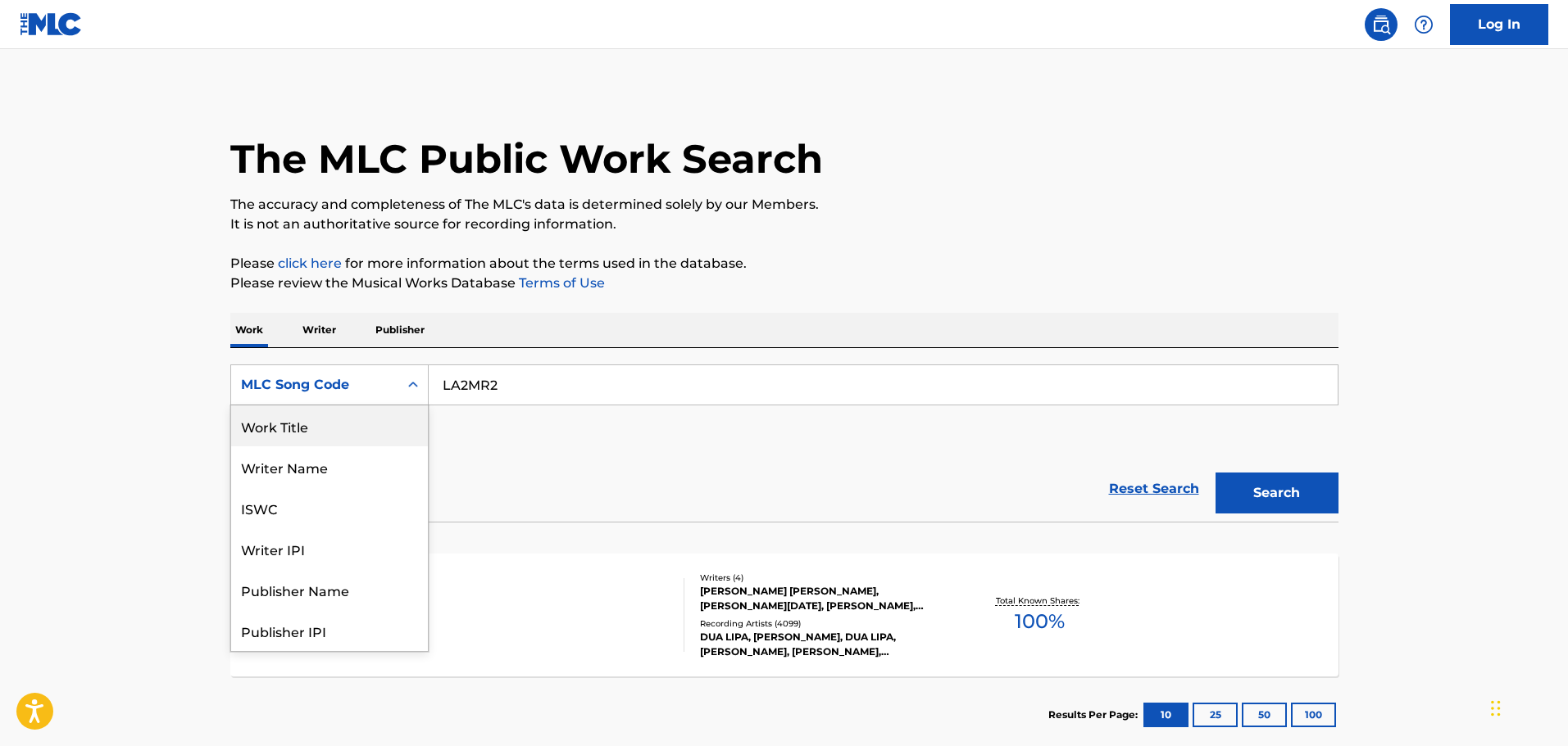
click at [295, 429] on div "Work Title" at bounding box center [329, 426] width 197 height 41
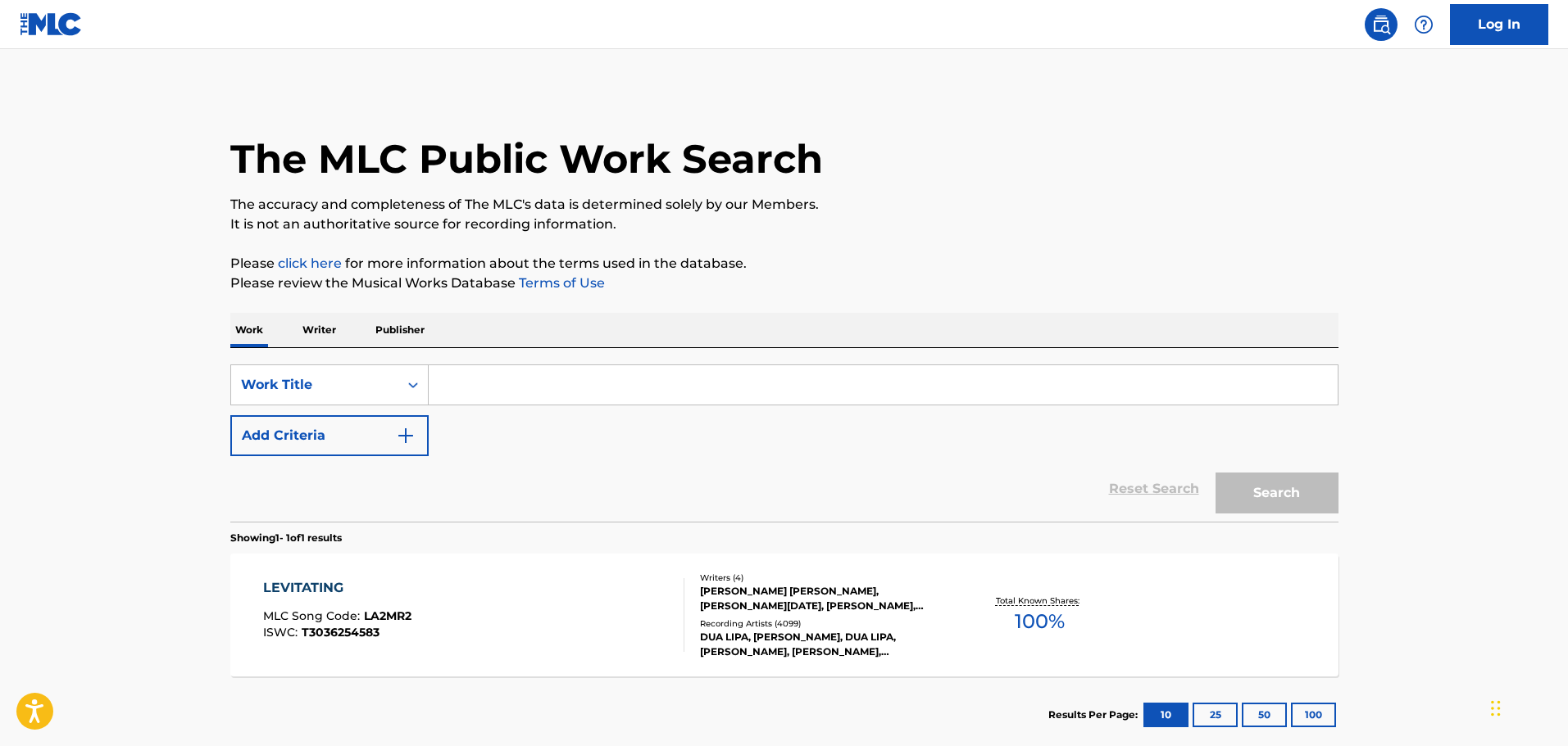
click at [559, 383] on input "Search Form" at bounding box center [883, 384] width 909 height 40
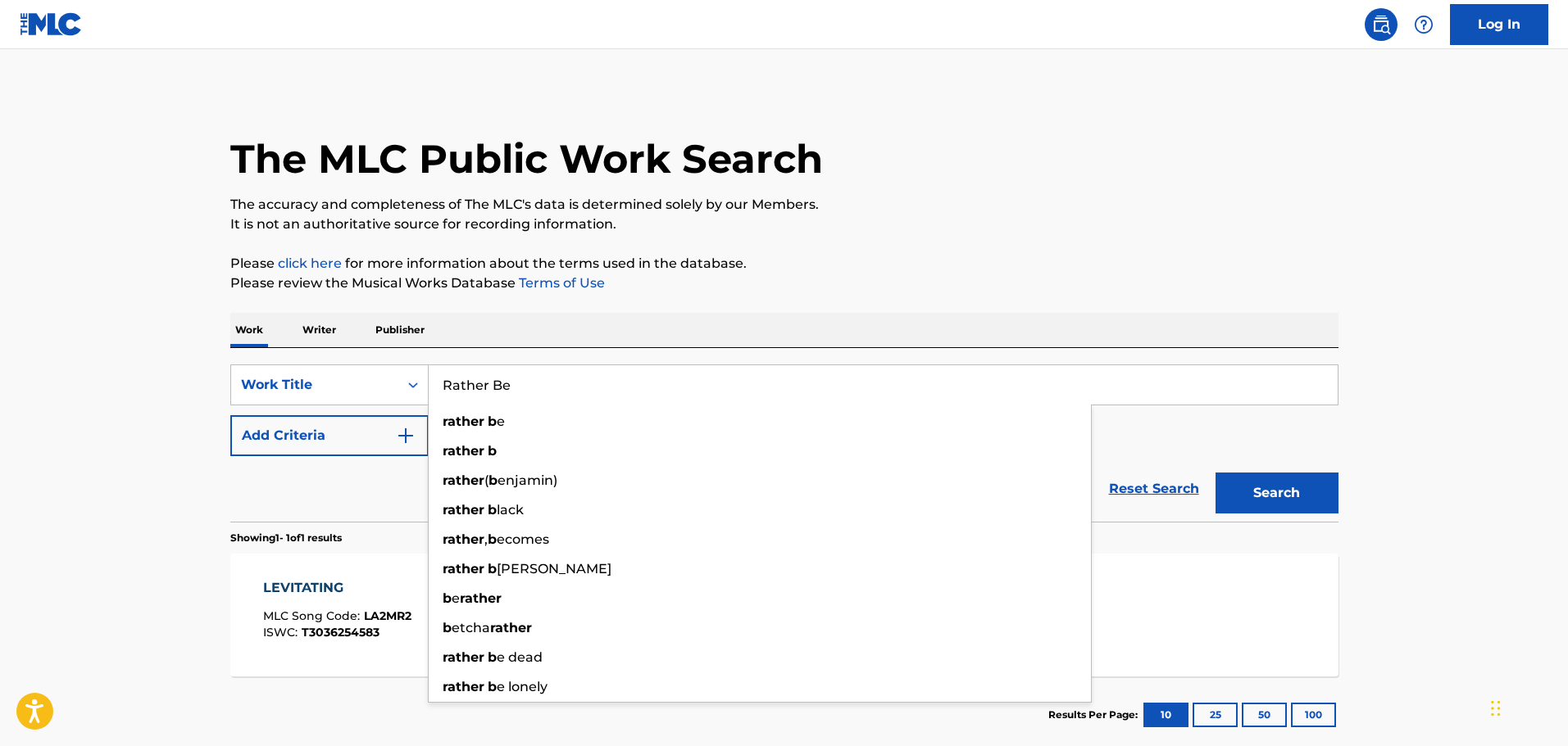
type input "Rather Be"
click at [1216, 473] on button "Search" at bounding box center [1277, 493] width 123 height 41
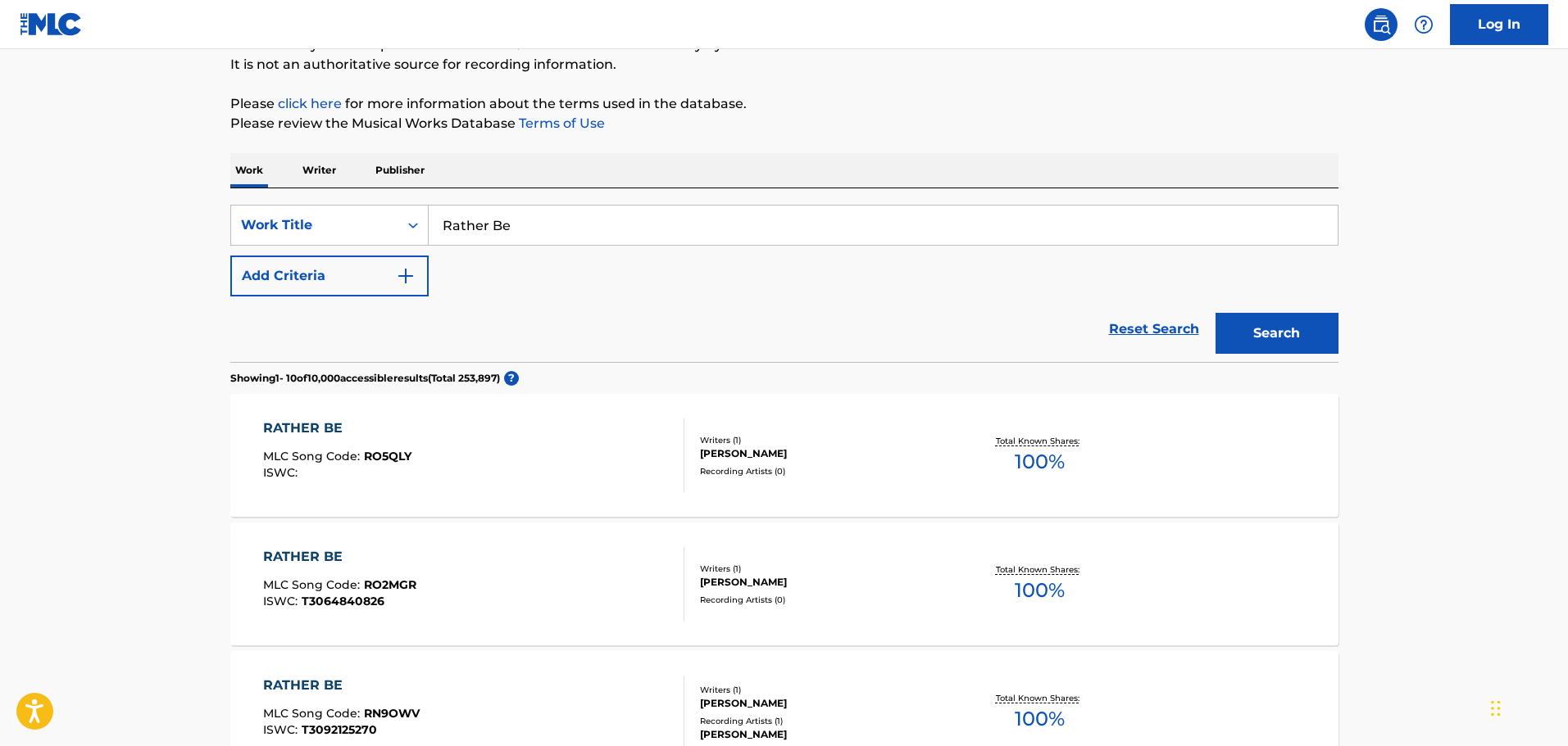
scroll to position [164, 0]
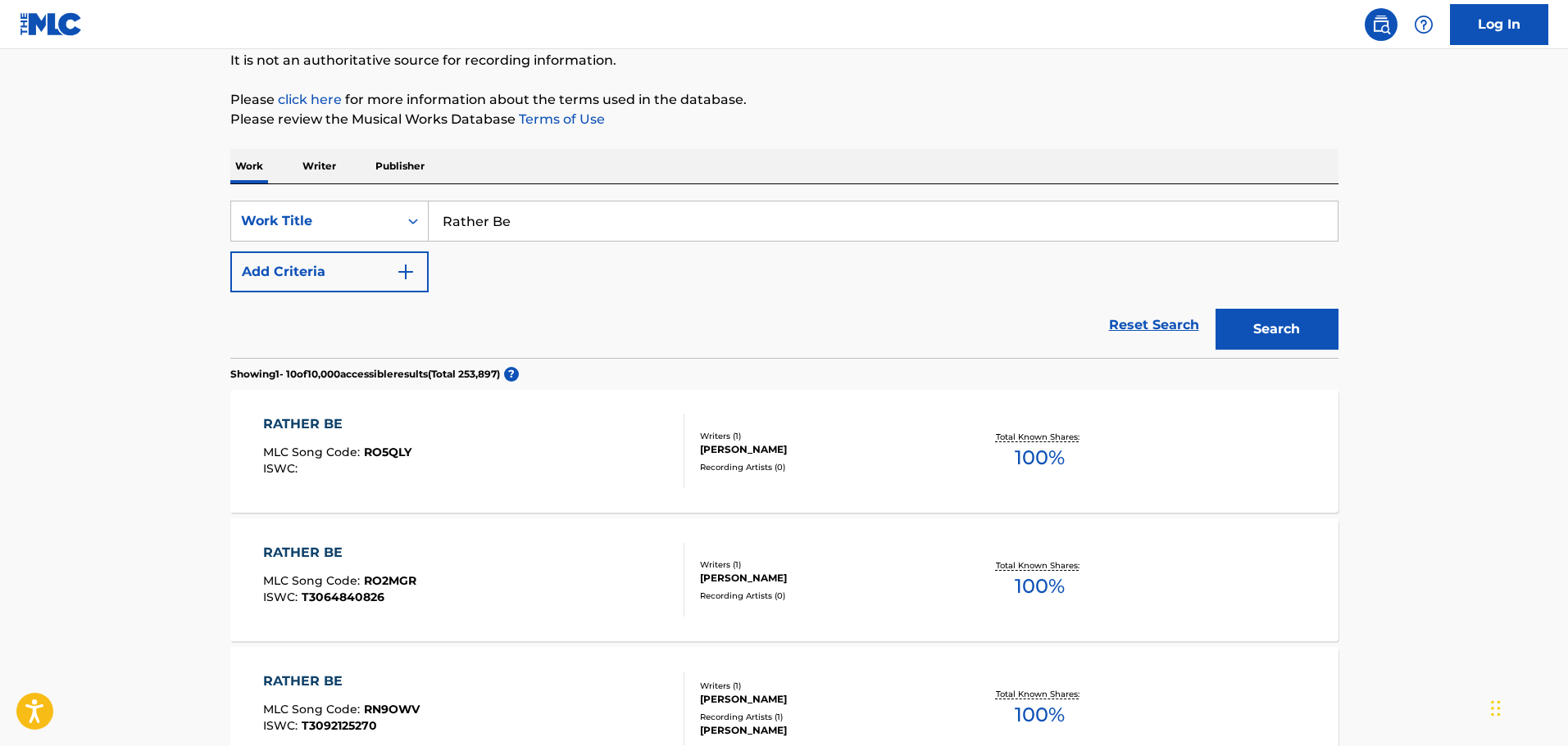
click at [348, 271] on button "Add Criteria" at bounding box center [329, 271] width 199 height 41
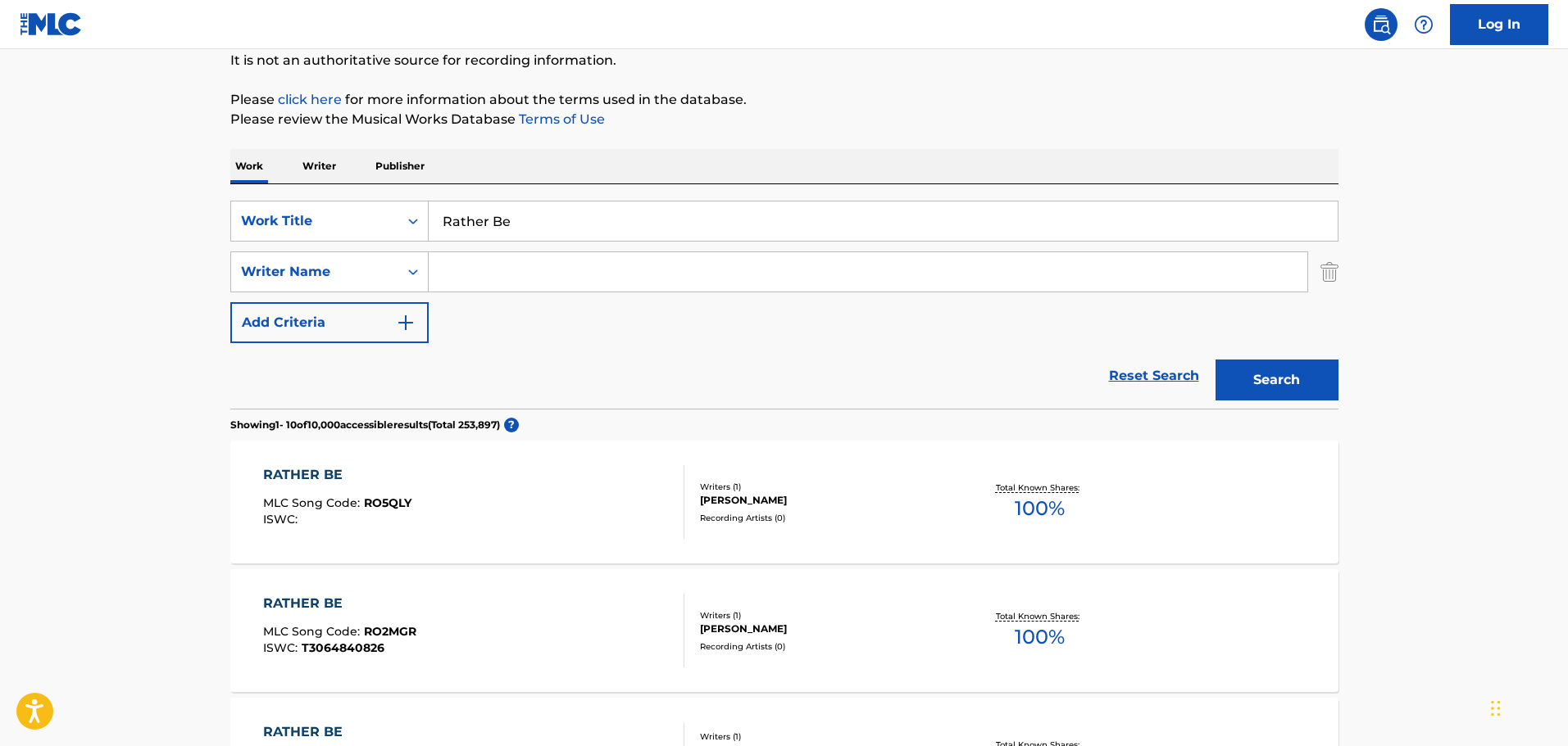
click at [561, 266] on input "Search Form" at bounding box center [868, 271] width 879 height 40
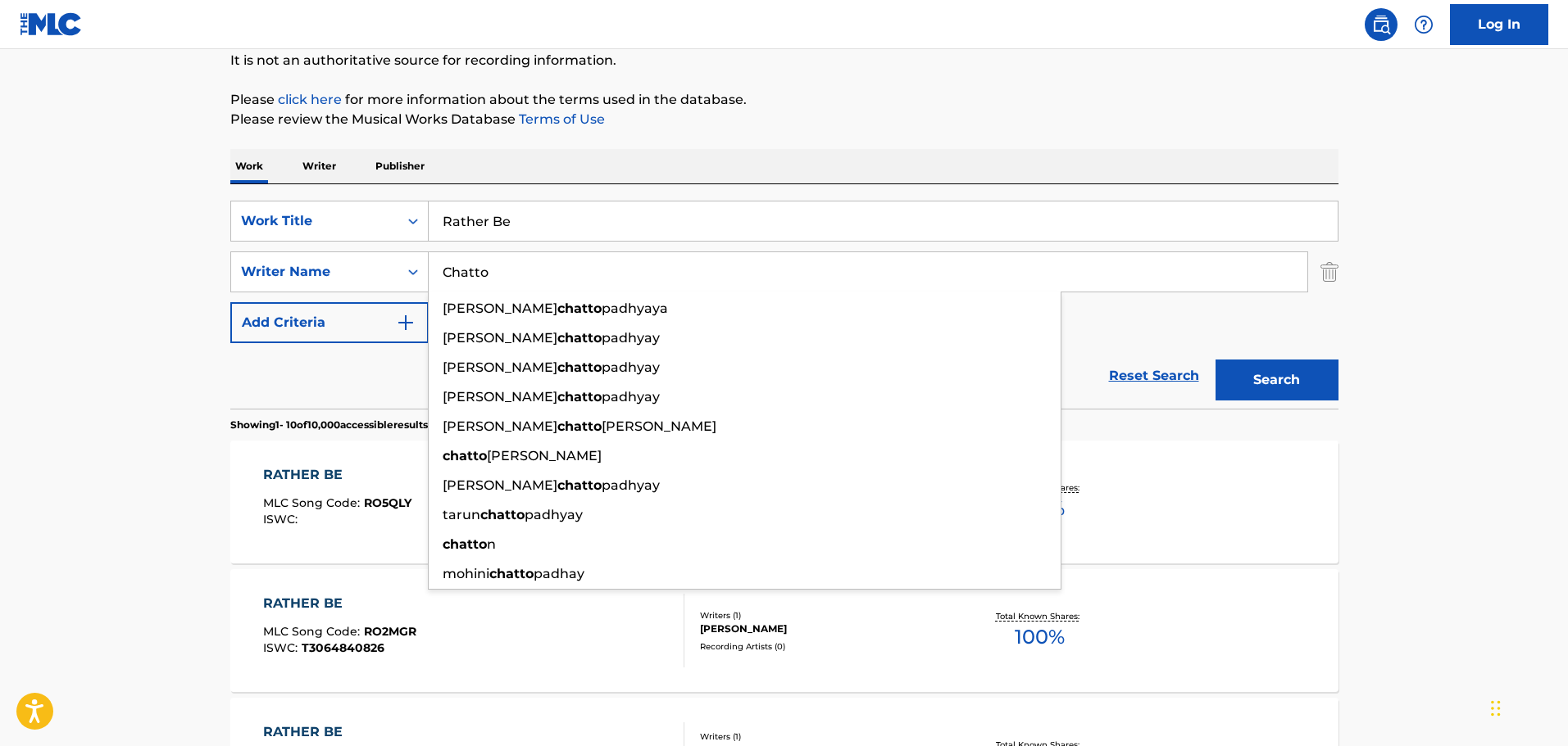
type input "Chatto"
click at [1216, 360] on button "Search" at bounding box center [1277, 380] width 123 height 41
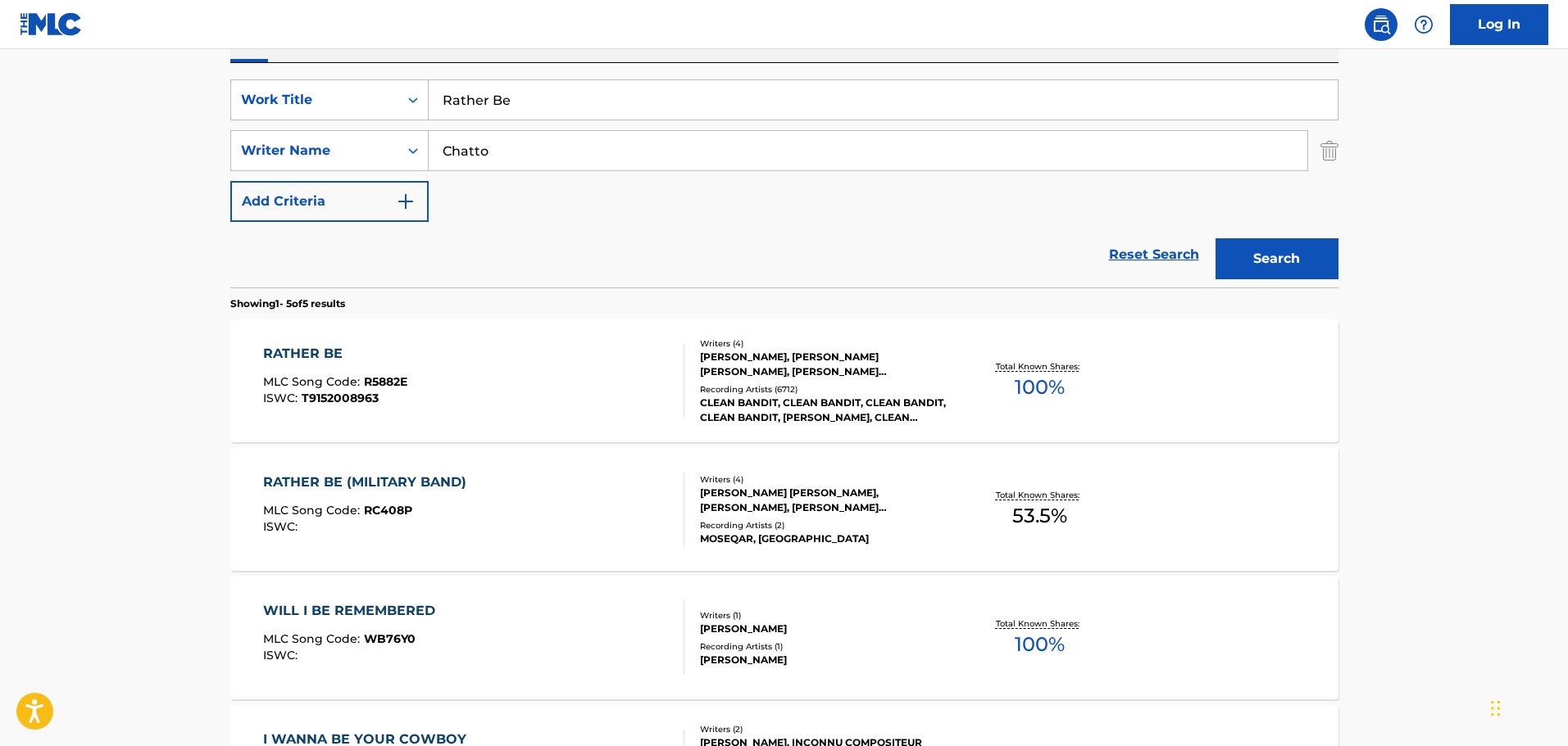
scroll to position [327, 0]
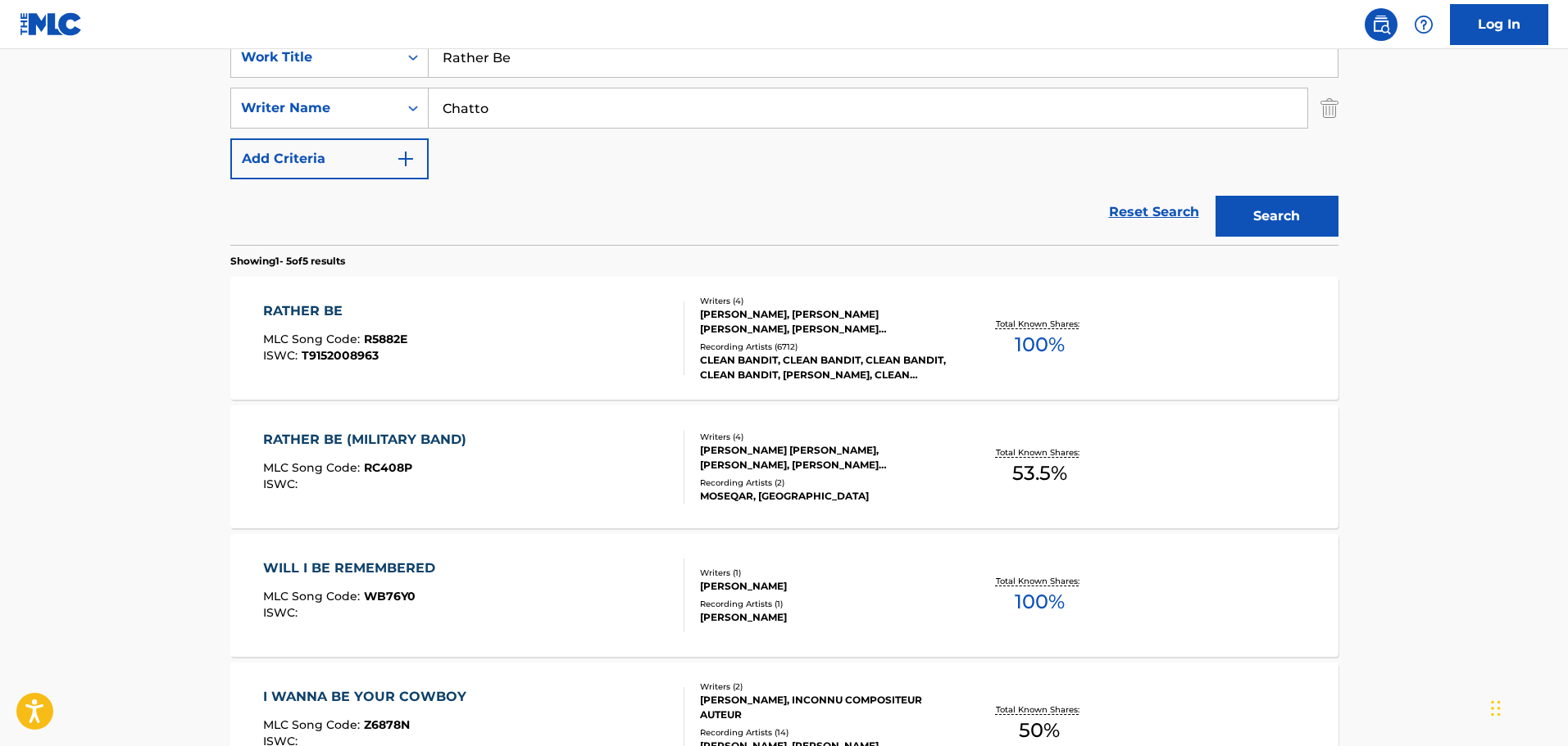
click at [600, 339] on div "RATHER BE MLC Song Code : R5882E ISWC : T9152008963" at bounding box center [474, 339] width 421 height 74
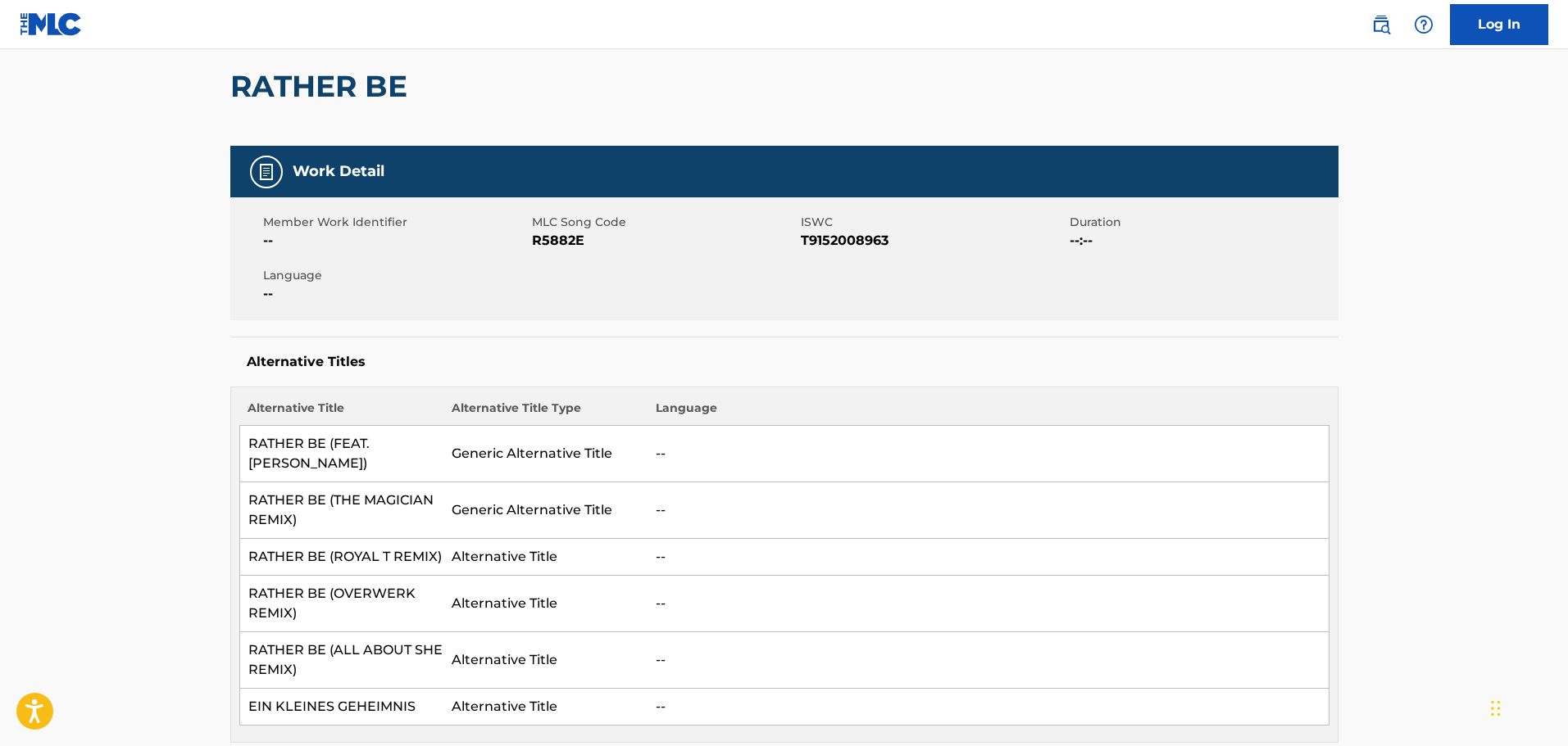
scroll to position [164, 0]
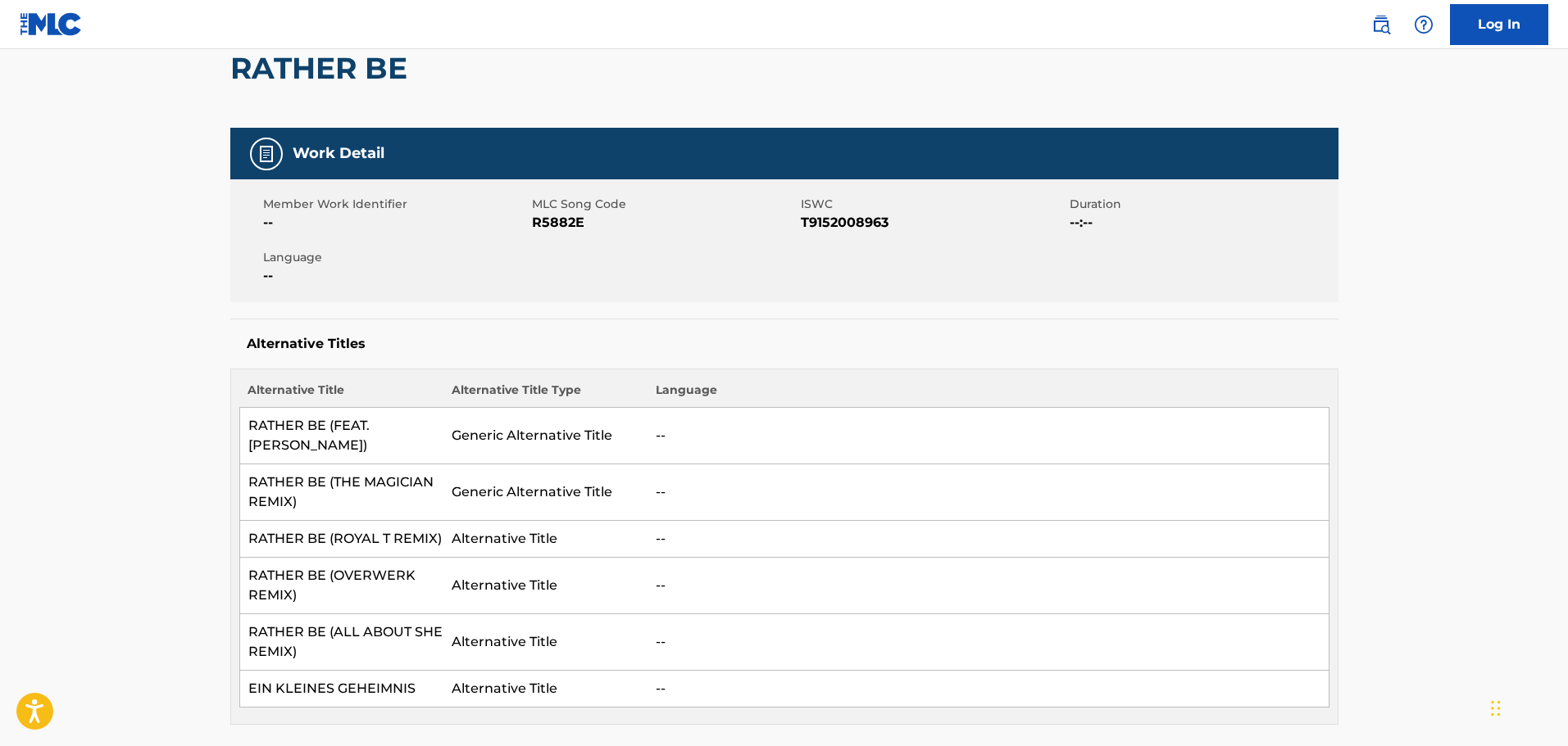
drag, startPoint x: 690, startPoint y: 116, endPoint x: 513, endPoint y: 228, distance: 209.5
click at [690, 116] on div "RATHER BE" at bounding box center [784, 68] width 1108 height 120
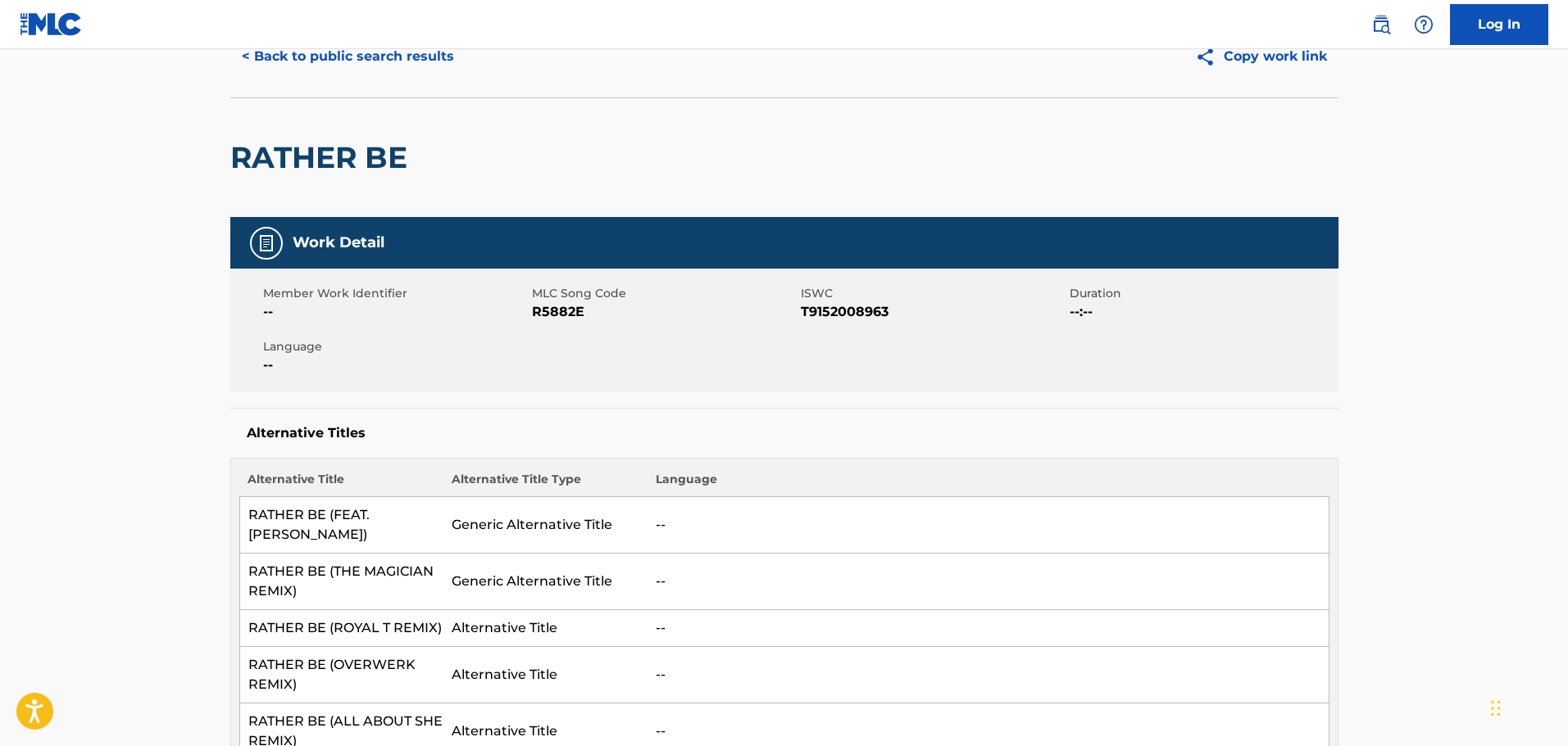
scroll to position [0, 0]
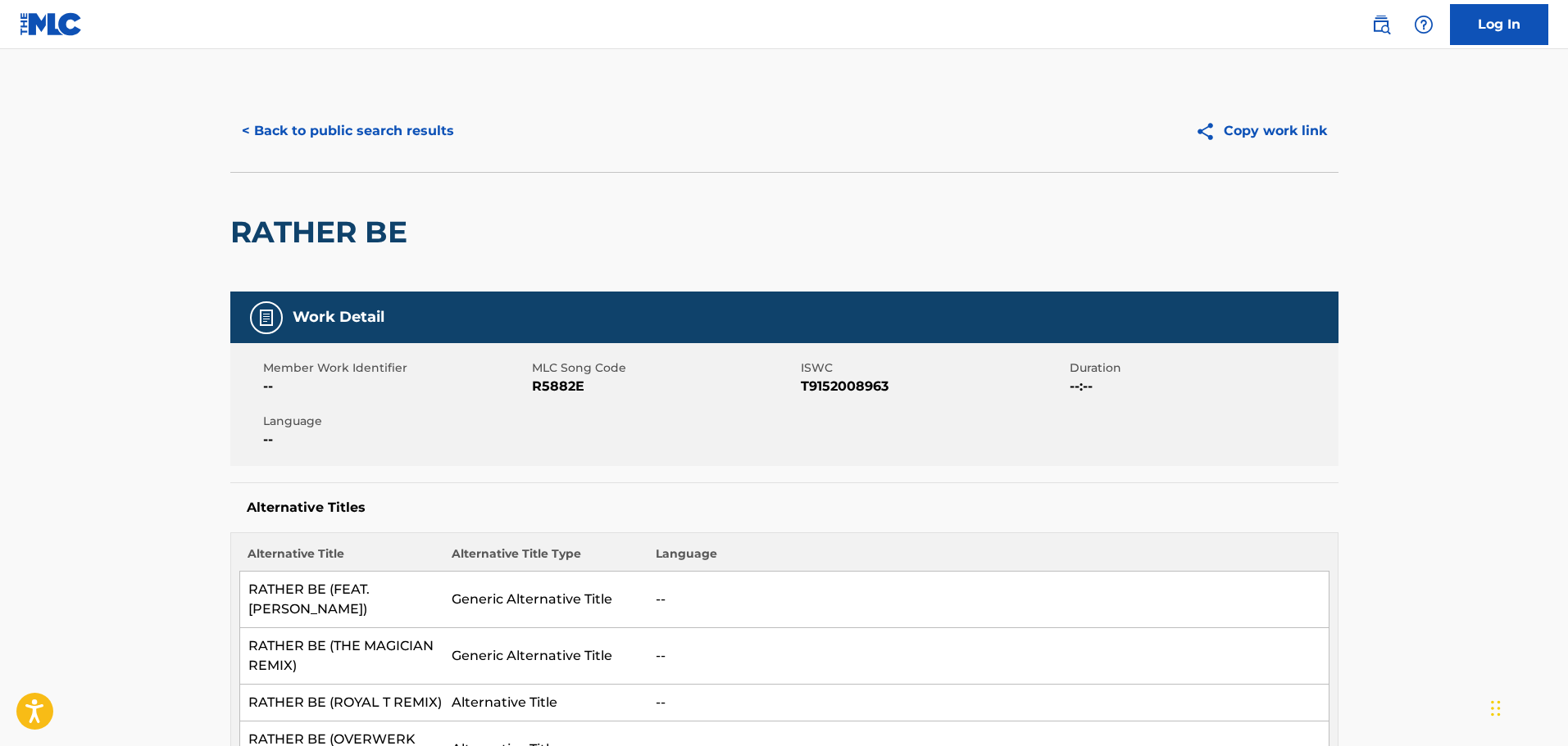
click at [378, 146] on button "< Back to public search results" at bounding box center [348, 131] width 236 height 41
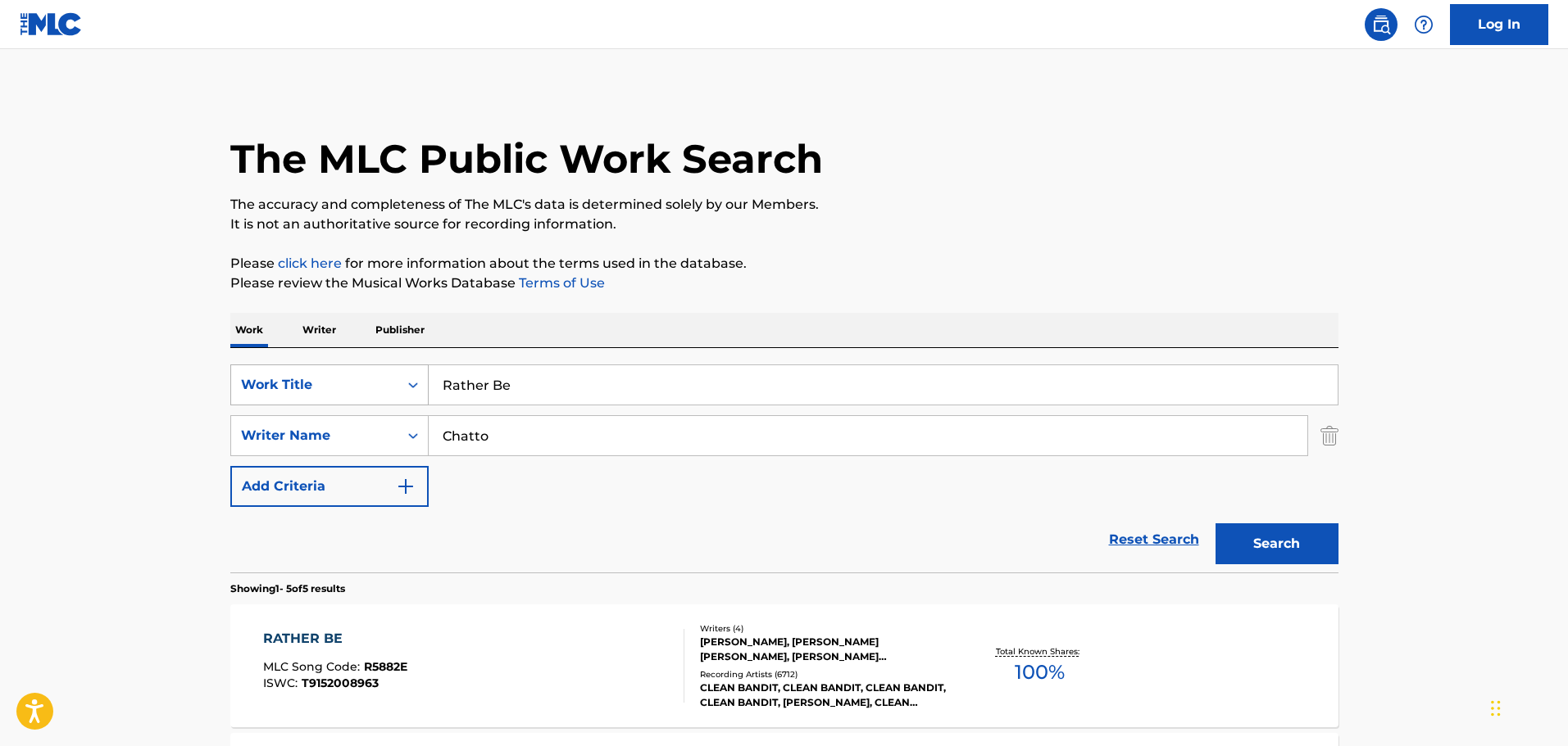
click at [370, 375] on div "Work Title" at bounding box center [329, 384] width 199 height 41
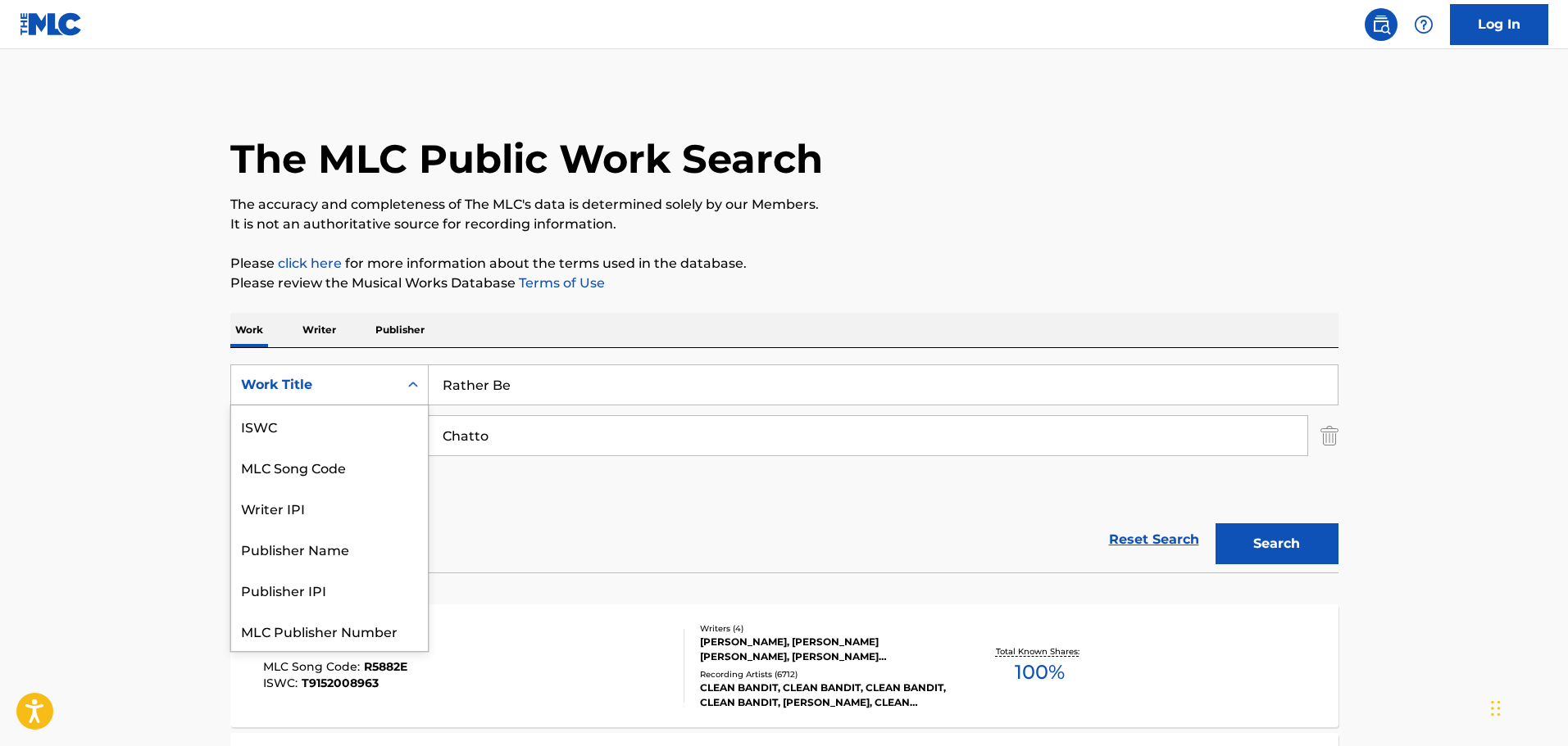
scroll to position [41, 0]
click at [344, 430] on div "MLC Song Code" at bounding box center [329, 426] width 197 height 41
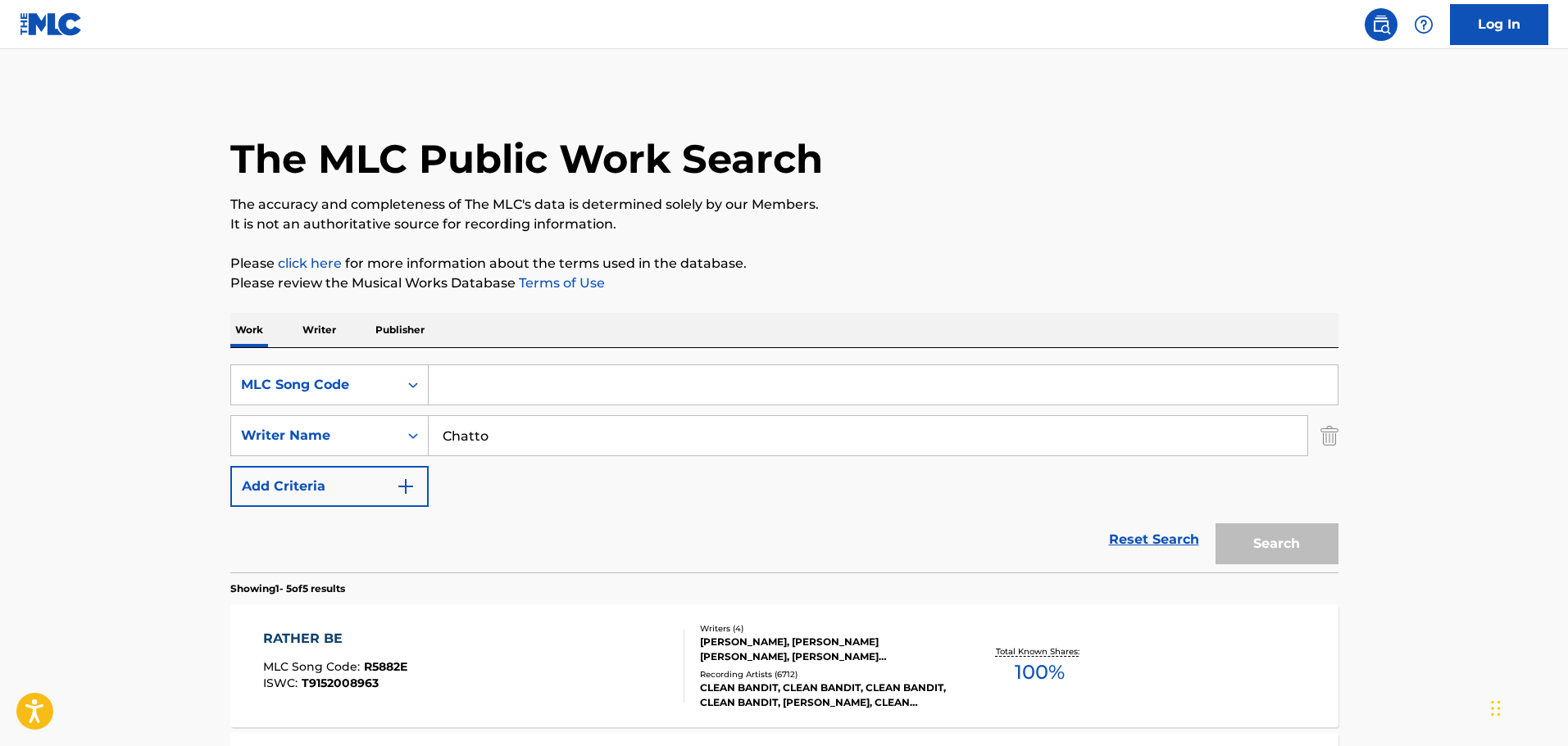
click at [535, 416] on input "Chatto" at bounding box center [868, 435] width 879 height 40
click at [512, 388] on input "Search Form" at bounding box center [883, 384] width 909 height 40
paste input "A17940"
type input "A17940"
click at [1275, 556] on button "Search" at bounding box center [1277, 544] width 123 height 41
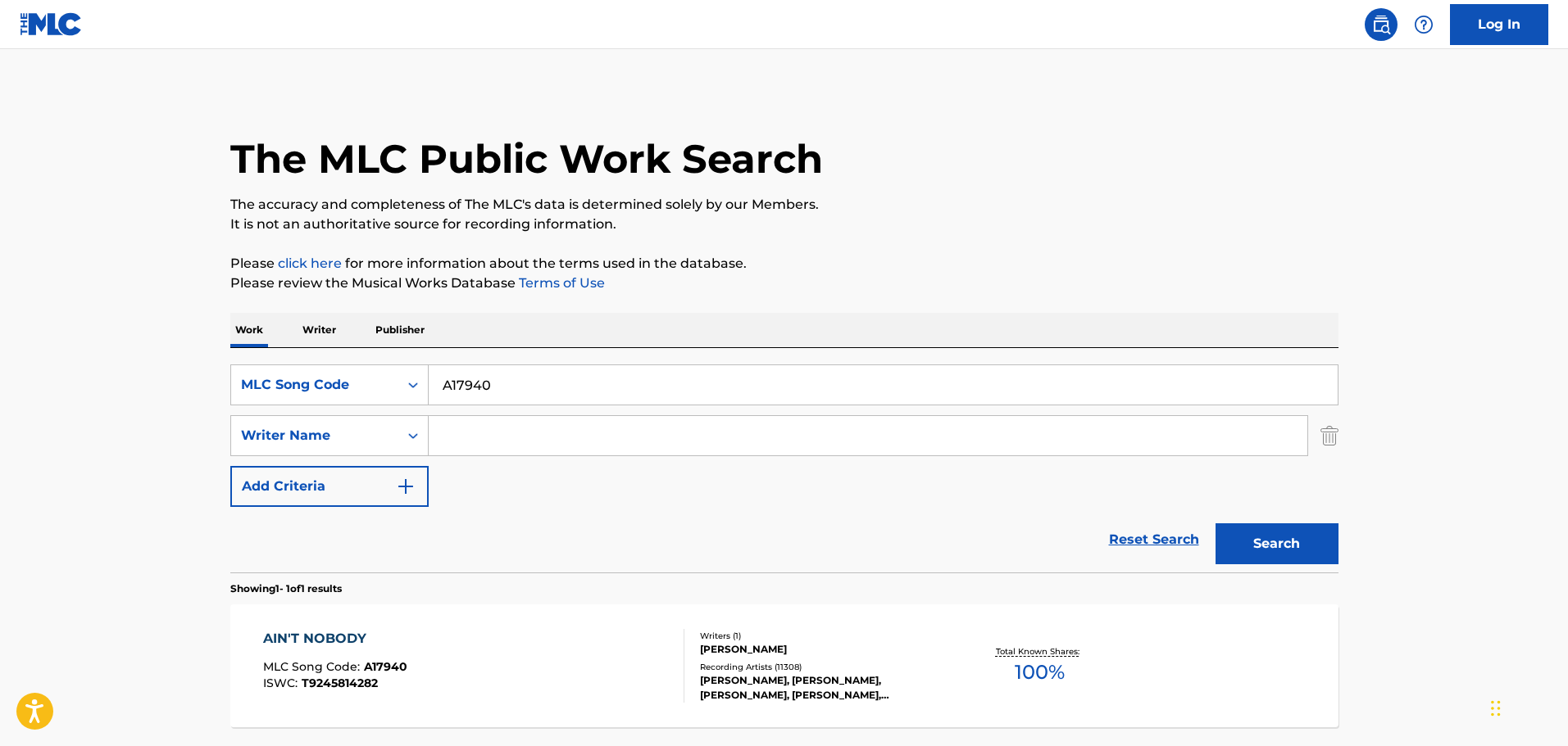
click at [557, 633] on div "AIN'T NOBODY MLC Song Code : A17940 ISWC : T9245814282" at bounding box center [474, 666] width 421 height 74
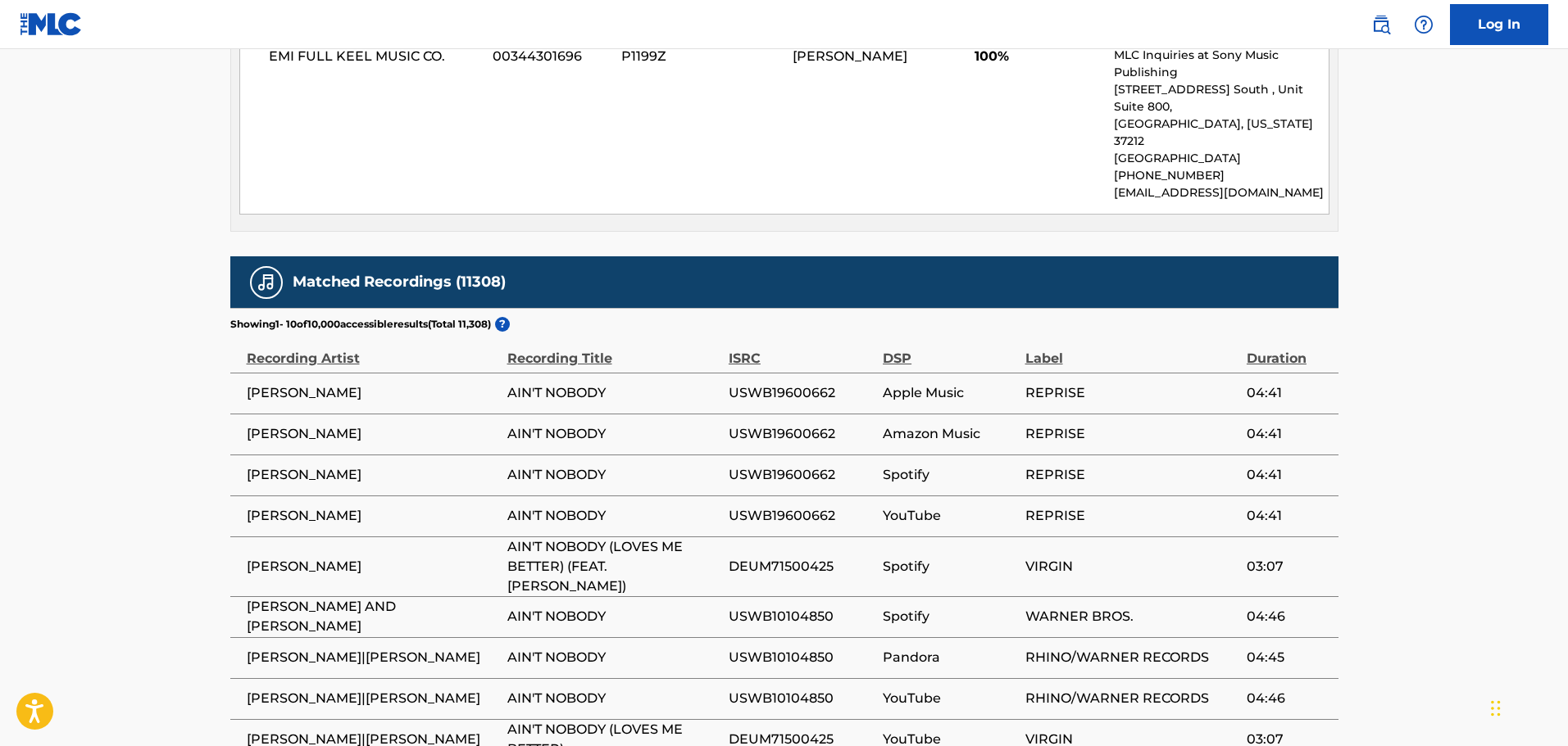
scroll to position [1142, 0]
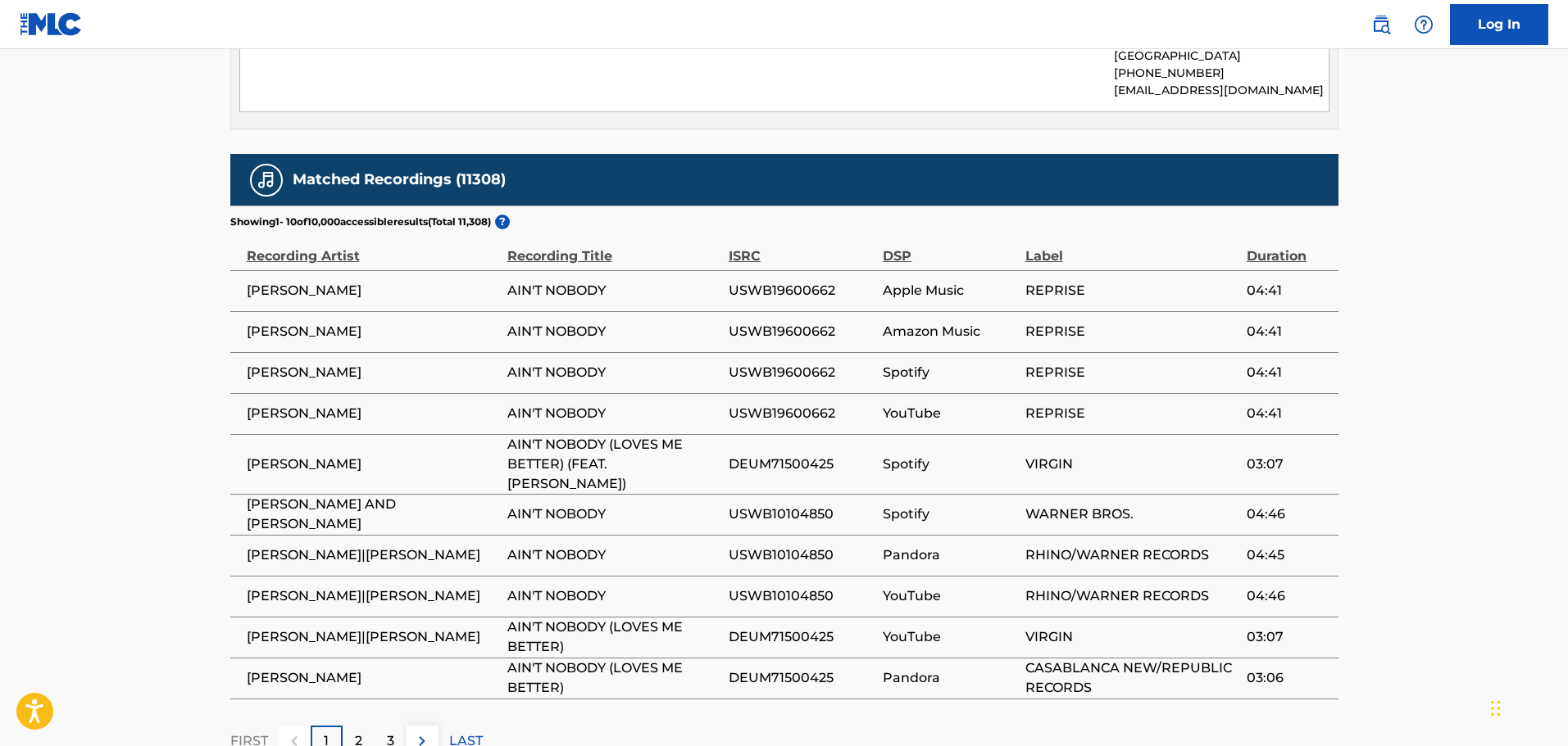
click at [785, 505] on span "USWB10104850" at bounding box center [801, 514] width 146 height 19
click at [973, 494] on td "Spotify" at bounding box center [953, 514] width 142 height 41
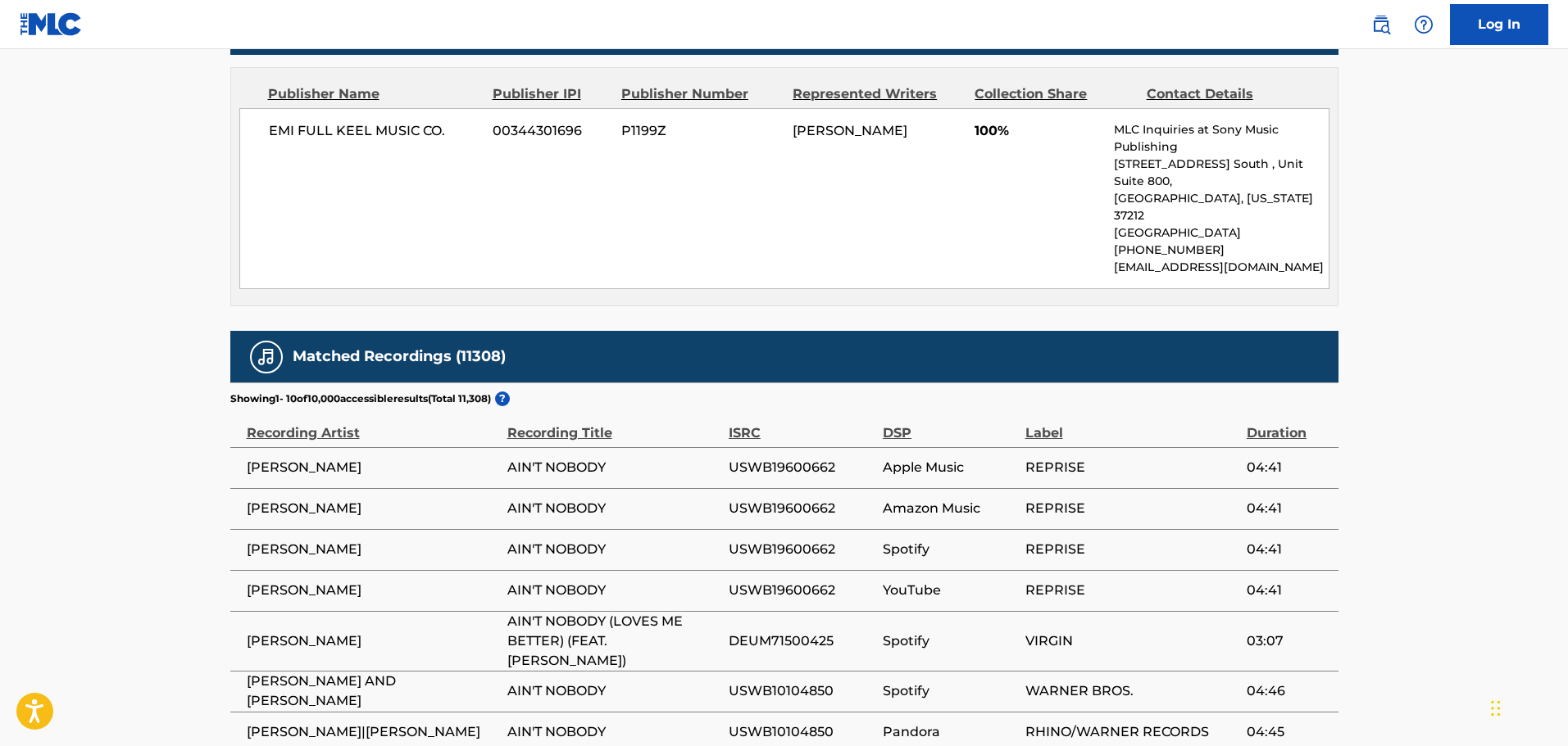
scroll to position [1224, 0]
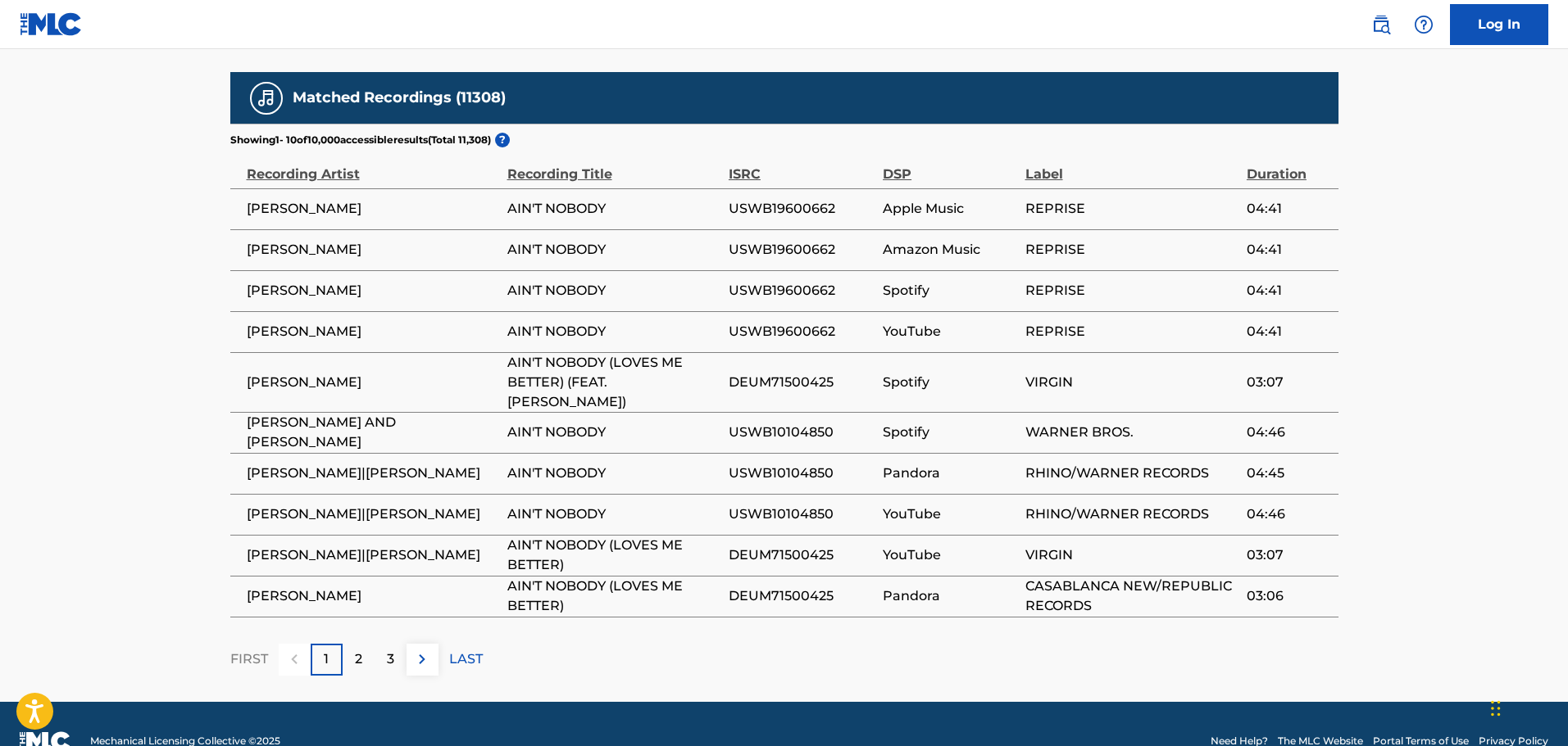
click at [914, 453] on td "Pandora" at bounding box center [953, 474] width 142 height 41
click at [1066, 281] on span "REPRISE" at bounding box center [1132, 290] width 213 height 19
click at [470, 412] on td "RUFUS AND CHAKA KHAN" at bounding box center [368, 432] width 277 height 41
drag, startPoint x: 588, startPoint y: 522, endPoint x: 244, endPoint y: 518, distance: 344.0
click at [244, 535] on tr "FELIX JAEHN|JASMINE THOMPSON AIN'T NOBODY (LOVES ME BETTER) DEUM71500425 YouTub…" at bounding box center [784, 556] width 1108 height 41
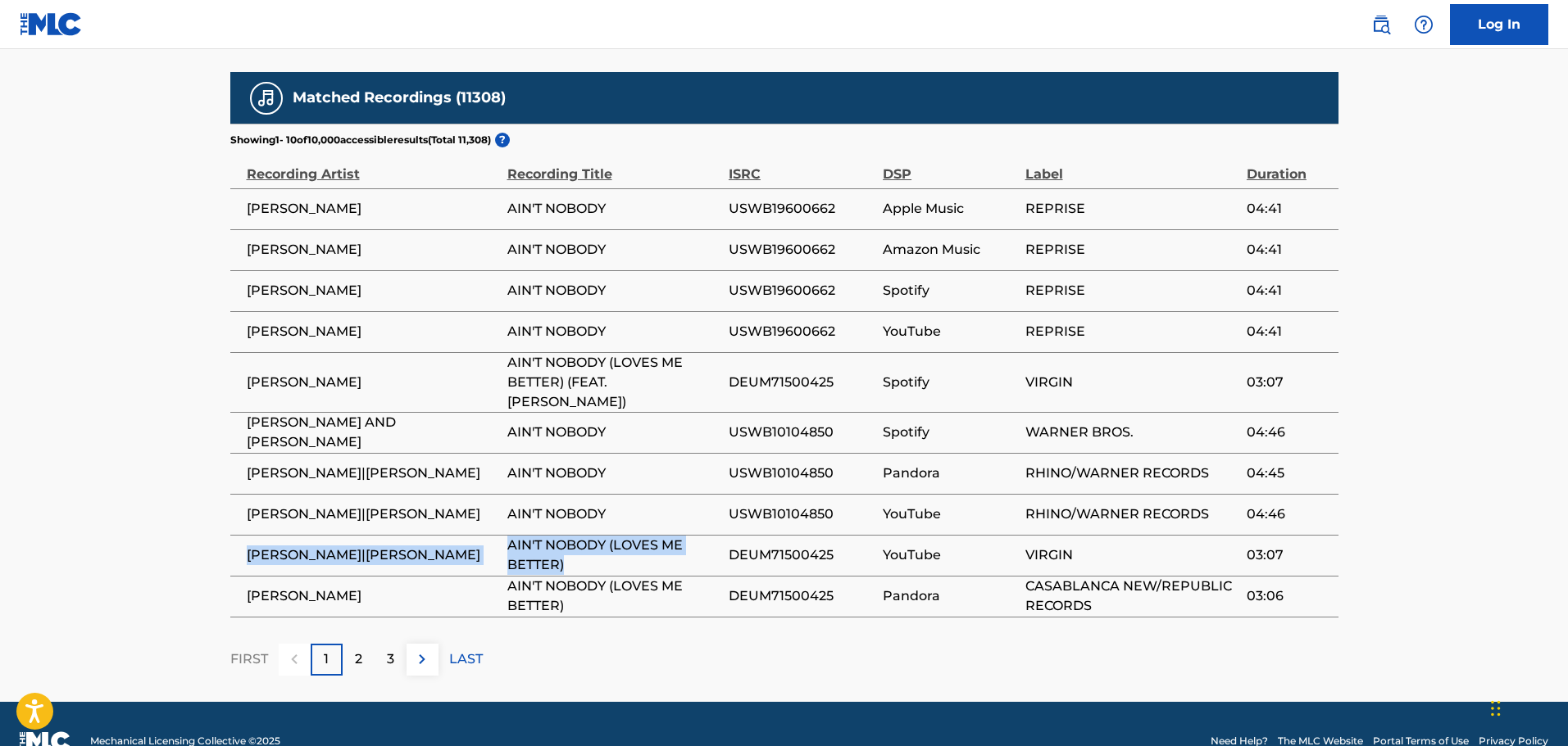
copy tr "FELIX JAEHN|JASMINE THOMPSON AIN'T NOBODY (LOVES ME BETTER)"
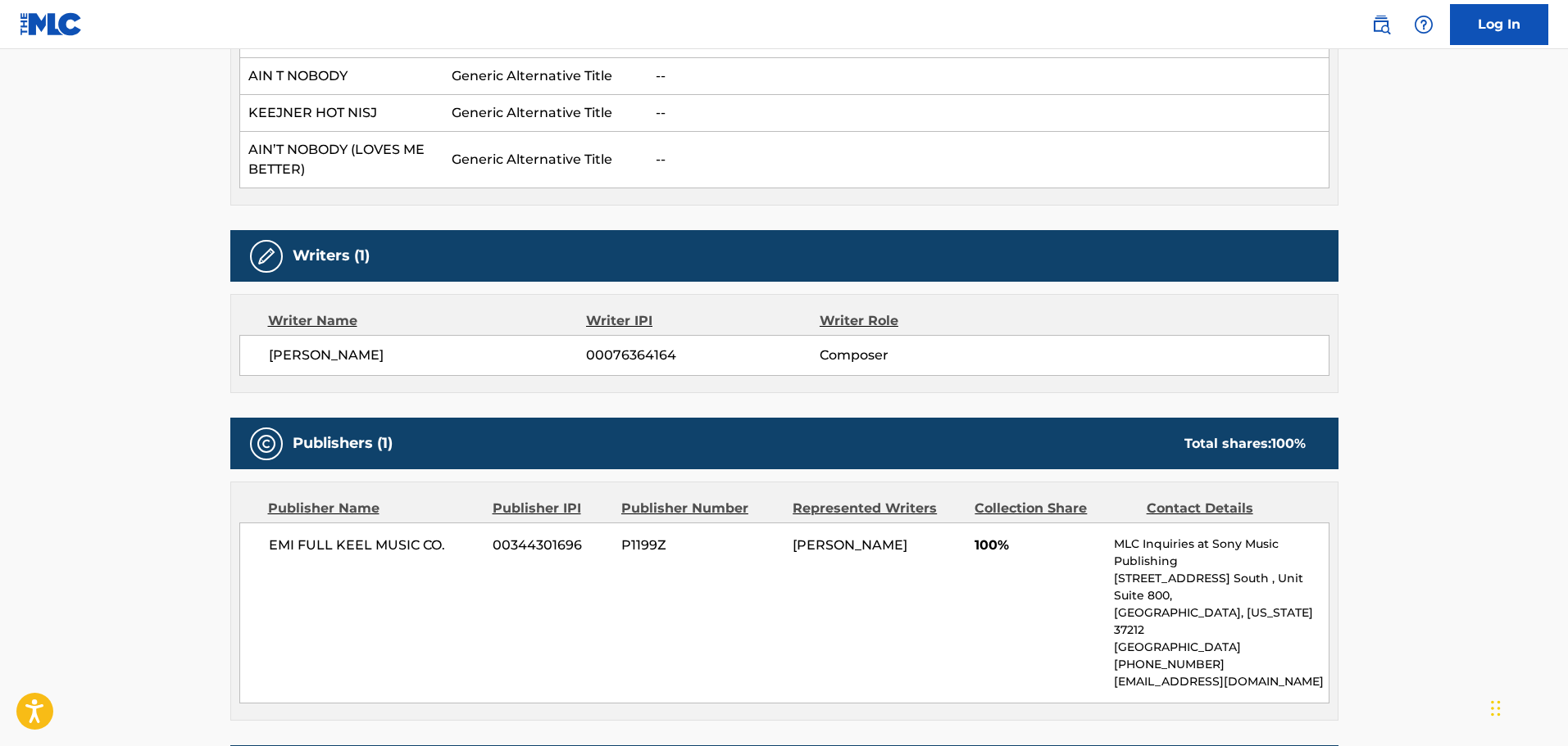
scroll to position [0, 0]
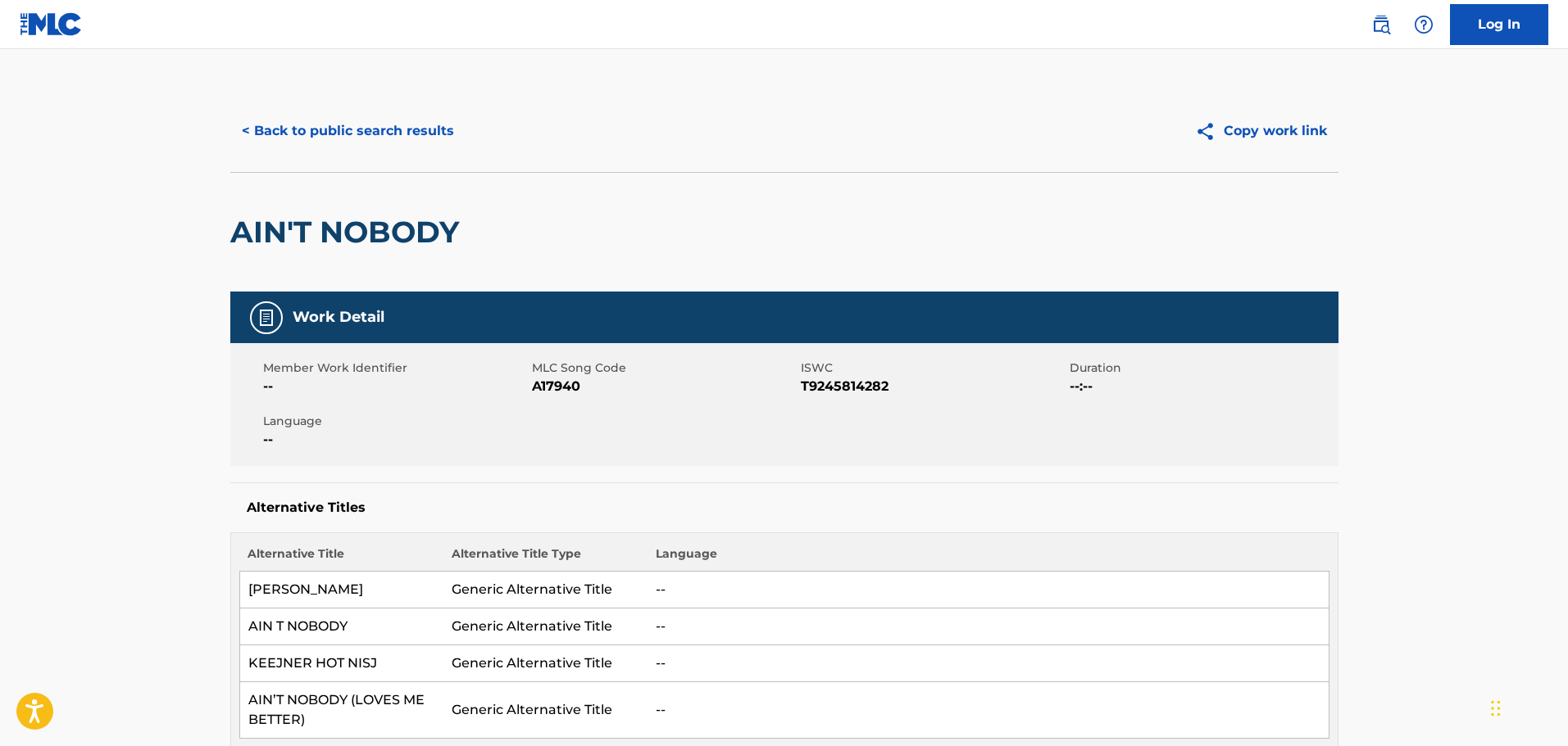
click at [367, 140] on button "< Back to public search results" at bounding box center [348, 131] width 236 height 41
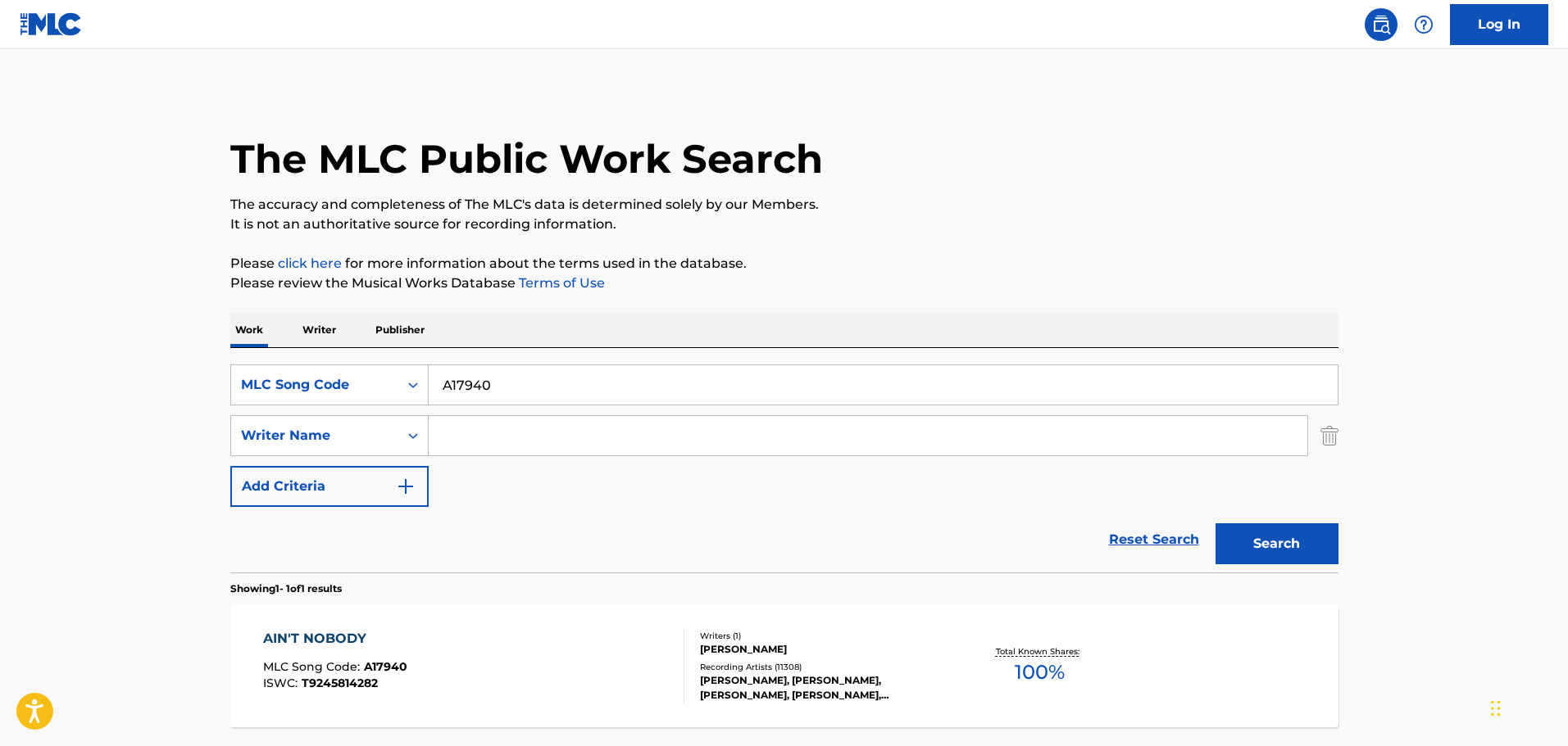
click at [508, 375] on input "A17940" at bounding box center [883, 384] width 909 height 40
paste input "B13809"
drag, startPoint x: 587, startPoint y: 378, endPoint x: 251, endPoint y: 373, distance: 336.0
click at [252, 371] on div "SearchWithCriteria8ecbd641-3392-4ad1-a2e6-c8b559e7eb16 MLC Song Code A17940B138…" at bounding box center [784, 384] width 1108 height 41
paste input "Search Form"
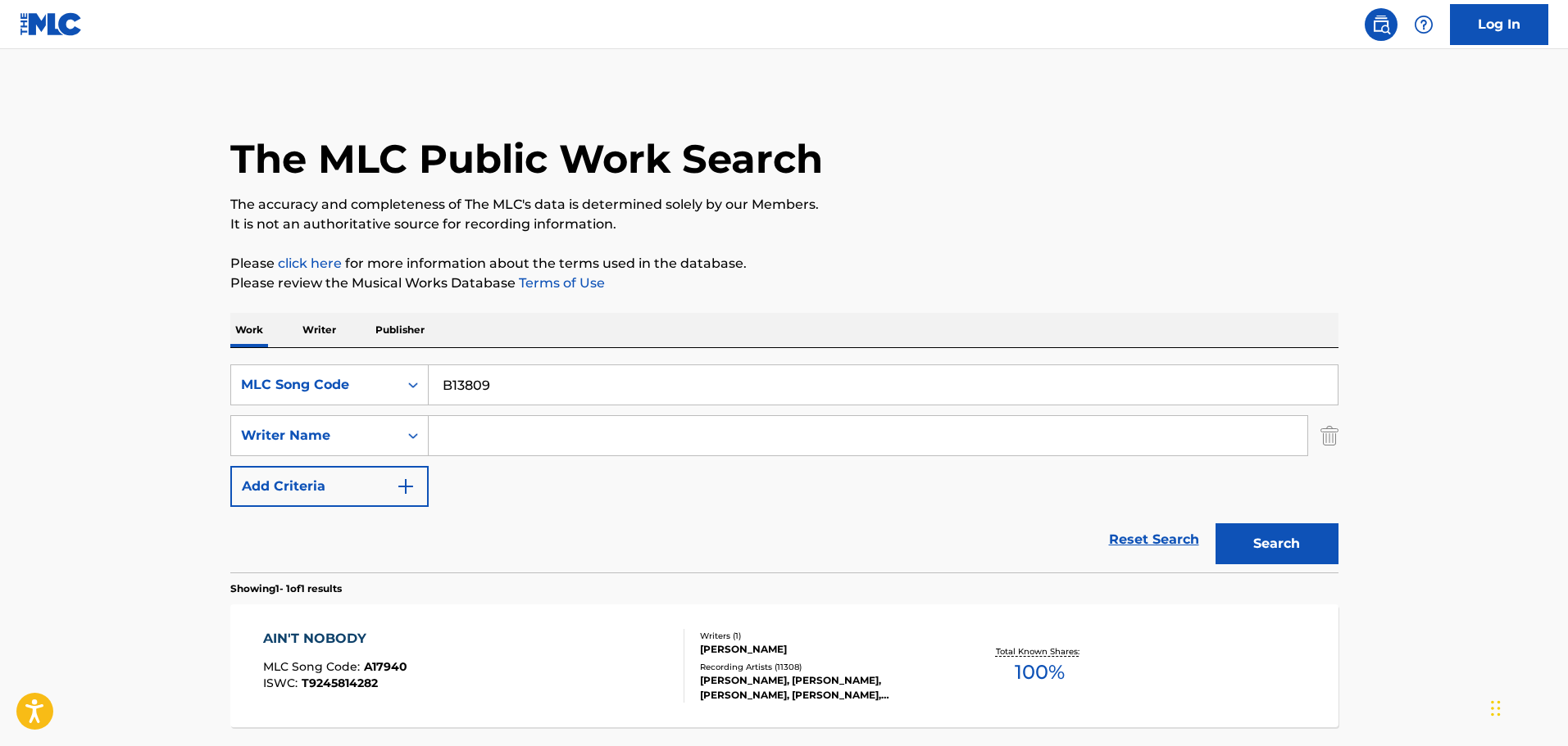
type input "B13809"
click at [1305, 543] on button "Search" at bounding box center [1277, 544] width 123 height 41
click at [444, 638] on div "BUG A BOO MLC Song Code : B13809 ISWC : T9312962235" at bounding box center [474, 666] width 421 height 74
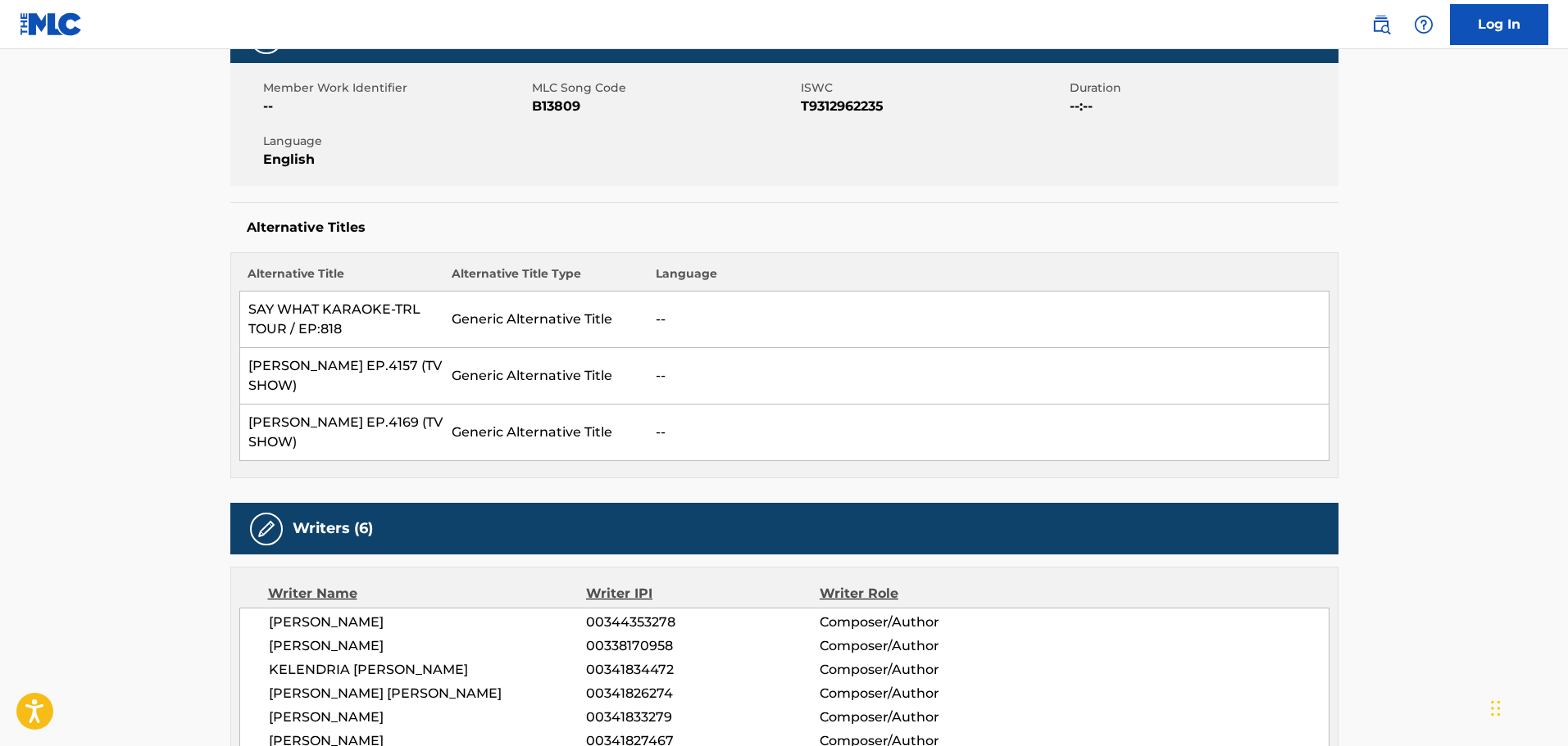
scroll to position [82, 0]
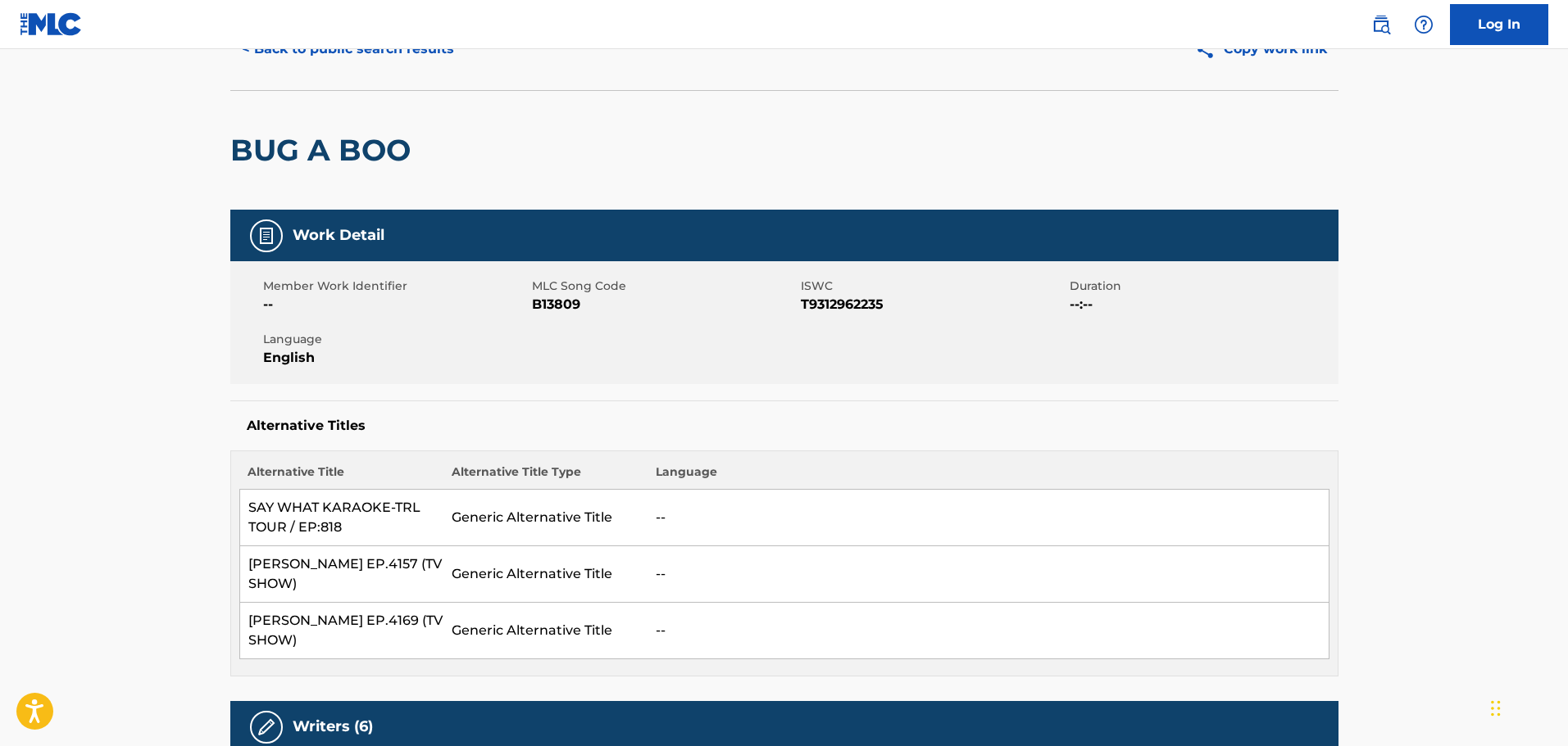
click at [358, 59] on button "< Back to public search results" at bounding box center [348, 49] width 236 height 41
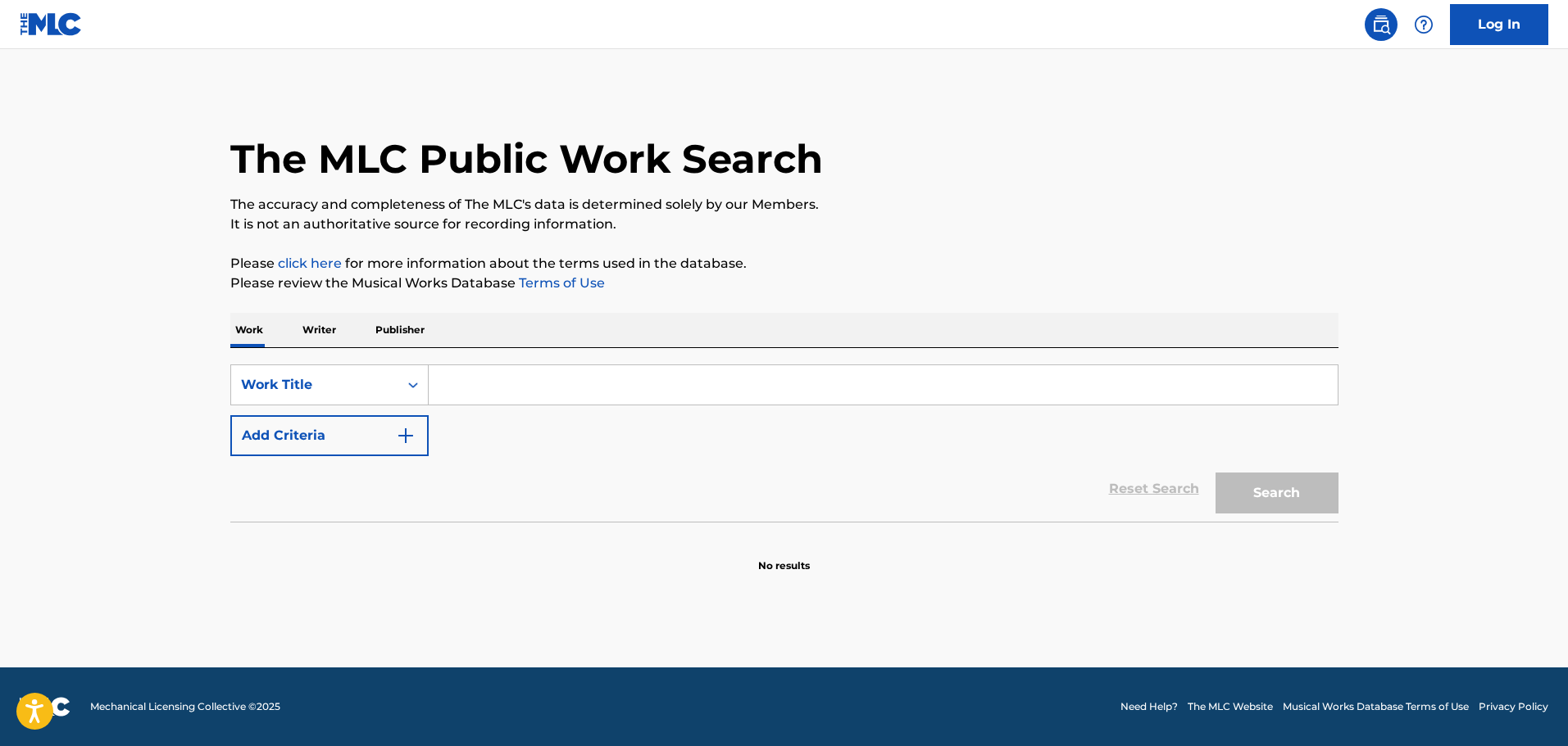
click at [441, 374] on input "Search Form" at bounding box center [883, 384] width 909 height 40
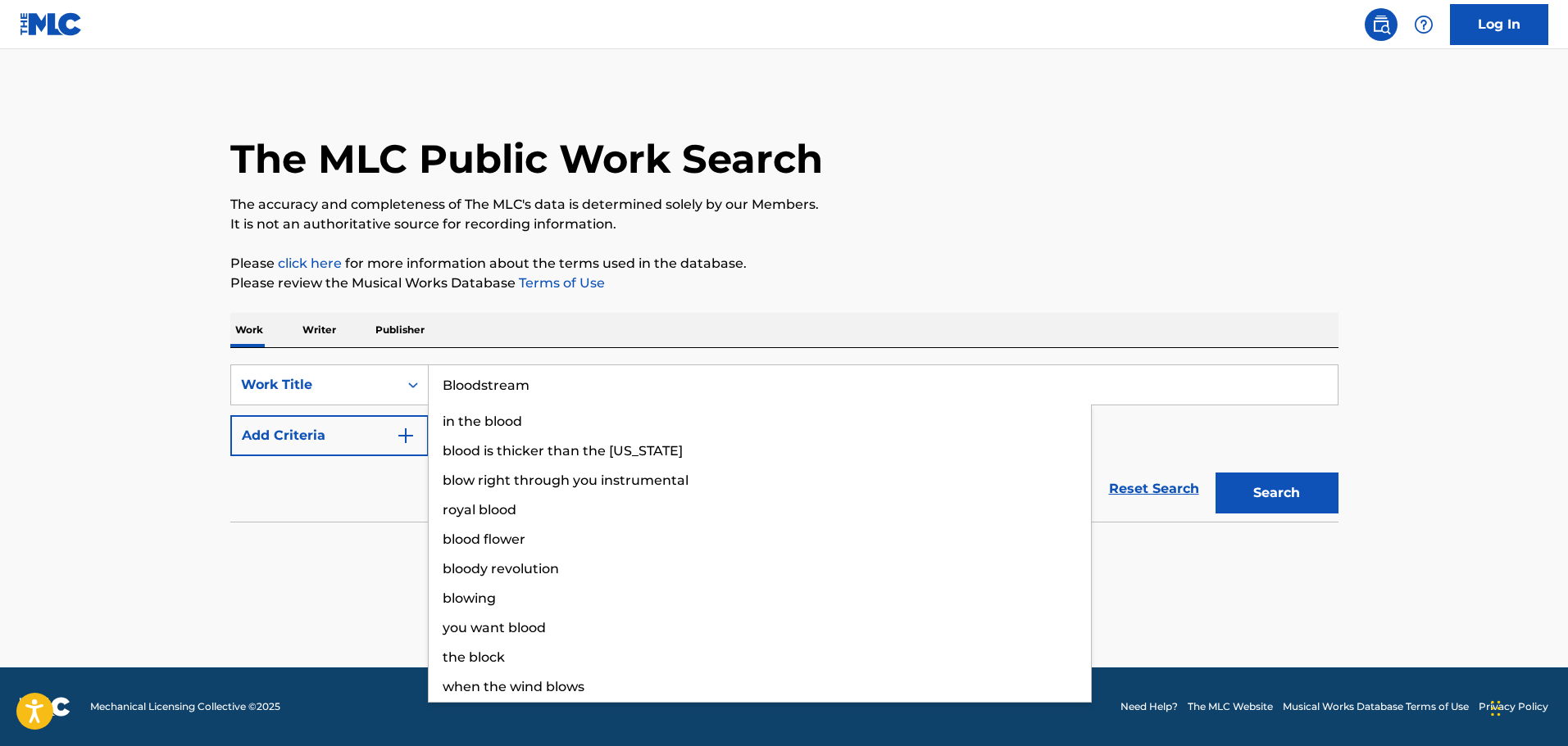
type input "Bloodstream"
click at [405, 441] on img "Search Form" at bounding box center [405, 435] width 19 height 19
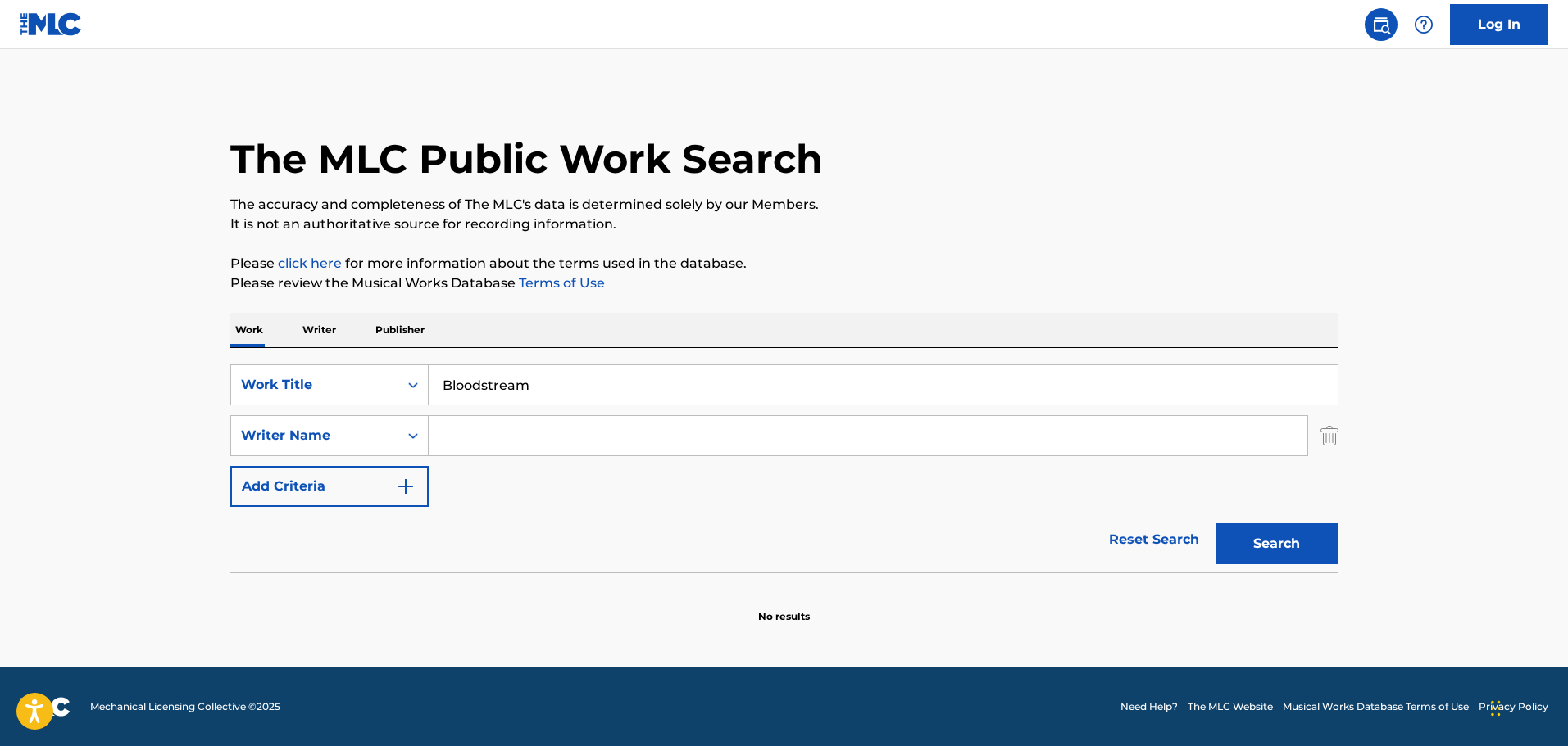
click at [536, 433] on input "Search Form" at bounding box center [868, 435] width 879 height 40
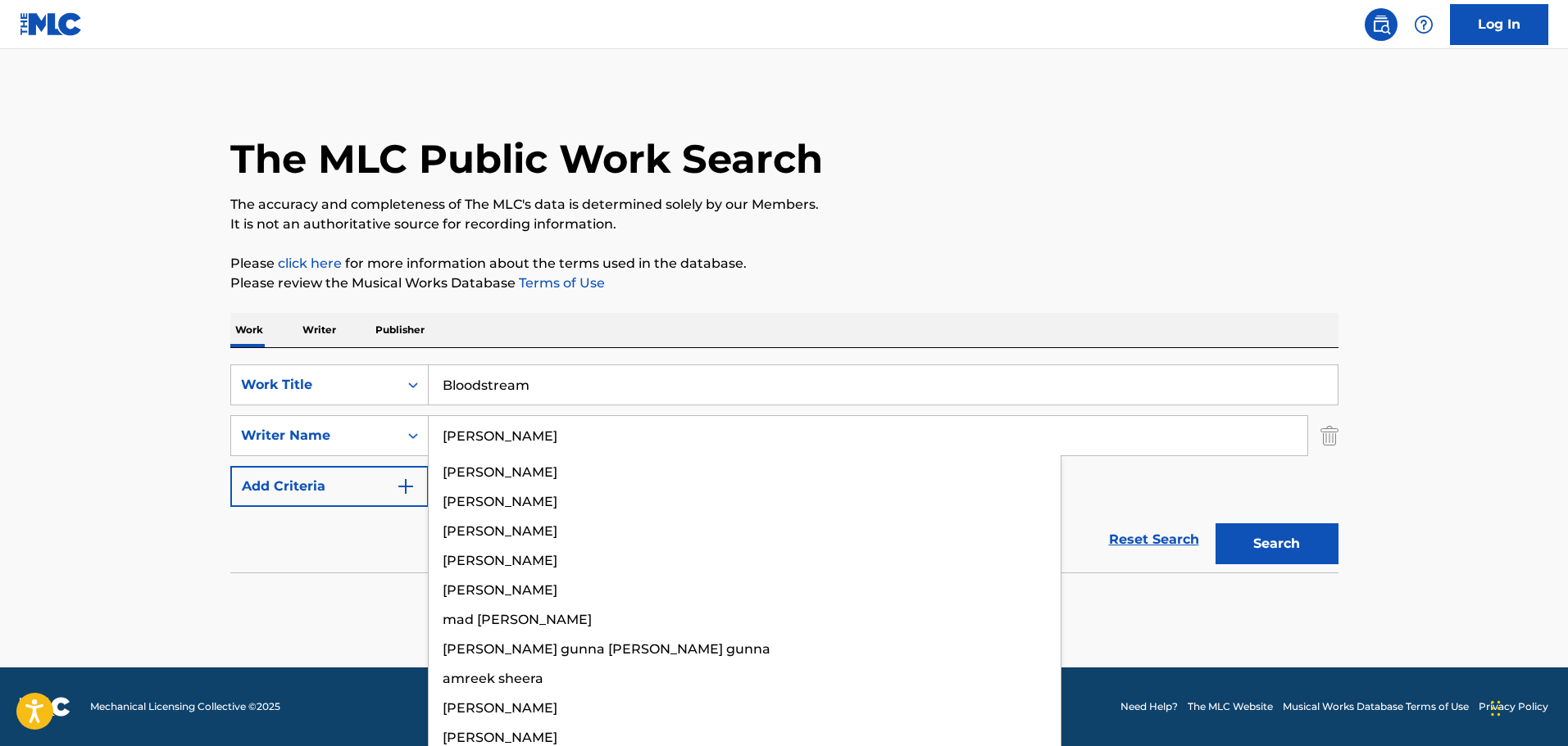
type input "[PERSON_NAME]"
click at [1216, 523] on button "Search" at bounding box center [1277, 544] width 123 height 41
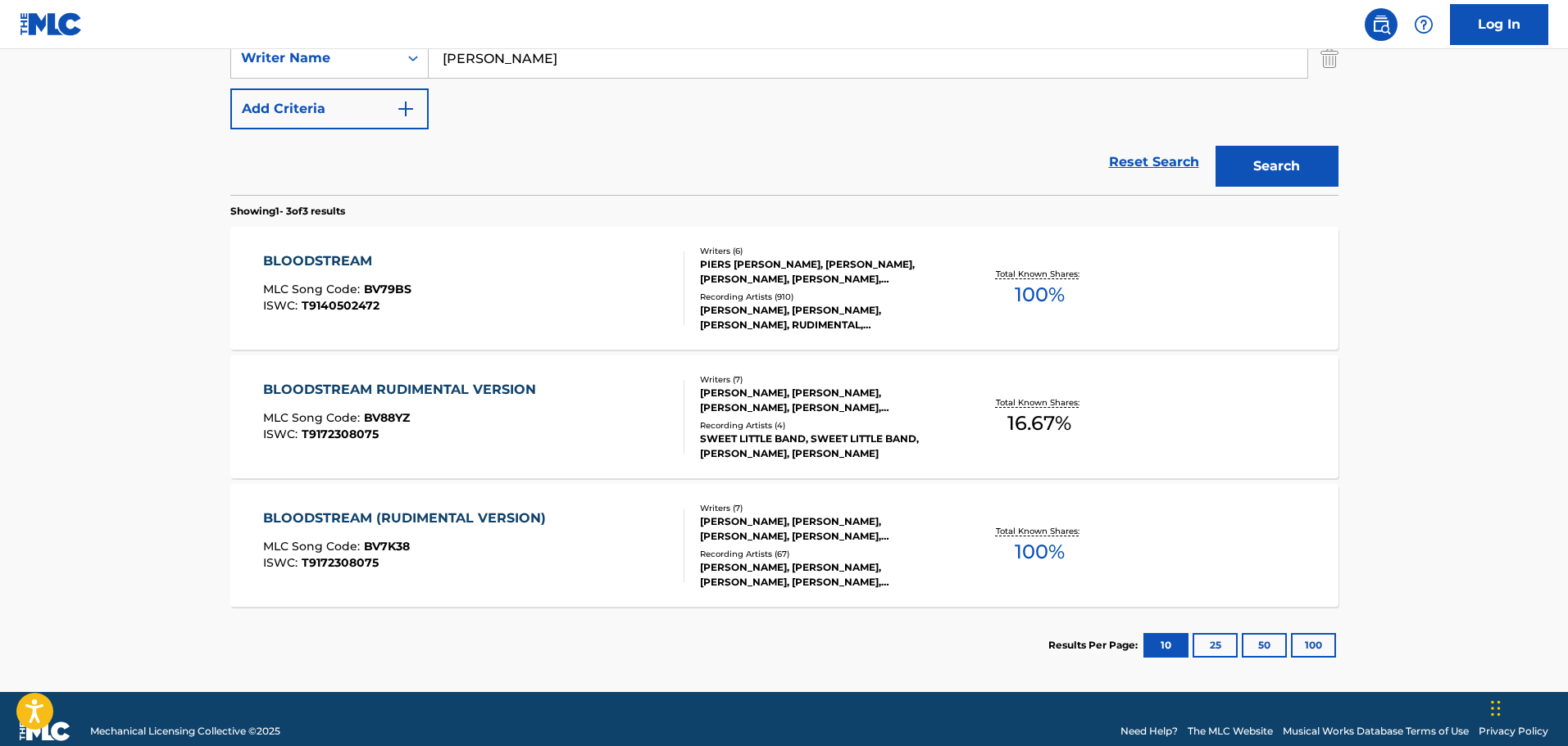
scroll to position [402, 0]
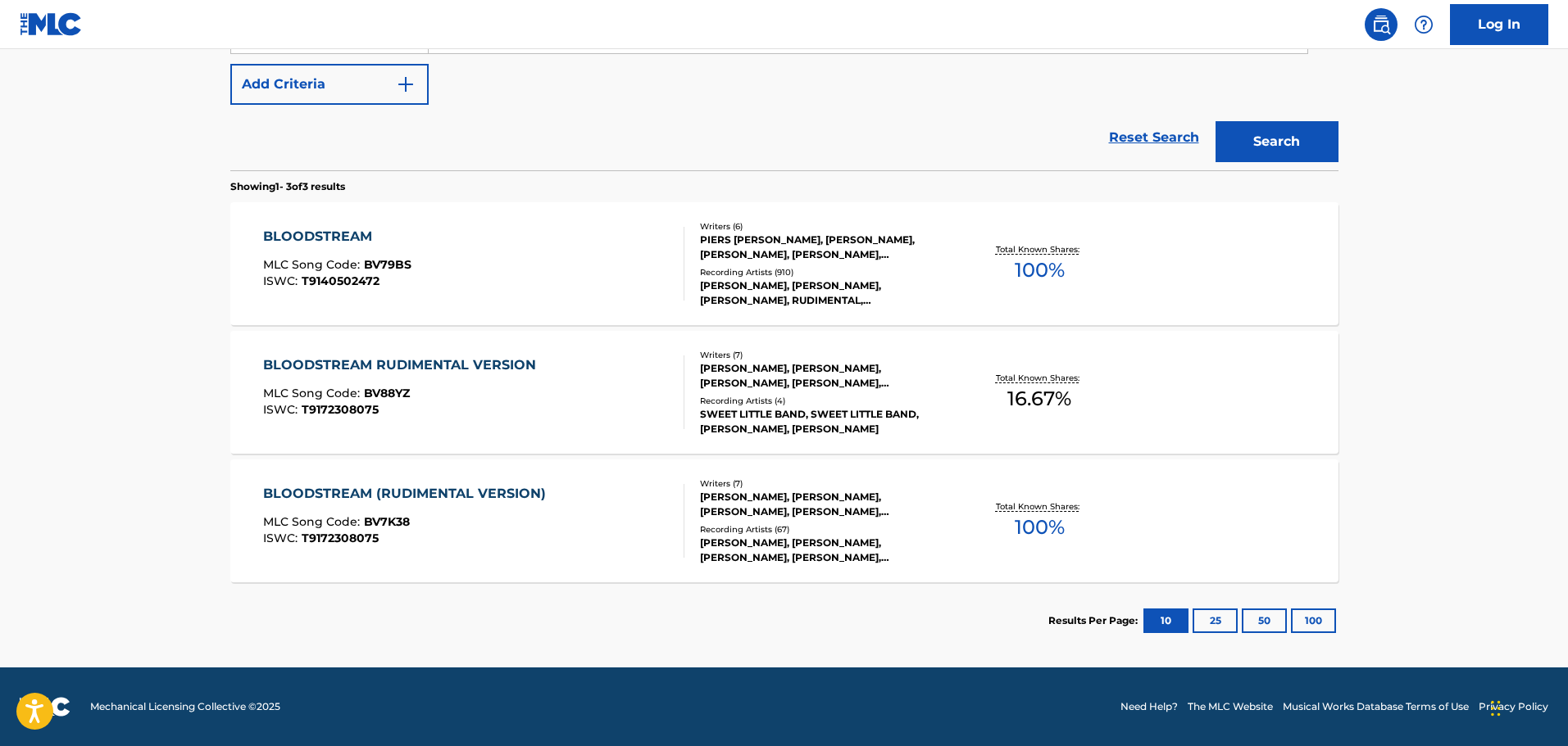
click at [115, 229] on main "The MLC Public Work Search The accuracy and completeness of The MLC's data is d…" at bounding box center [784, 157] width 1568 height 1021
